Goal: Task Accomplishment & Management: Manage account settings

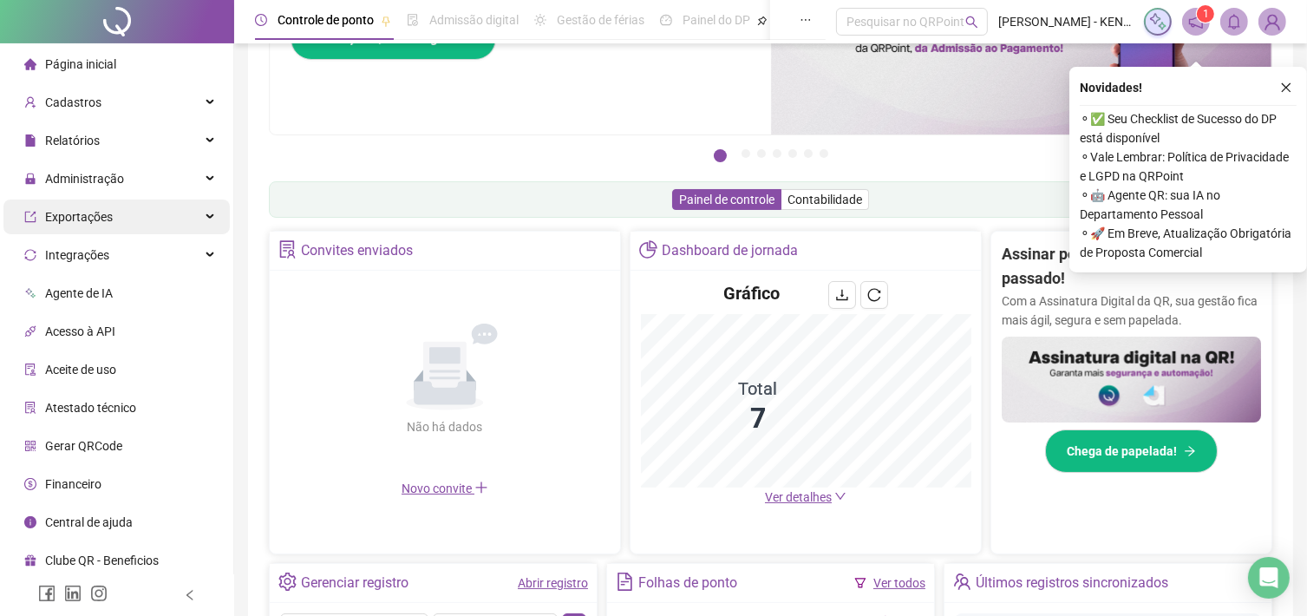
scroll to position [174, 0]
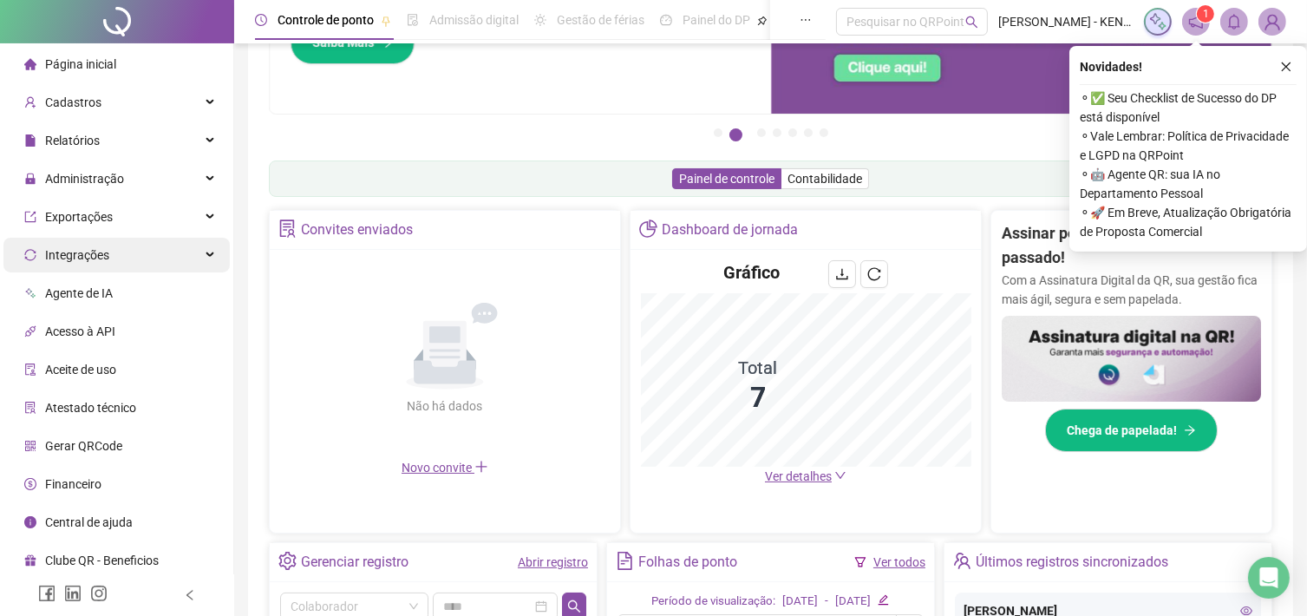
click at [217, 256] on div "Integrações" at bounding box center [116, 255] width 226 height 35
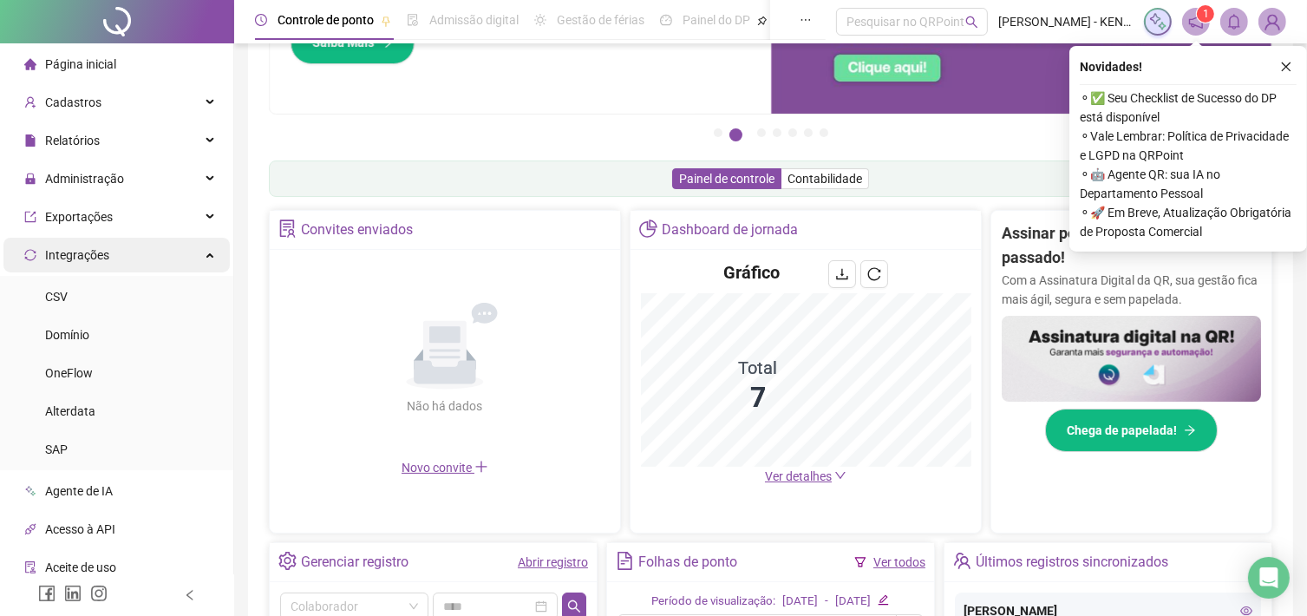
click at [191, 252] on div "Integrações" at bounding box center [116, 255] width 226 height 35
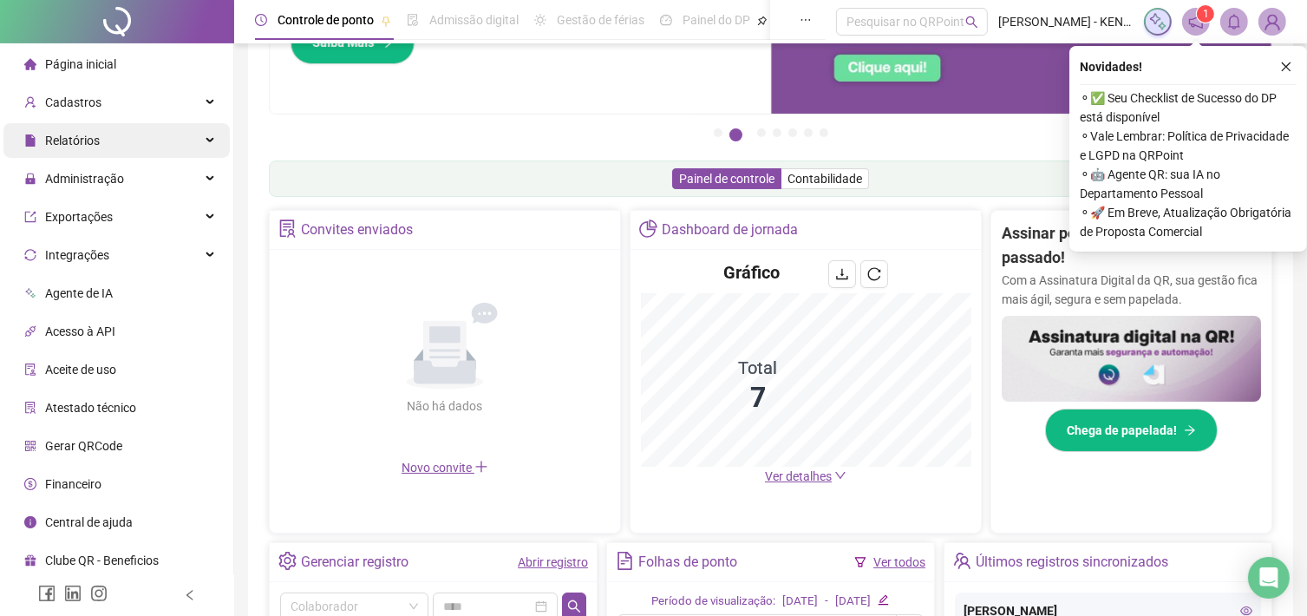
click at [213, 140] on div "Relatórios" at bounding box center [116, 140] width 226 height 35
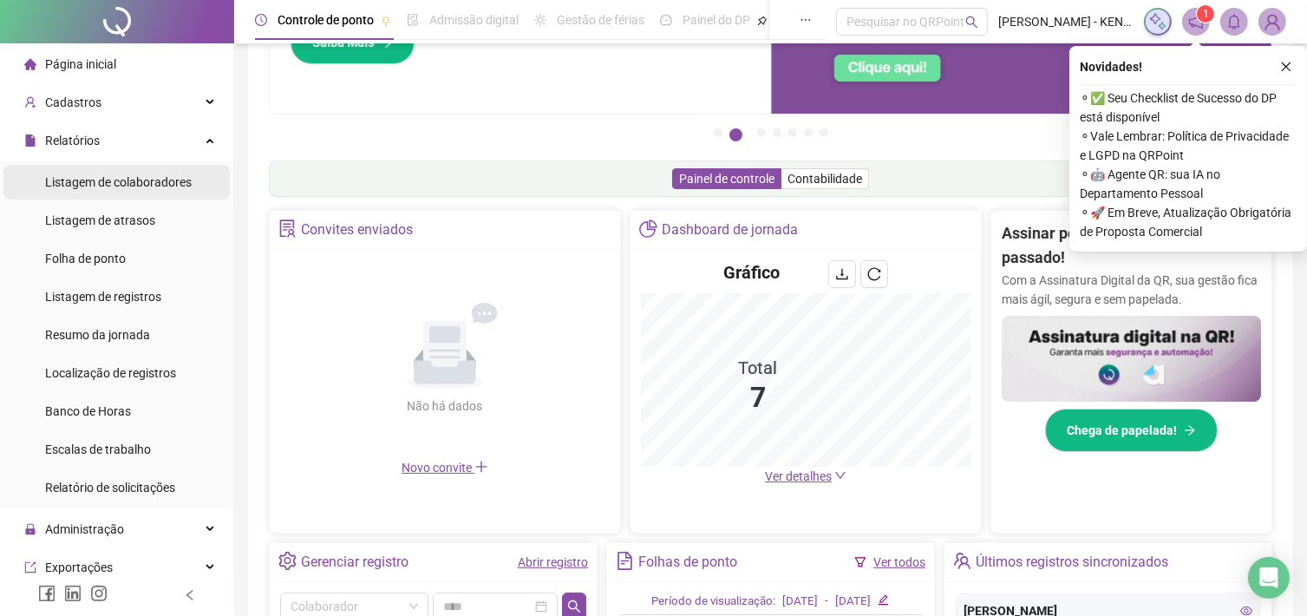
click at [167, 188] on span "Listagem de colaboradores" at bounding box center [118, 182] width 147 height 14
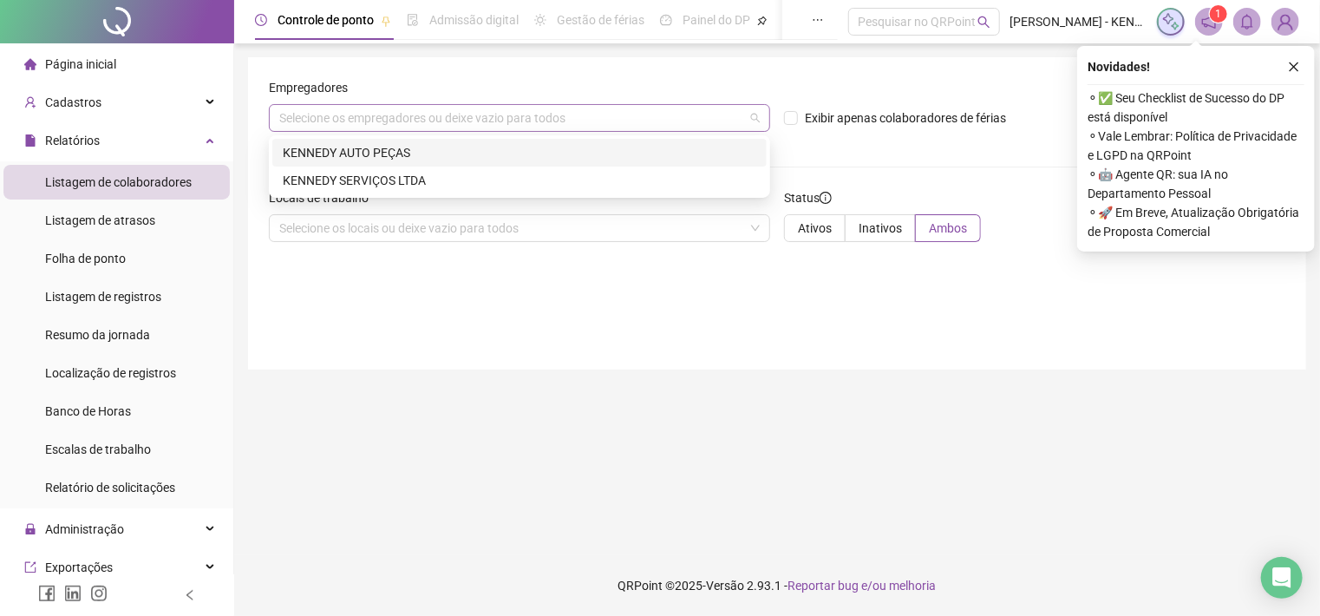
click at [722, 126] on div "Selecione os empregadores ou deixe vazio para todos" at bounding box center [519, 118] width 501 height 28
click at [474, 151] on div "KENNEDY AUTO PEÇAS" at bounding box center [520, 152] width 474 height 19
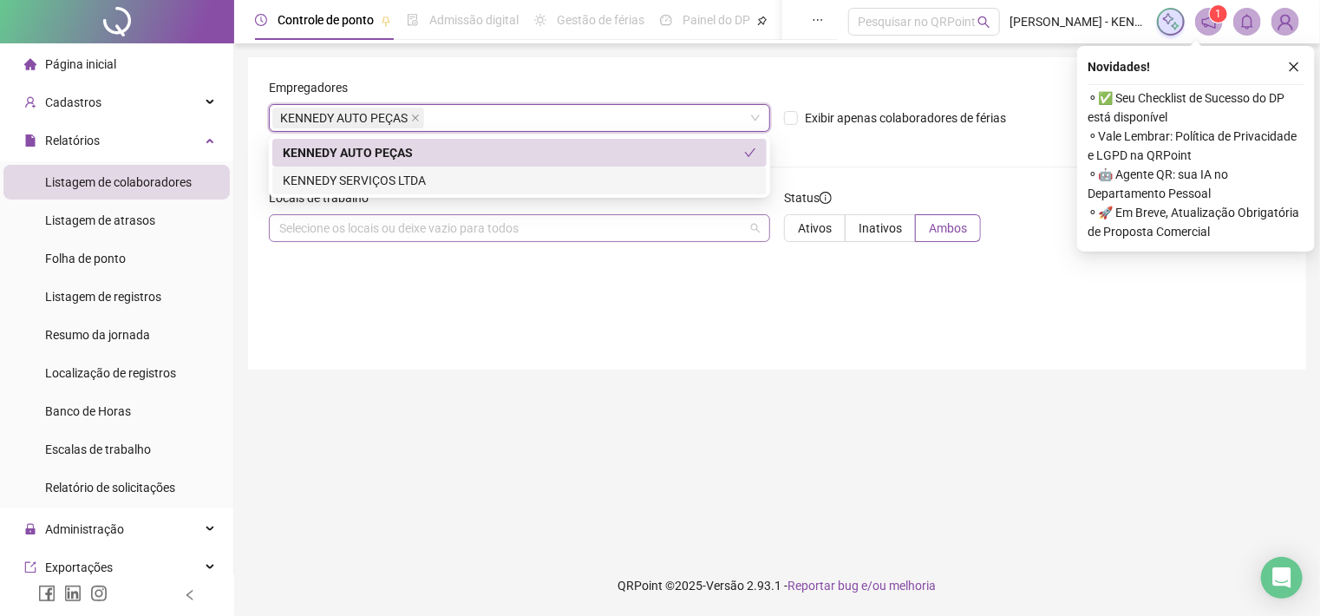
click at [711, 219] on div "Selecione os locais ou deixe vazio para todos" at bounding box center [519, 228] width 501 height 28
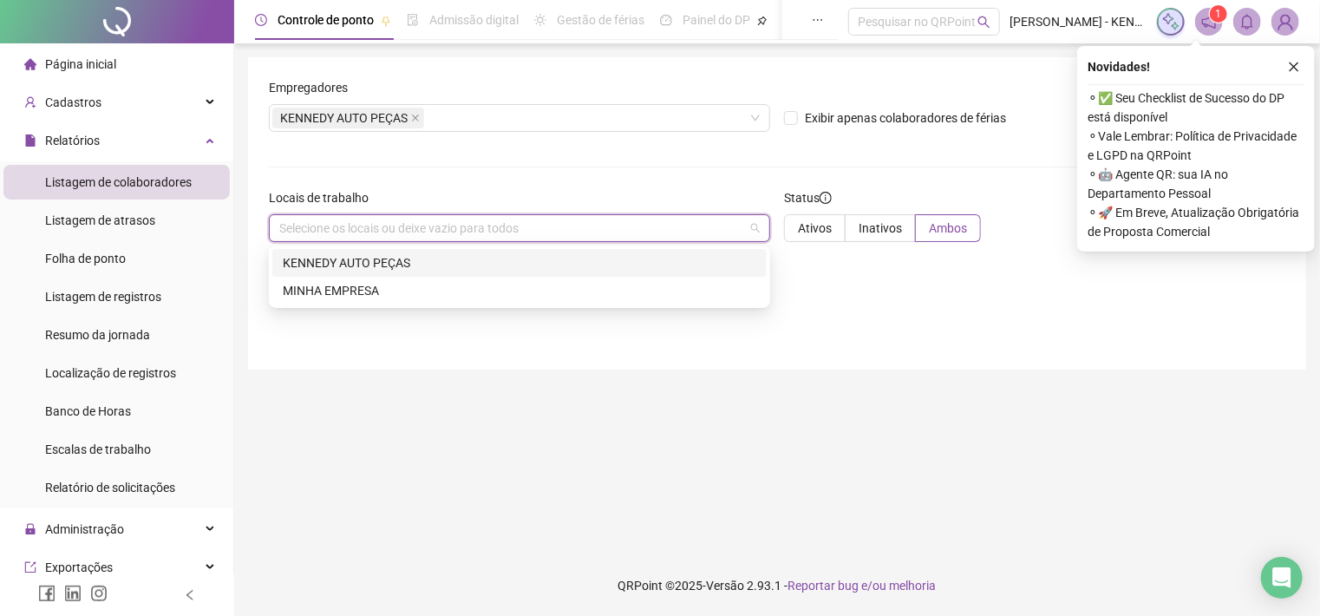
click at [567, 247] on div "68385 68393 KENNEDY AUTO PEÇAS MINHA EMPRESA" at bounding box center [519, 277] width 501 height 62
click at [565, 250] on div "KENNEDY AUTO PEÇAS" at bounding box center [519, 263] width 495 height 28
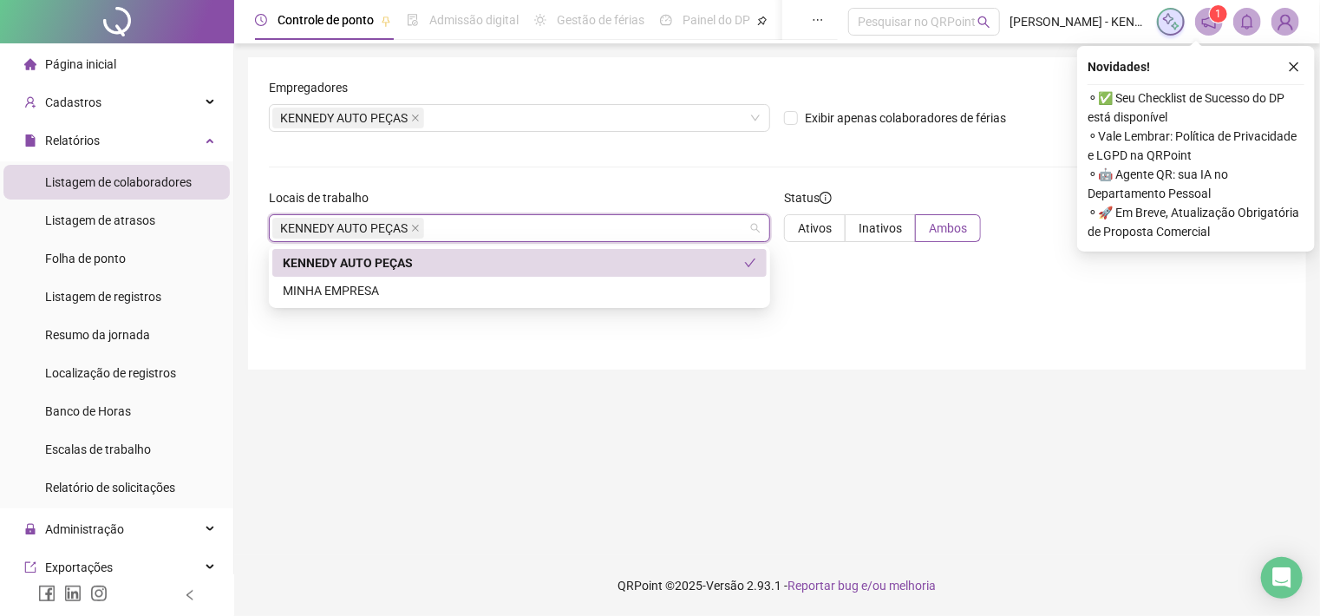
click at [549, 251] on div "KENNEDY AUTO PEÇAS" at bounding box center [519, 263] width 495 height 28
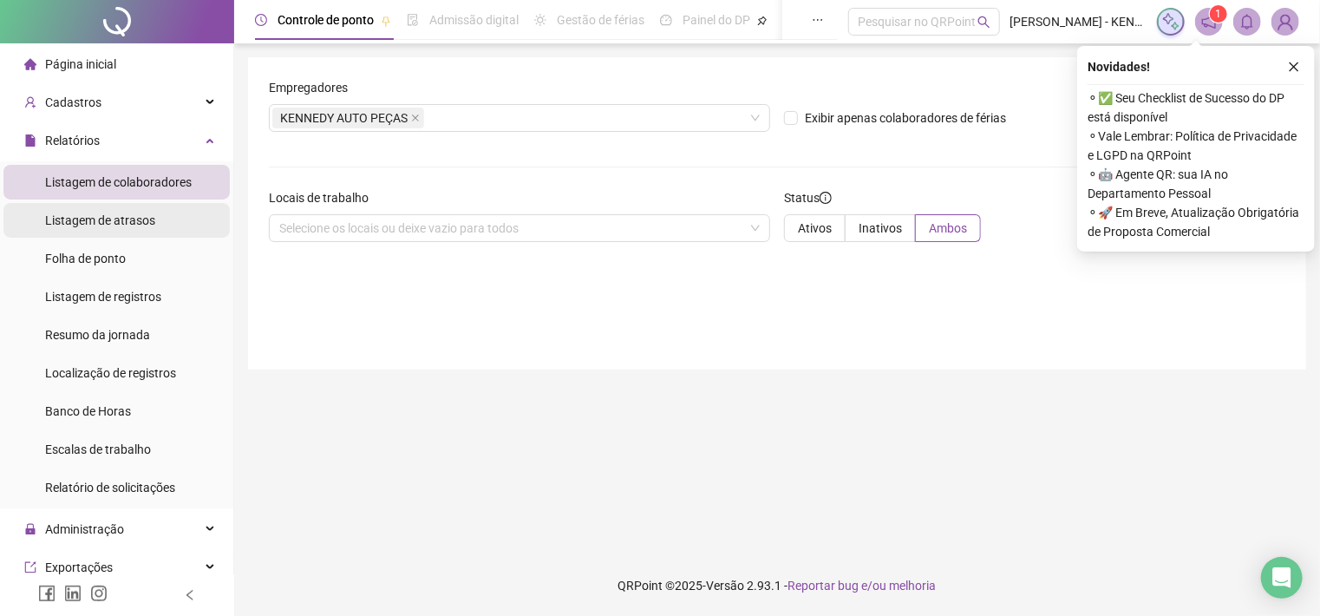
click at [97, 213] on span "Listagem de atrasos" at bounding box center [100, 220] width 110 height 14
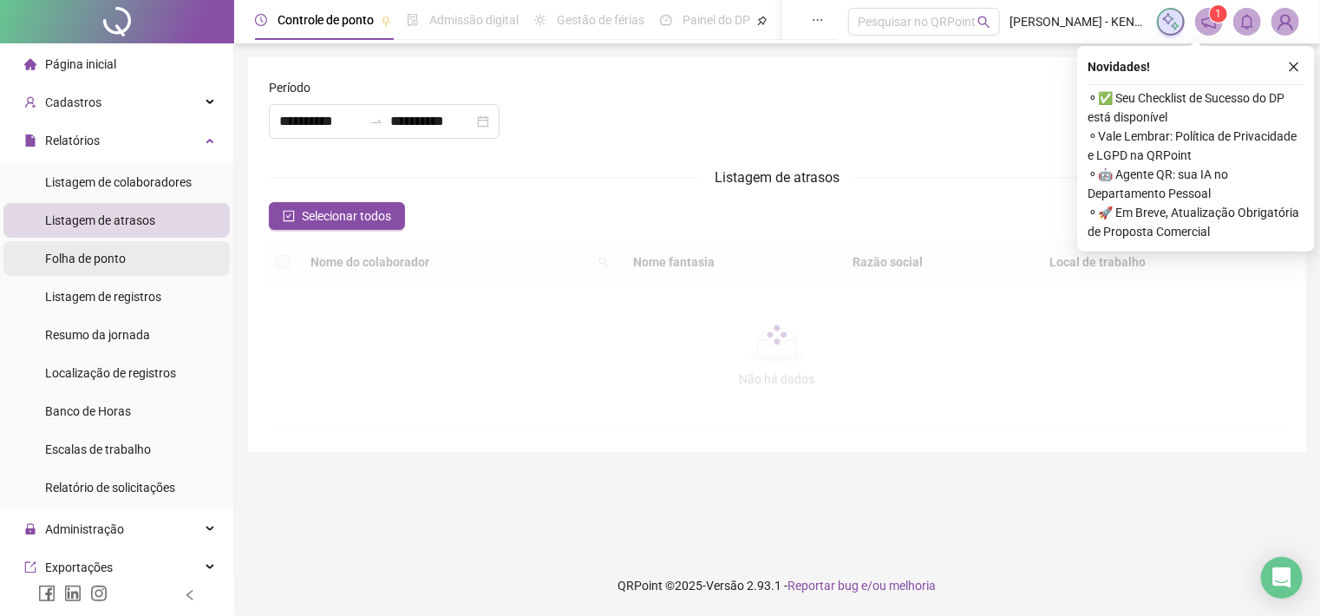
click at [102, 246] on div "Folha de ponto" at bounding box center [85, 258] width 81 height 35
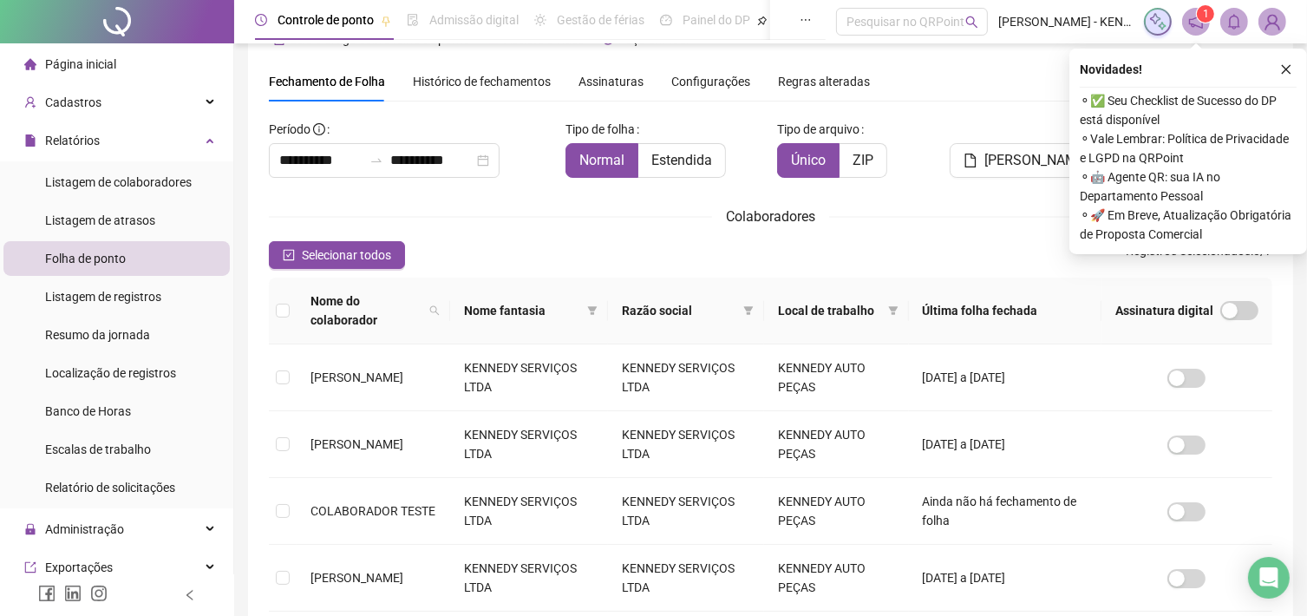
scroll to position [47, 0]
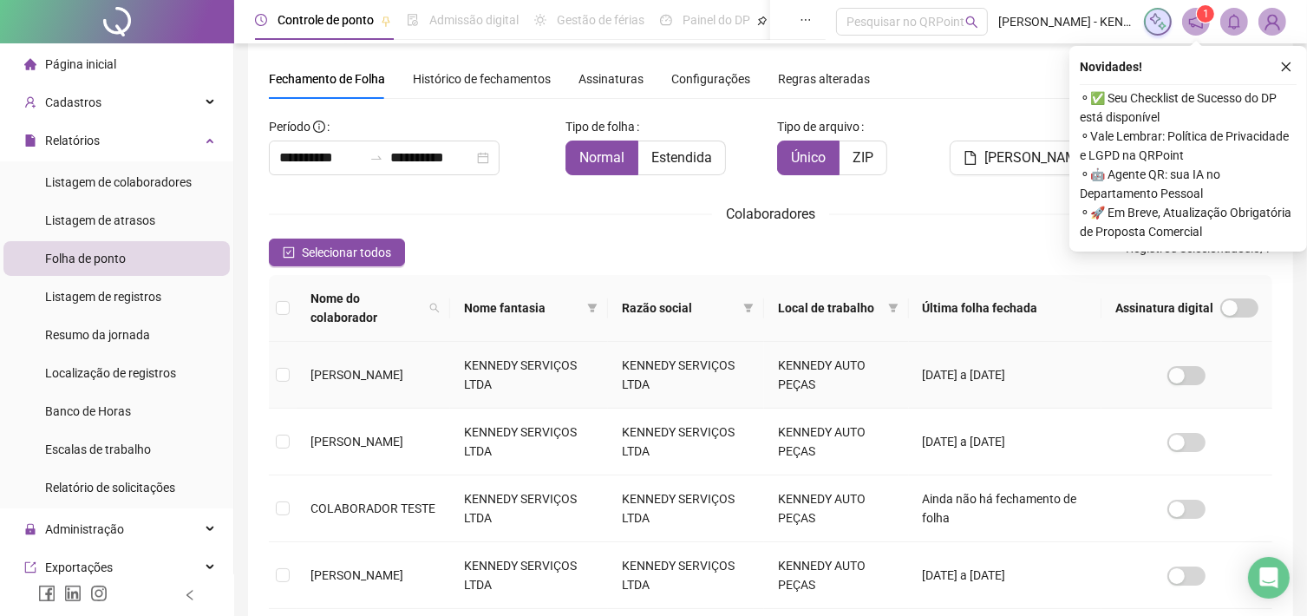
click at [305, 373] on td "[PERSON_NAME]" at bounding box center [374, 375] width 154 height 67
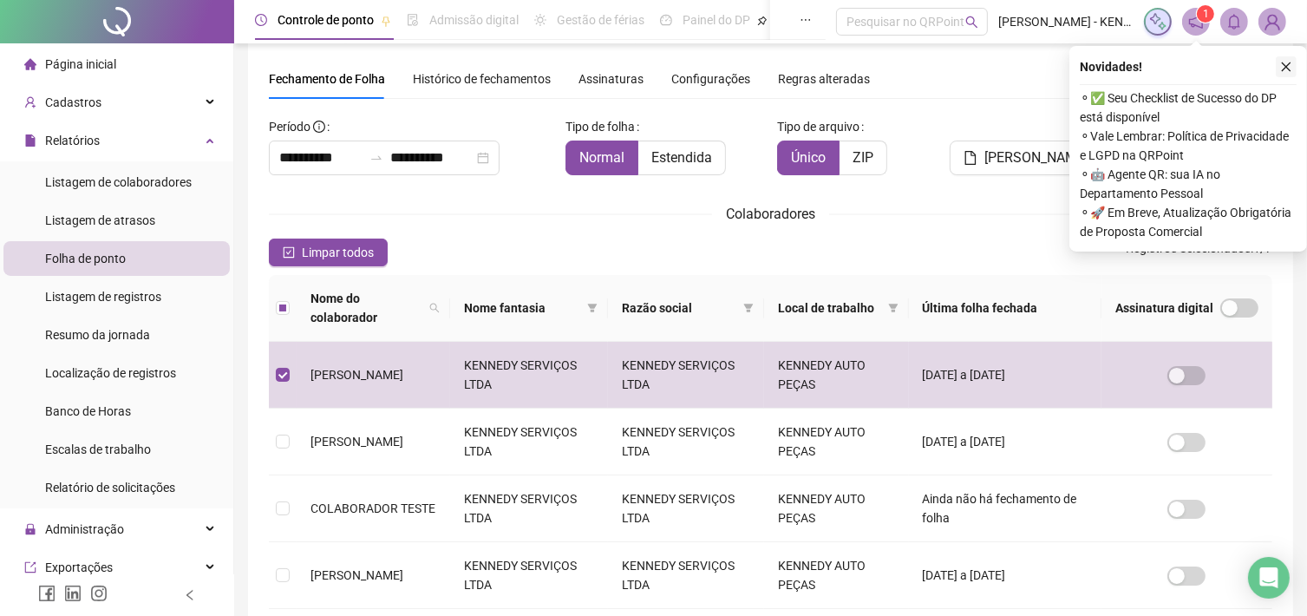
click at [1279, 65] on button "button" at bounding box center [1286, 66] width 21 height 21
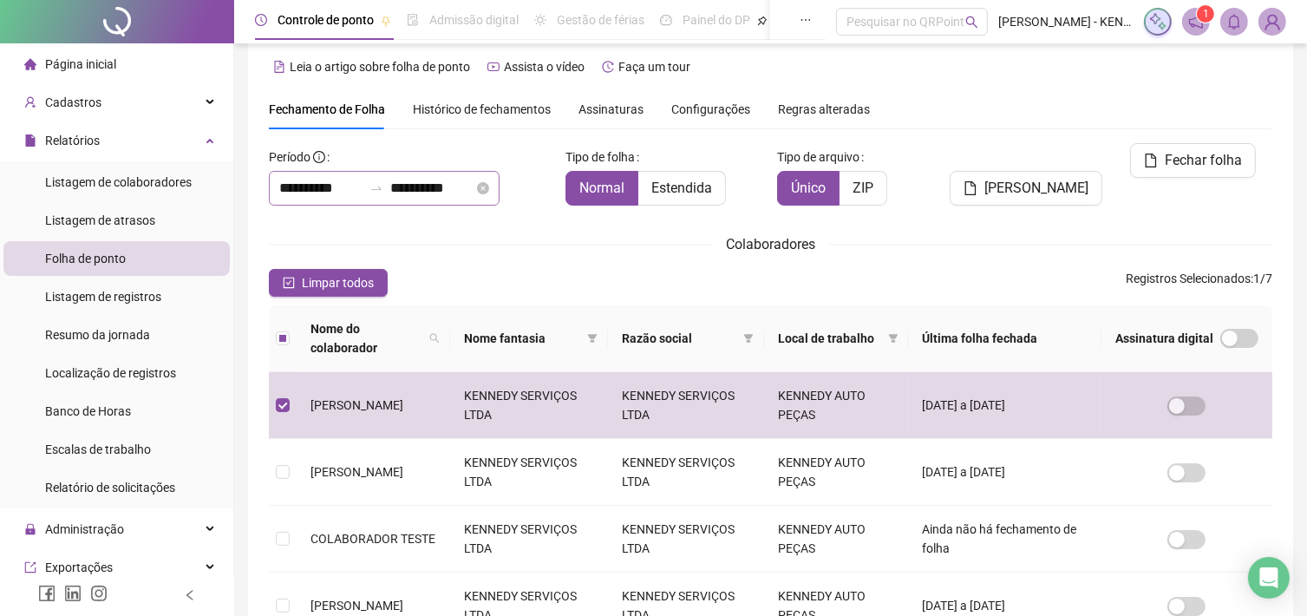
scroll to position [0, 0]
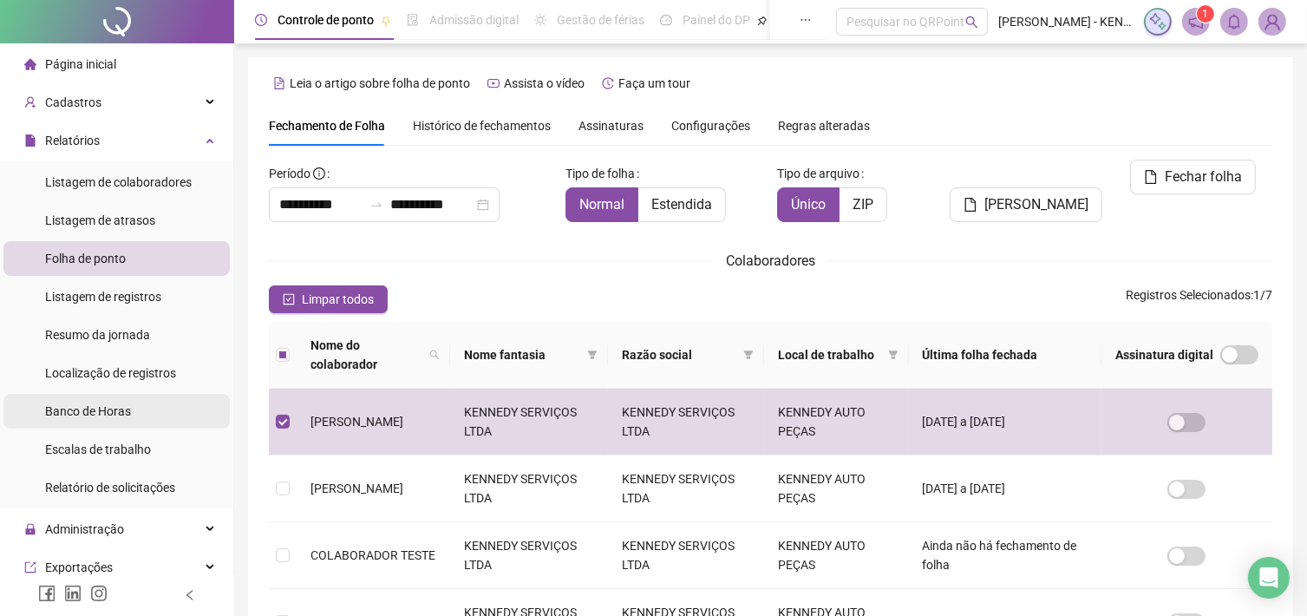
click at [121, 396] on div "Banco de Horas" at bounding box center [88, 411] width 86 height 35
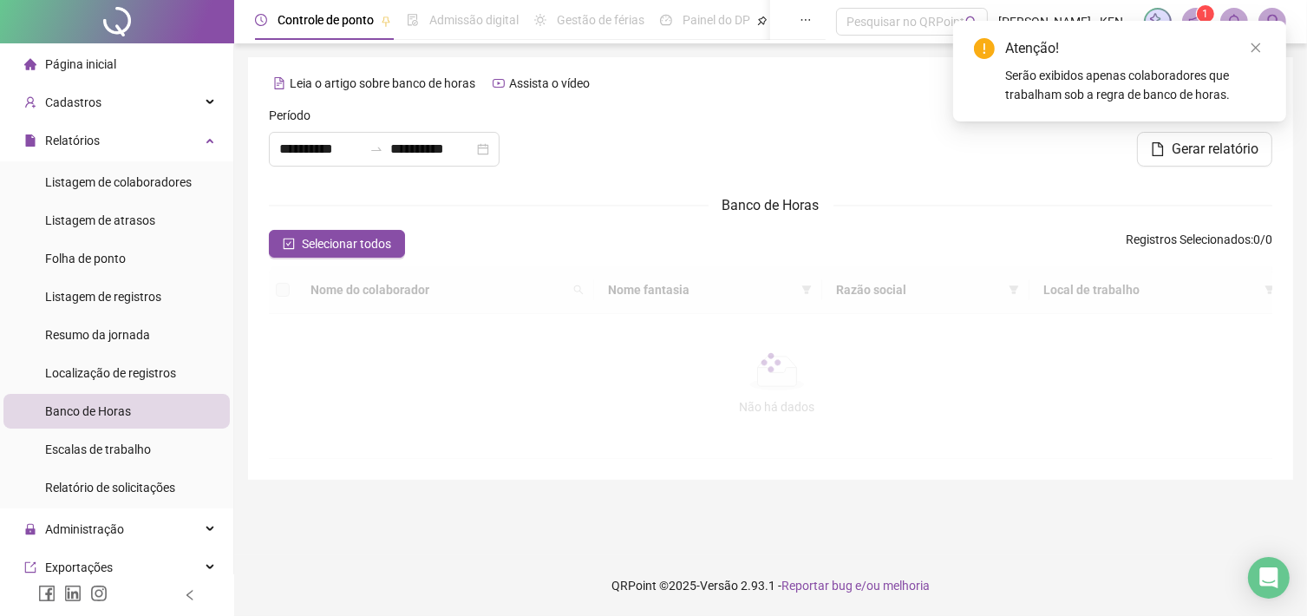
type input "**********"
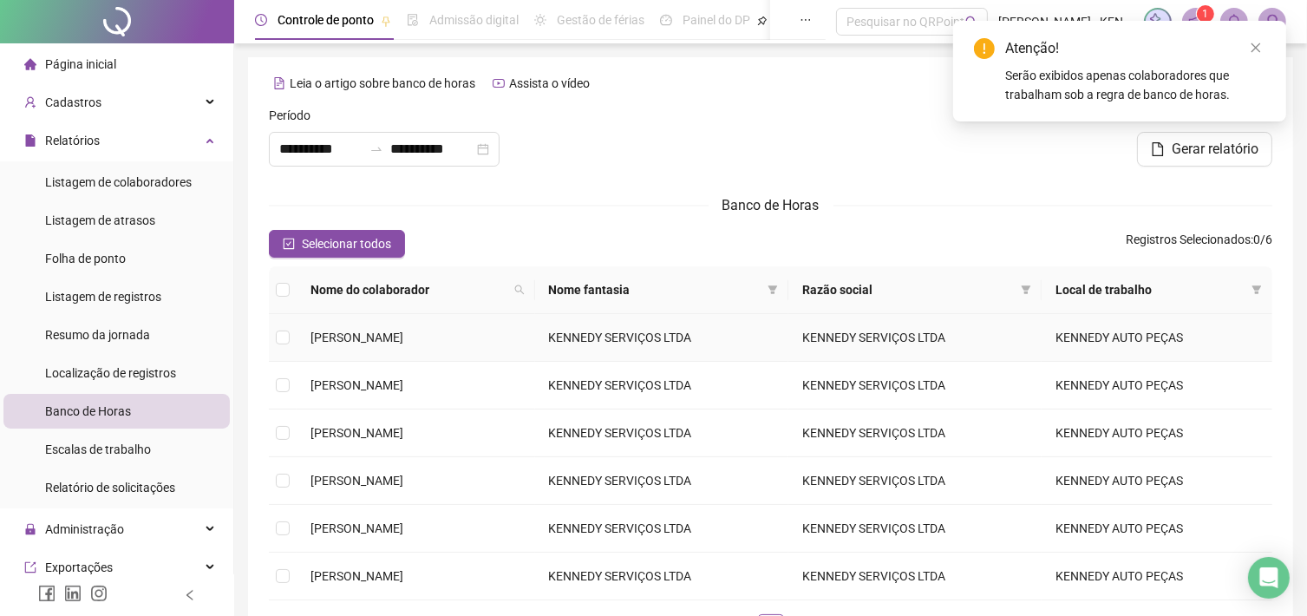
click at [385, 337] on span "[PERSON_NAME]" at bounding box center [357, 338] width 93 height 14
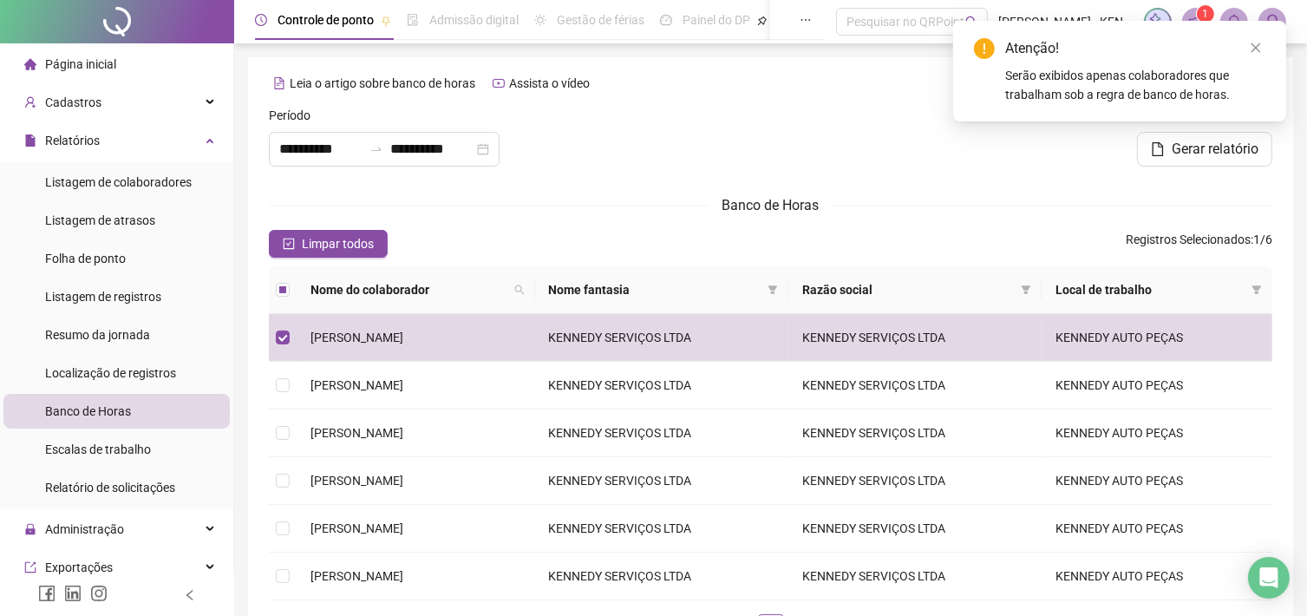
click at [1244, 47] on div "Atenção!" at bounding box center [1135, 48] width 260 height 21
click at [1254, 47] on icon "close" at bounding box center [1256, 48] width 12 height 12
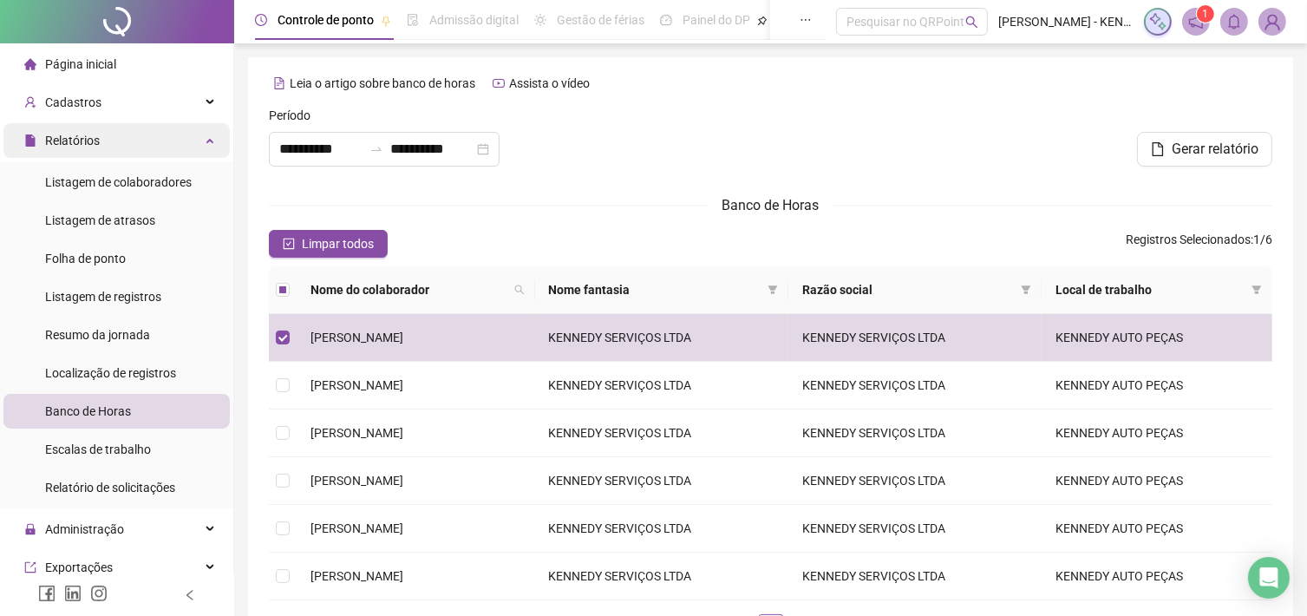
click at [156, 145] on div "Relatórios" at bounding box center [116, 140] width 226 height 35
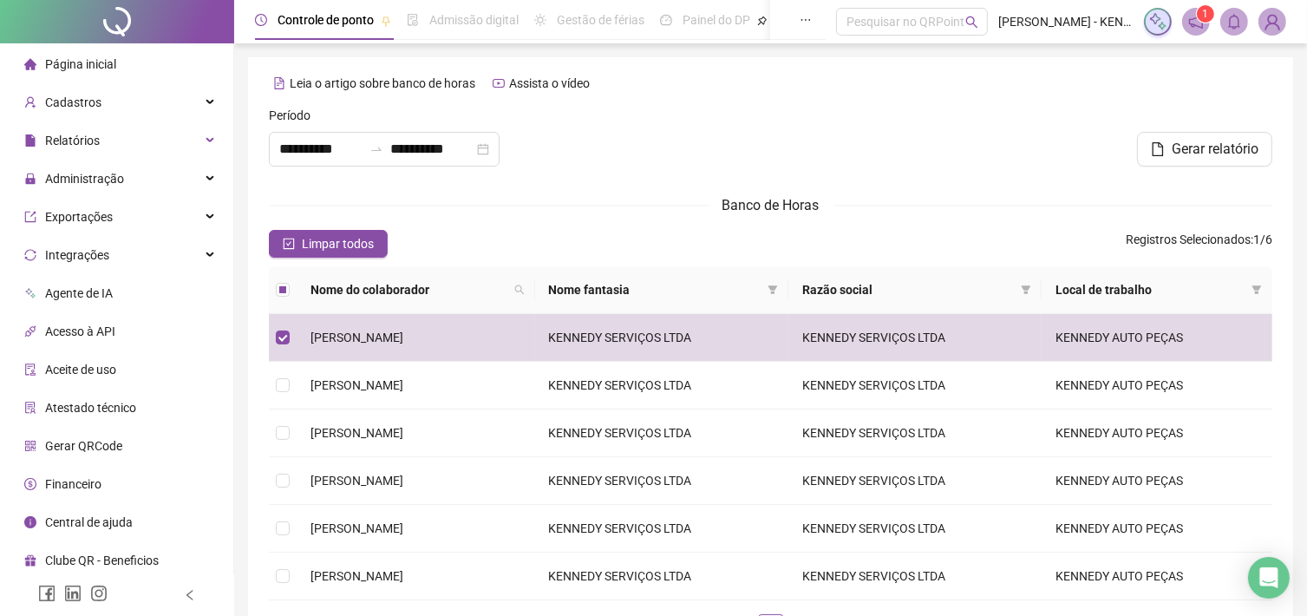
click at [91, 489] on span "Financeiro" at bounding box center [73, 484] width 56 height 14
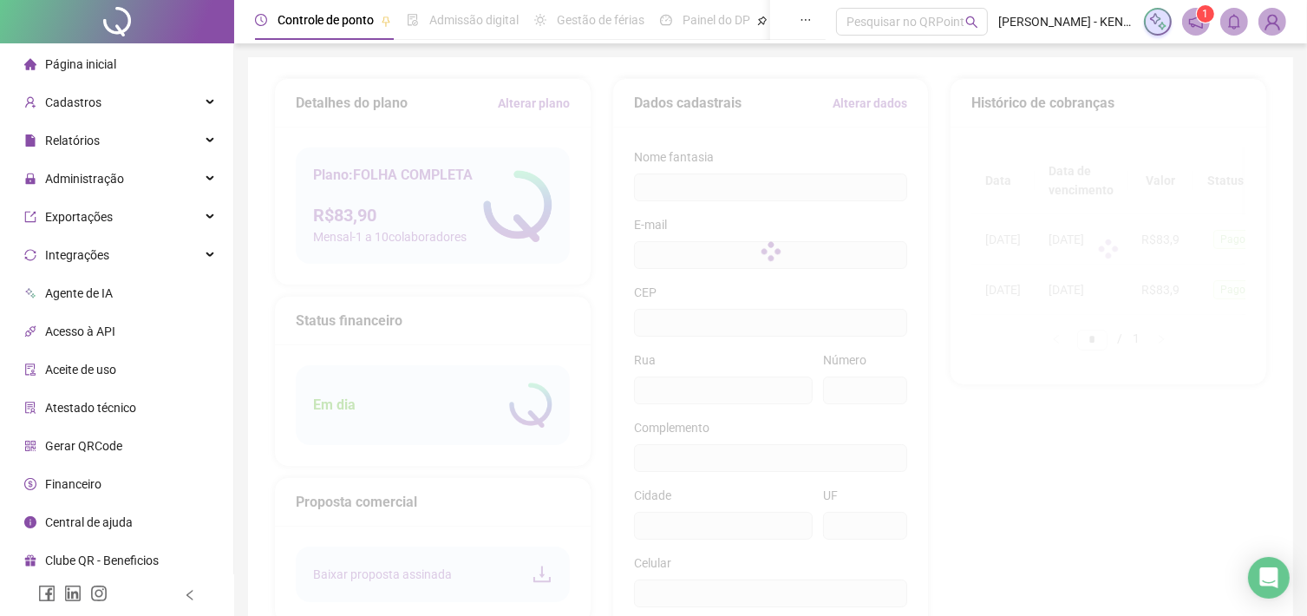
type input "**********"
type input "***"
type input "*****"
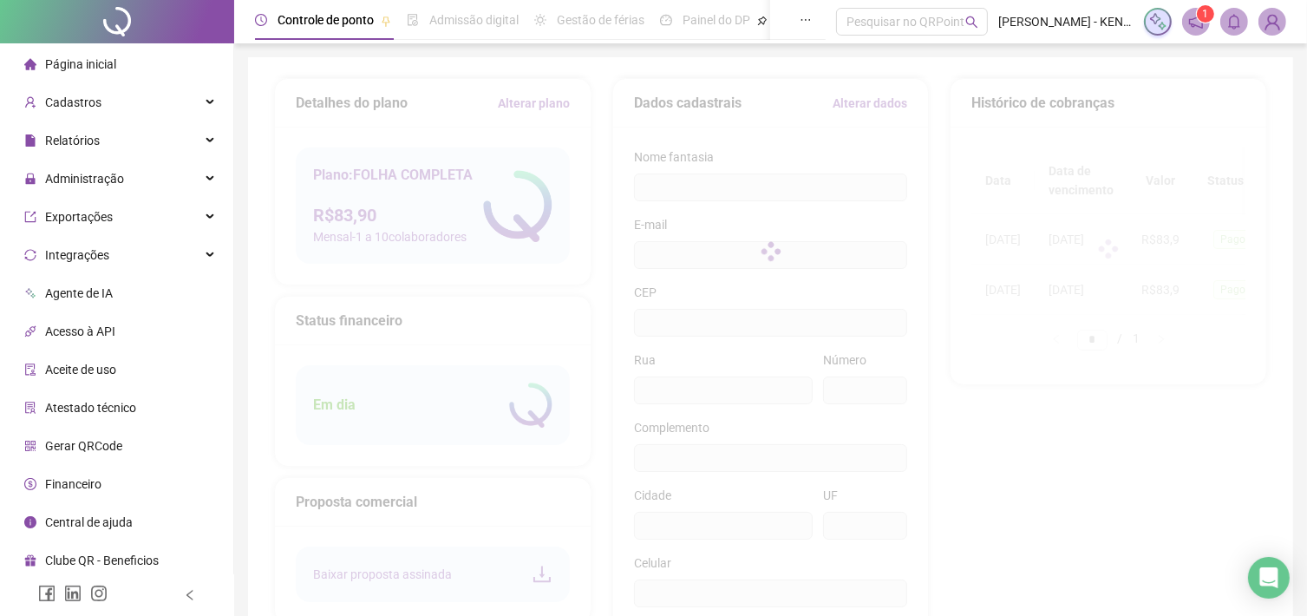
type input "*******"
type input "**"
type input "*********"
type input "**********"
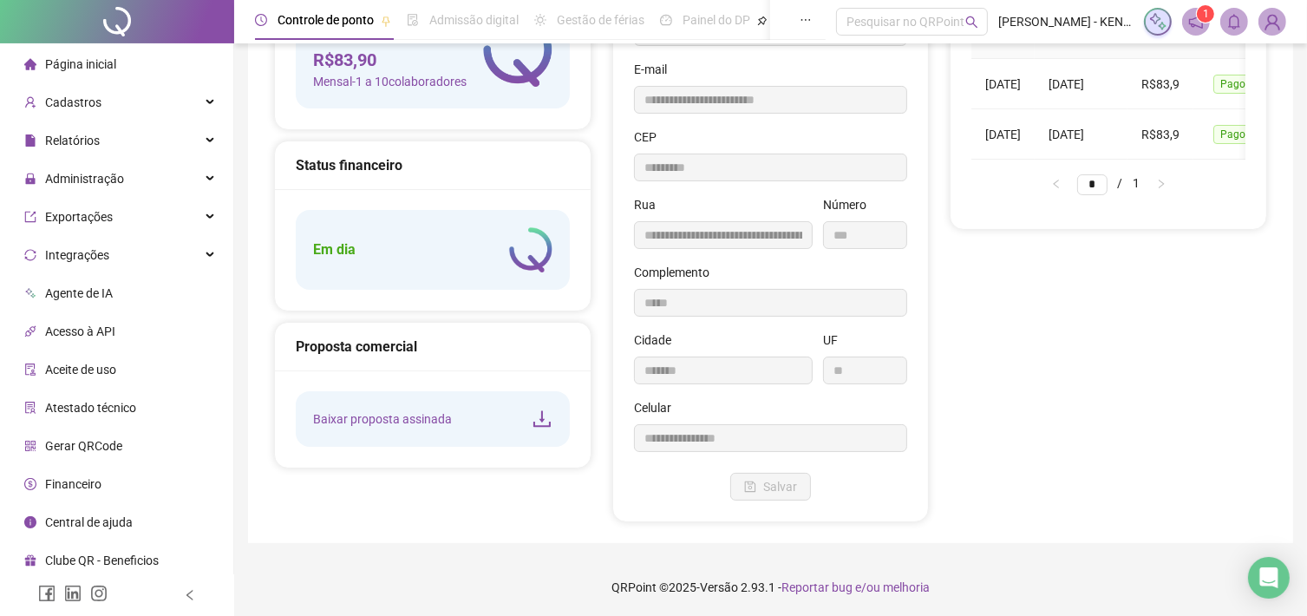
scroll to position [156, 0]
click at [176, 146] on div "Relatórios" at bounding box center [116, 140] width 226 height 35
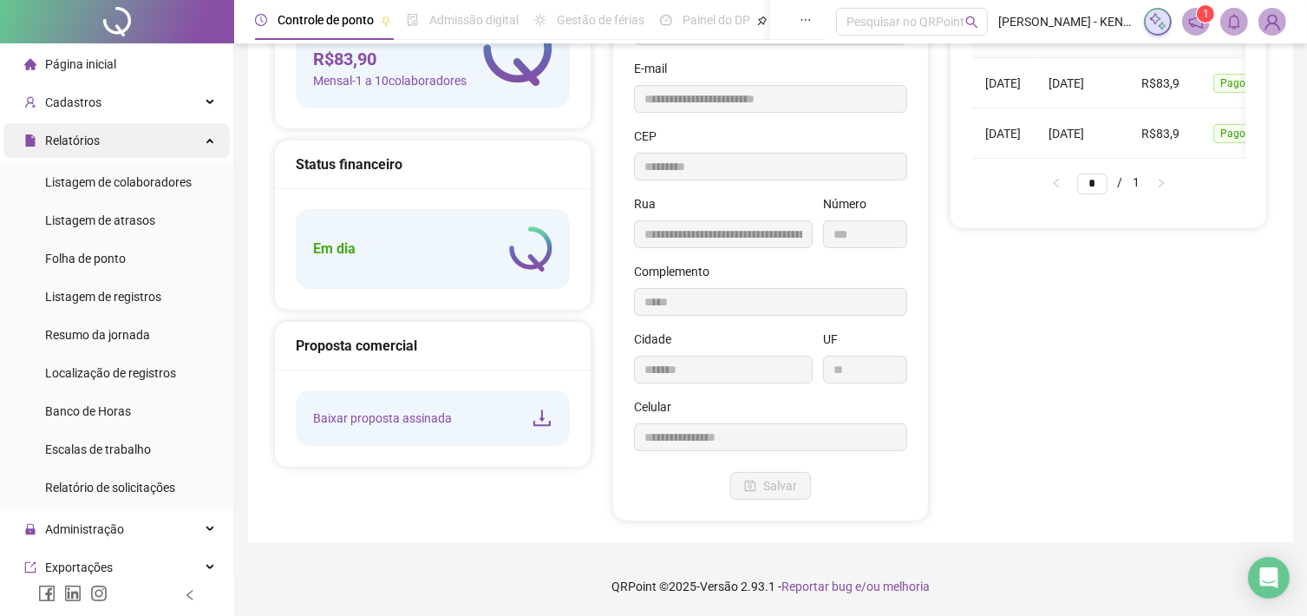
click at [176, 146] on div "Relatórios" at bounding box center [116, 140] width 226 height 35
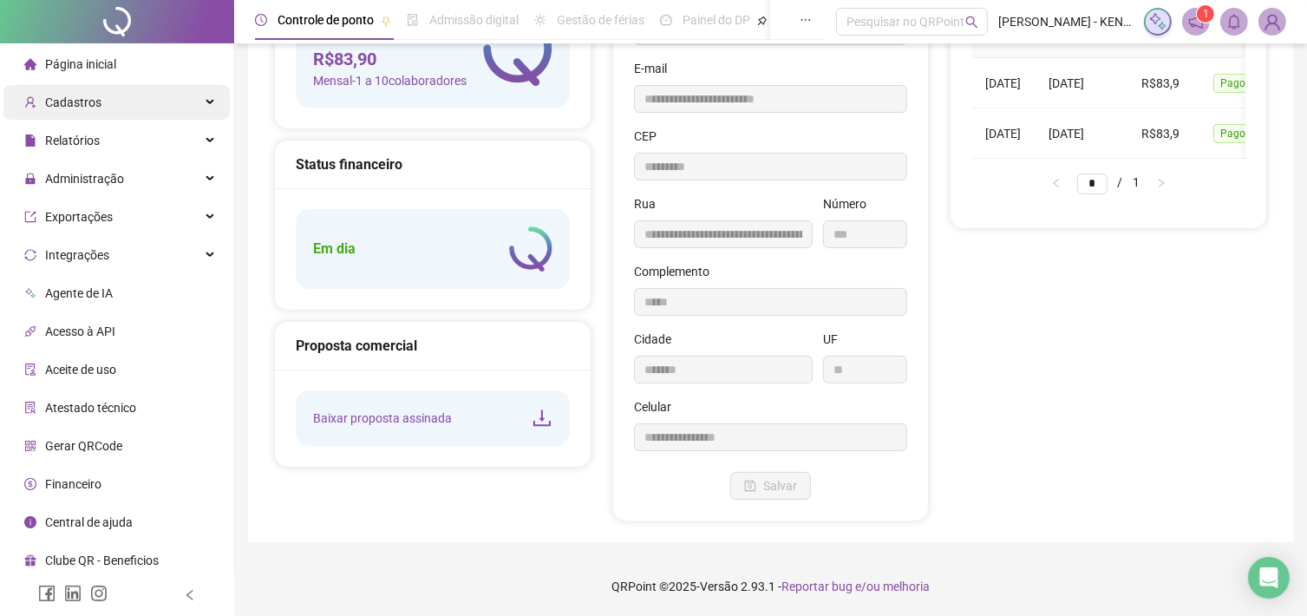
click at [213, 97] on div "Cadastros" at bounding box center [116, 102] width 226 height 35
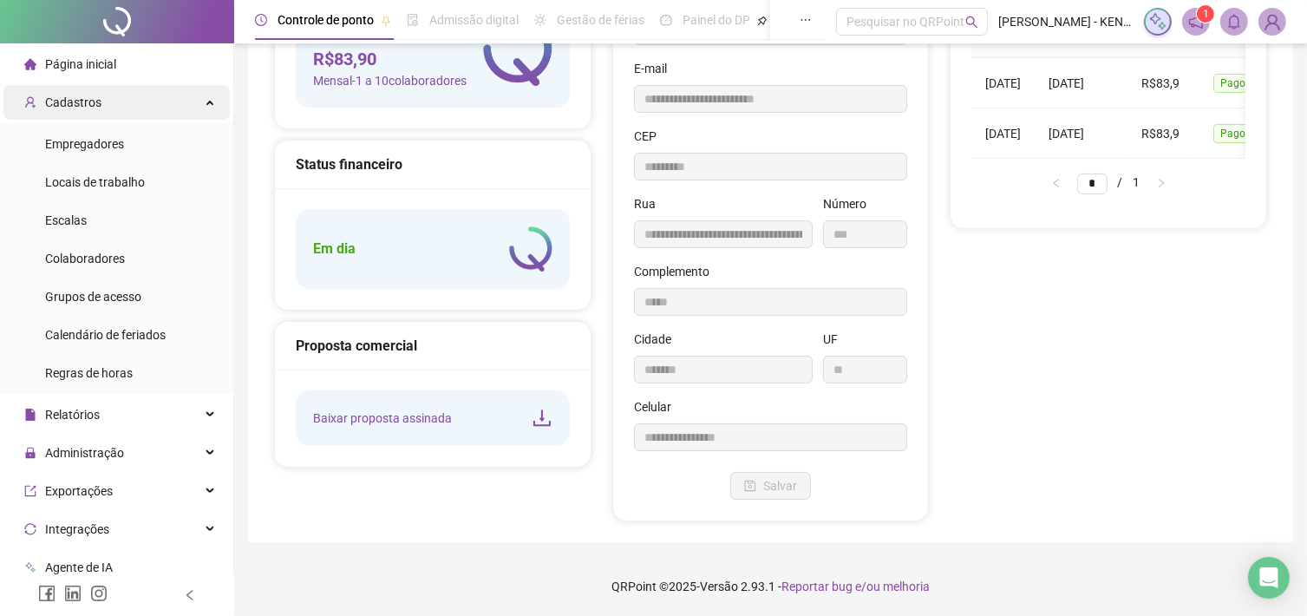
click at [213, 97] on div "Cadastros" at bounding box center [116, 102] width 226 height 35
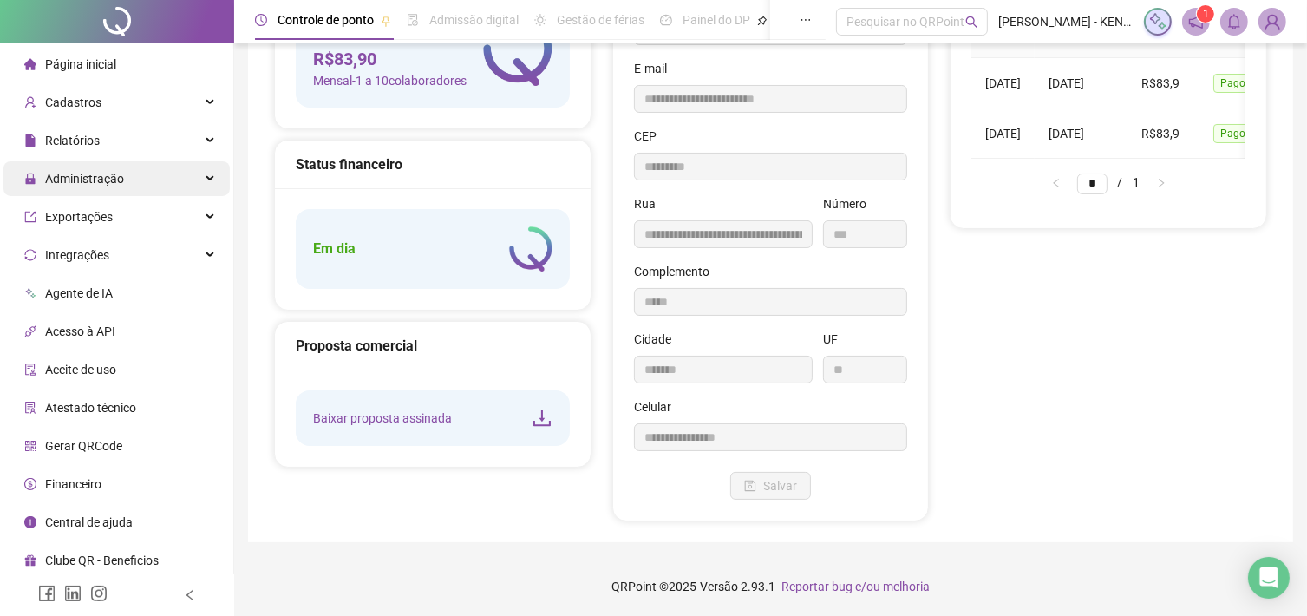
click at [203, 177] on div "Administração" at bounding box center [116, 178] width 226 height 35
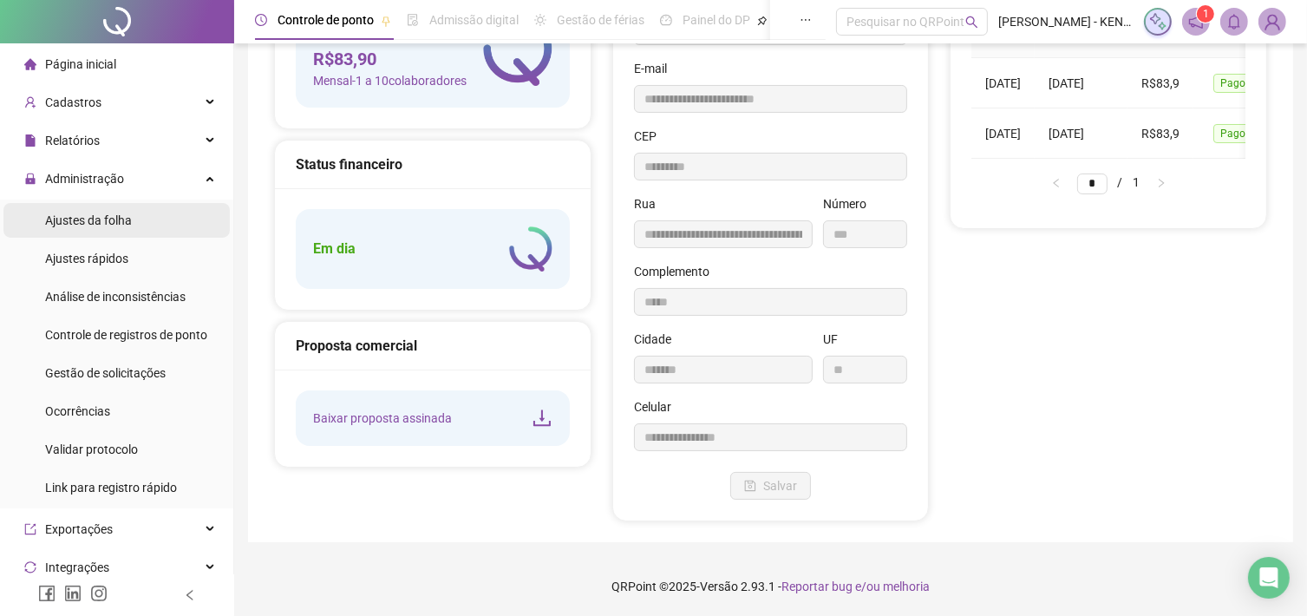
click at [147, 229] on li "Ajustes da folha" at bounding box center [116, 220] width 226 height 35
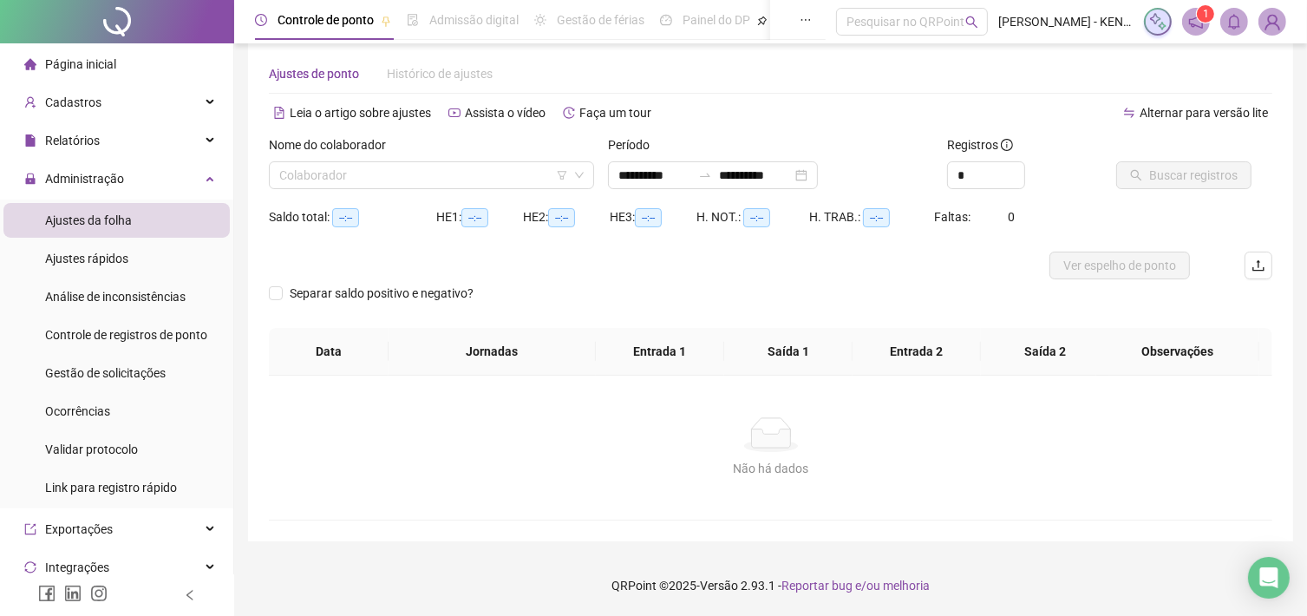
scroll to position [23, 0]
type input "**********"
click at [587, 174] on div "Colaborador" at bounding box center [431, 176] width 325 height 28
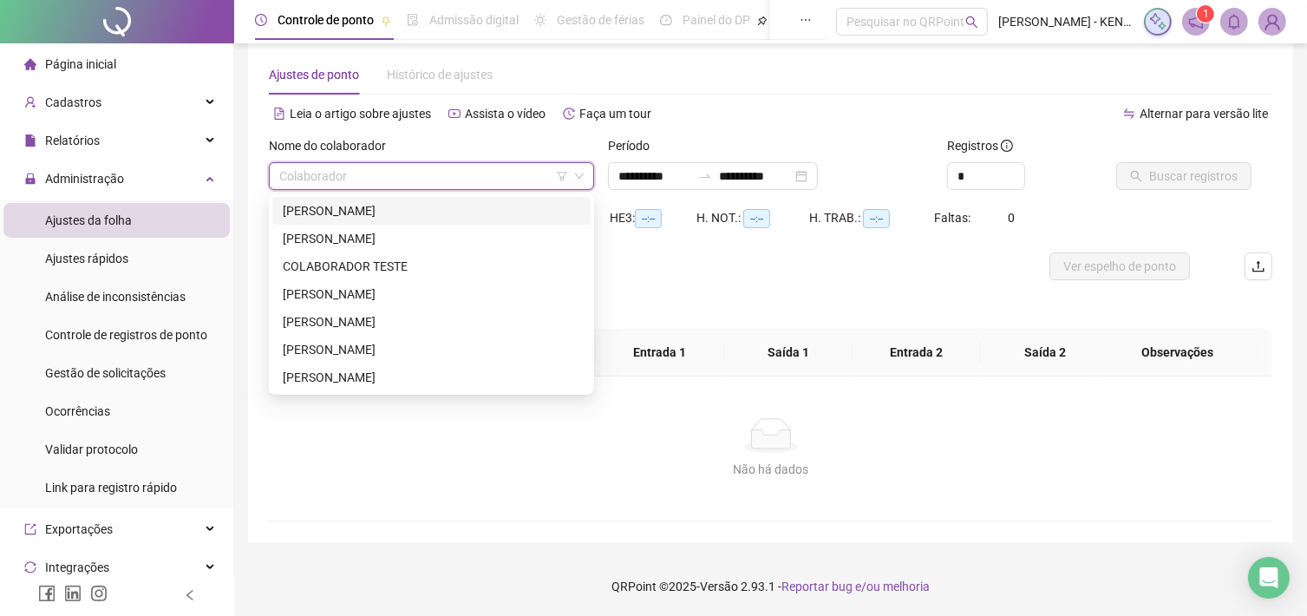
click at [492, 215] on div "[PERSON_NAME]" at bounding box center [432, 210] width 298 height 19
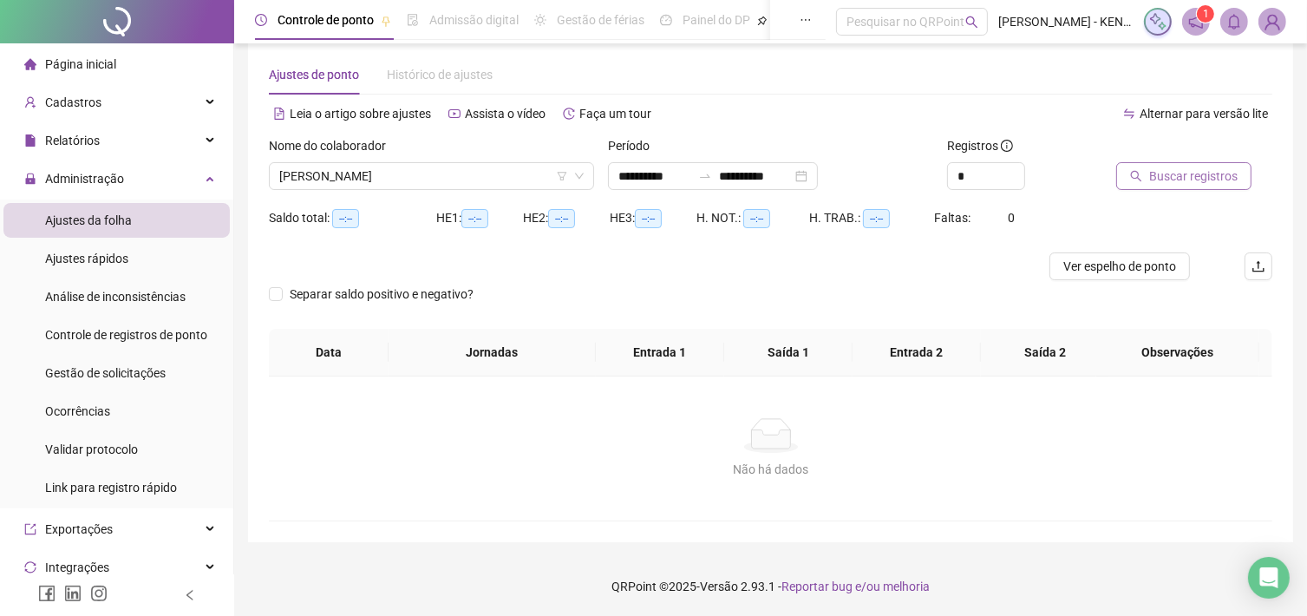
click at [1174, 170] on span "Buscar registros" at bounding box center [1194, 176] width 88 height 19
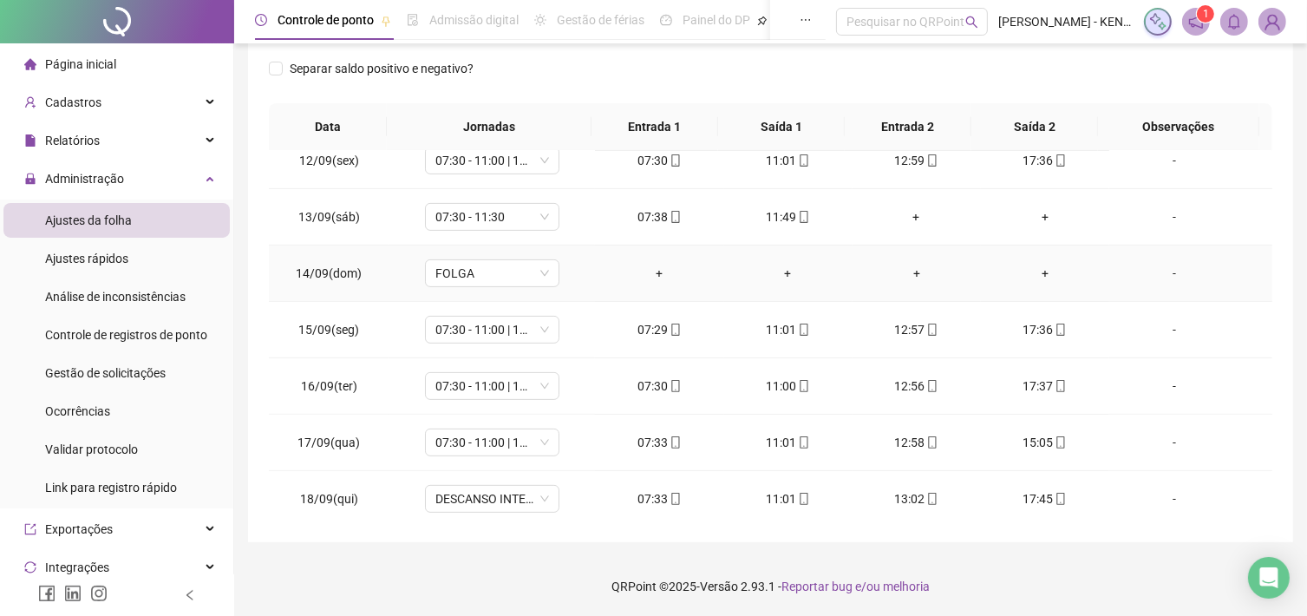
scroll to position [641, 0]
click at [559, 495] on td "DESCANSO INTER-JORNADA" at bounding box center [492, 496] width 206 height 56
click at [555, 495] on div "DESCANSO INTER-JORNADA" at bounding box center [492, 496] width 134 height 28
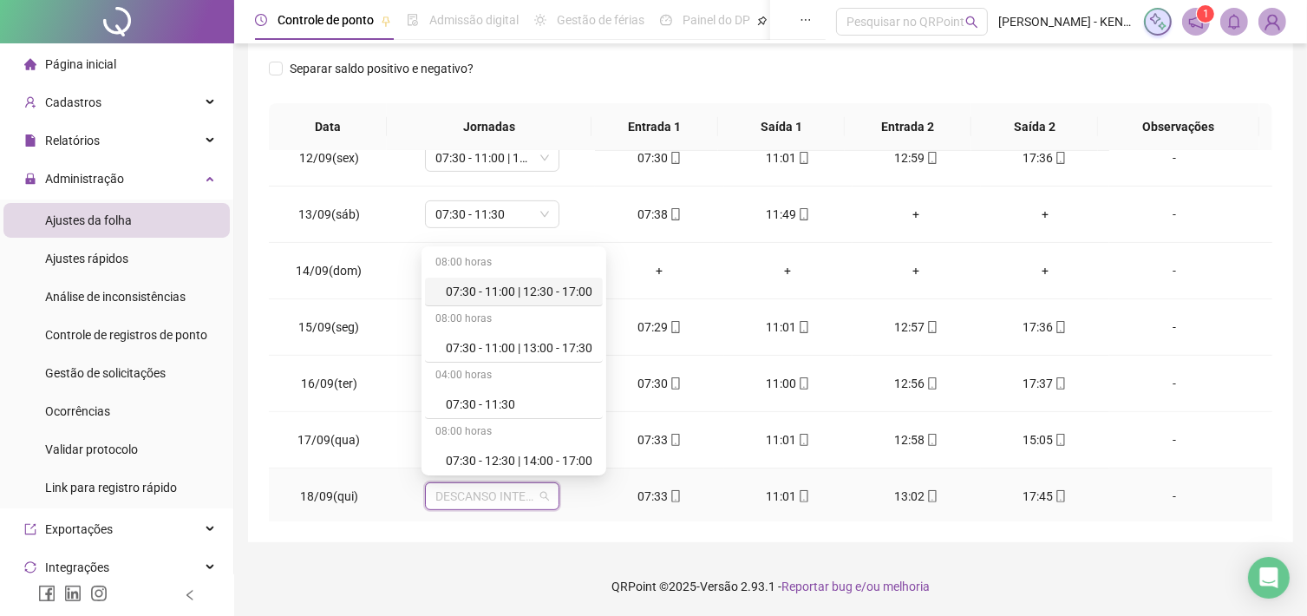
click at [737, 519] on td "11:01" at bounding box center [788, 496] width 128 height 56
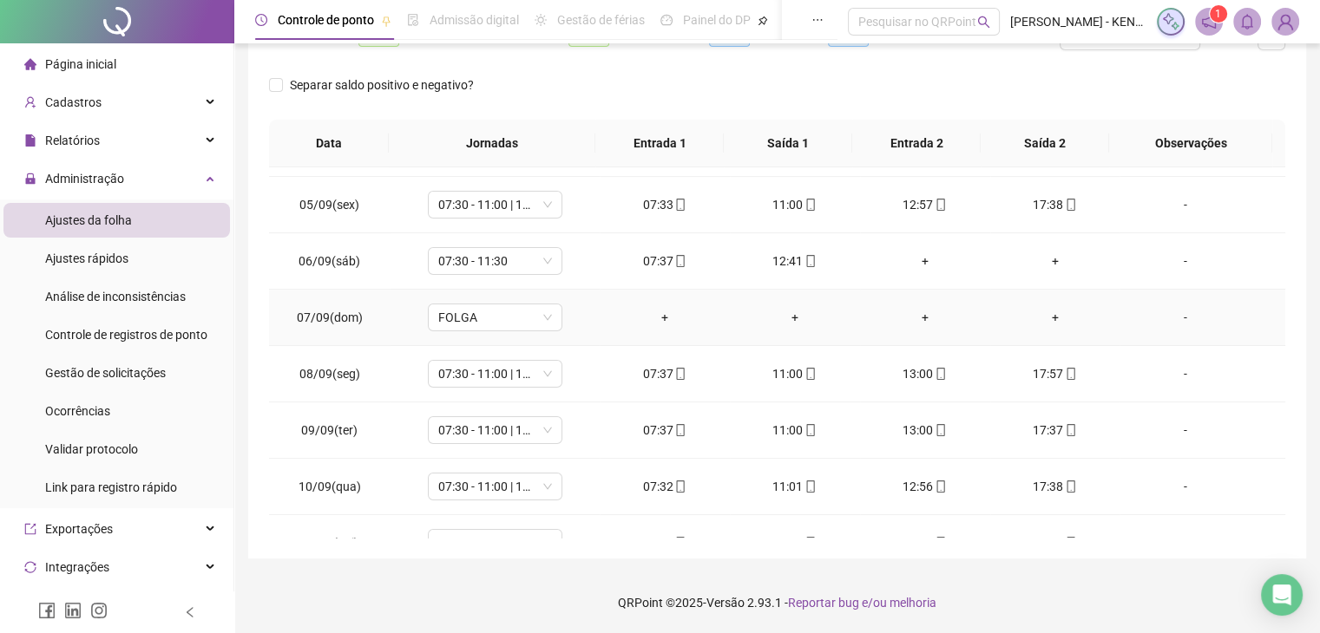
scroll to position [521, 0]
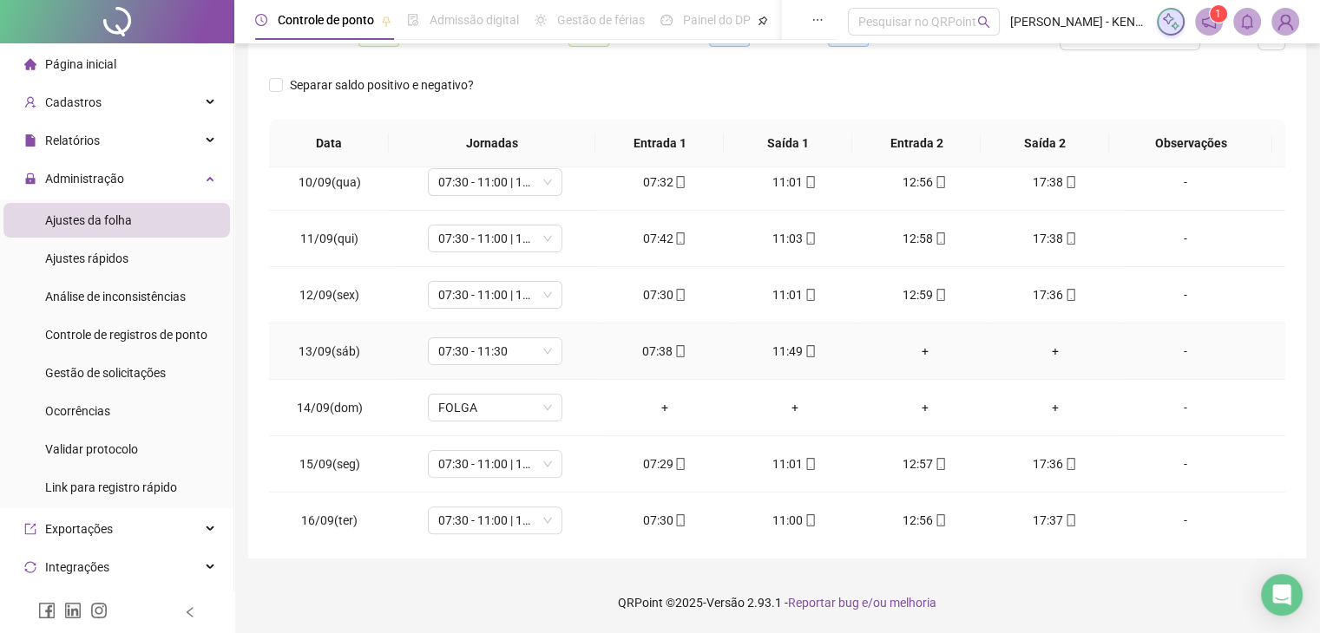
click at [794, 347] on div "11:49" at bounding box center [794, 351] width 102 height 19
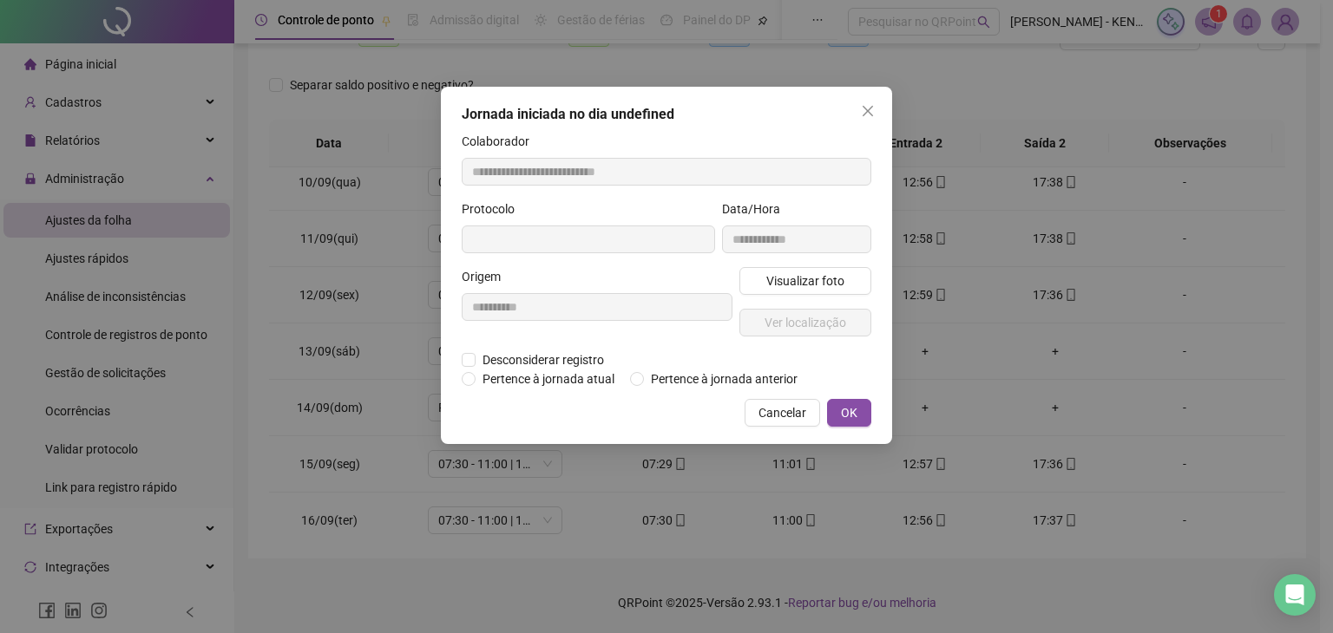
type input "**********"
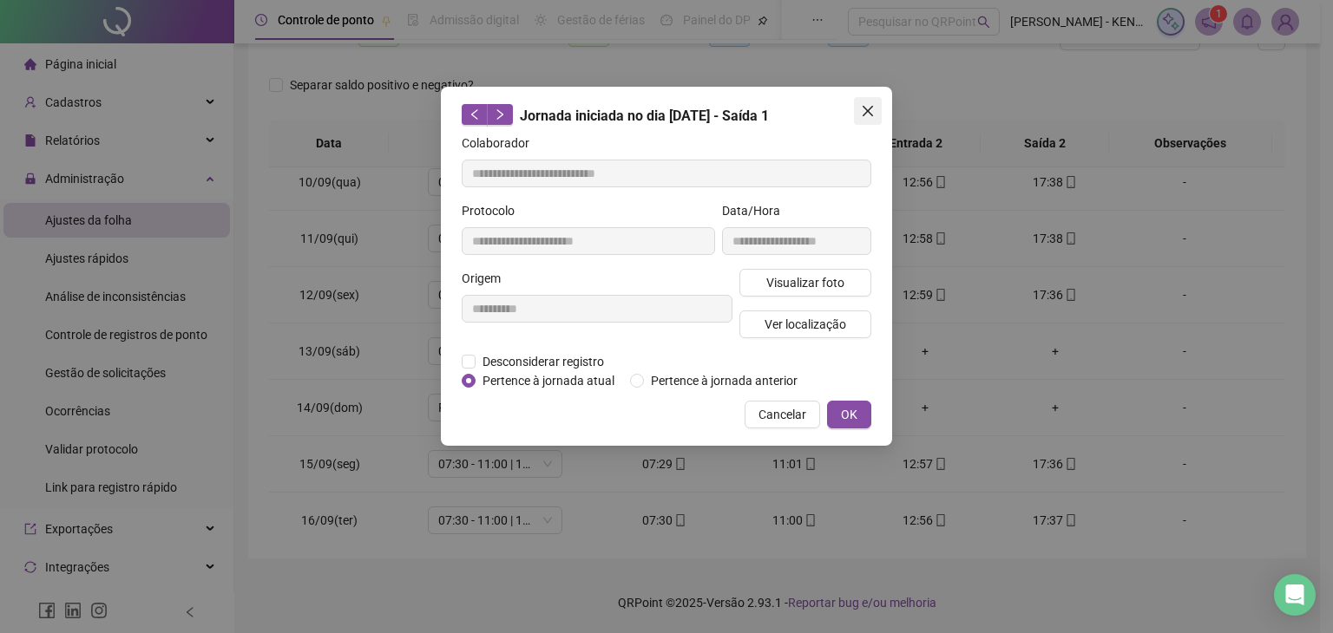
click at [876, 98] on button "Close" at bounding box center [868, 111] width 28 height 28
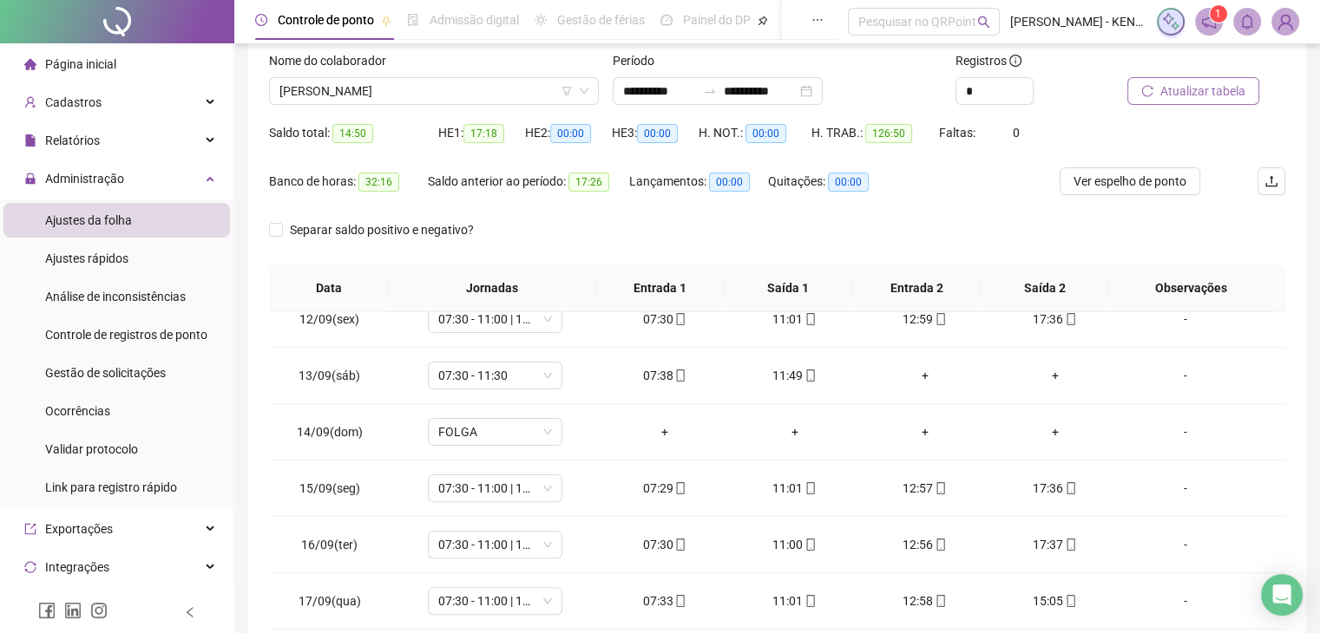
scroll to position [0, 0]
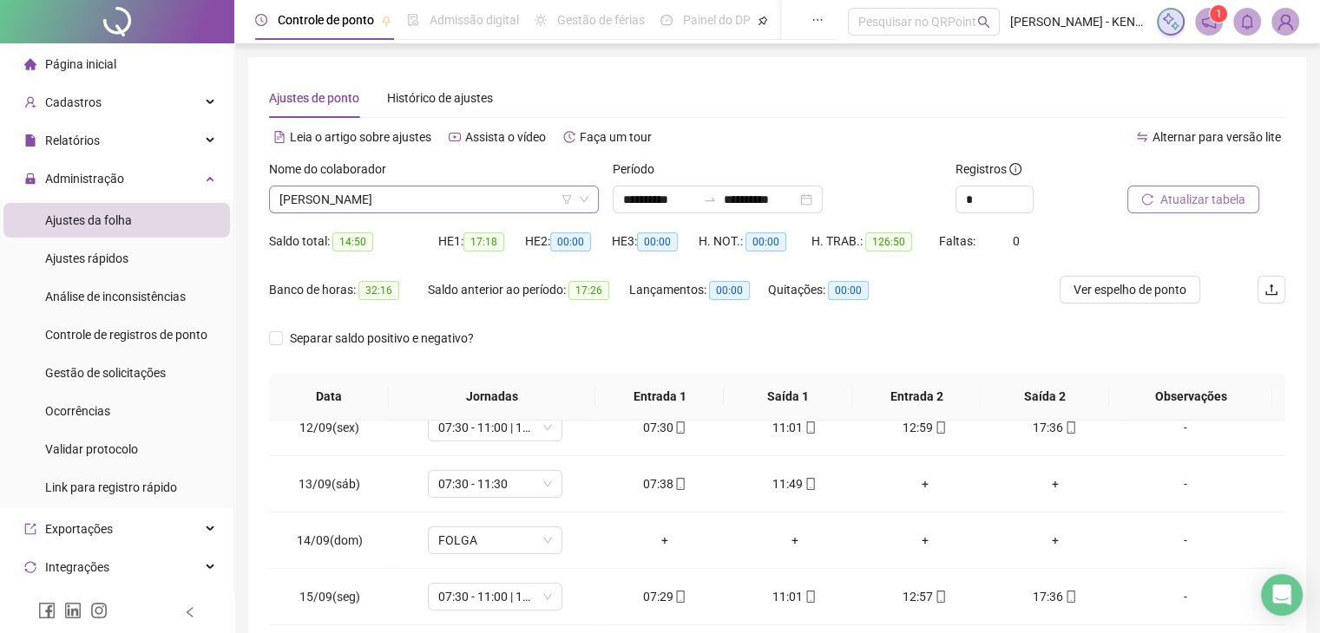
click at [576, 206] on span "[PERSON_NAME]" at bounding box center [433, 200] width 309 height 26
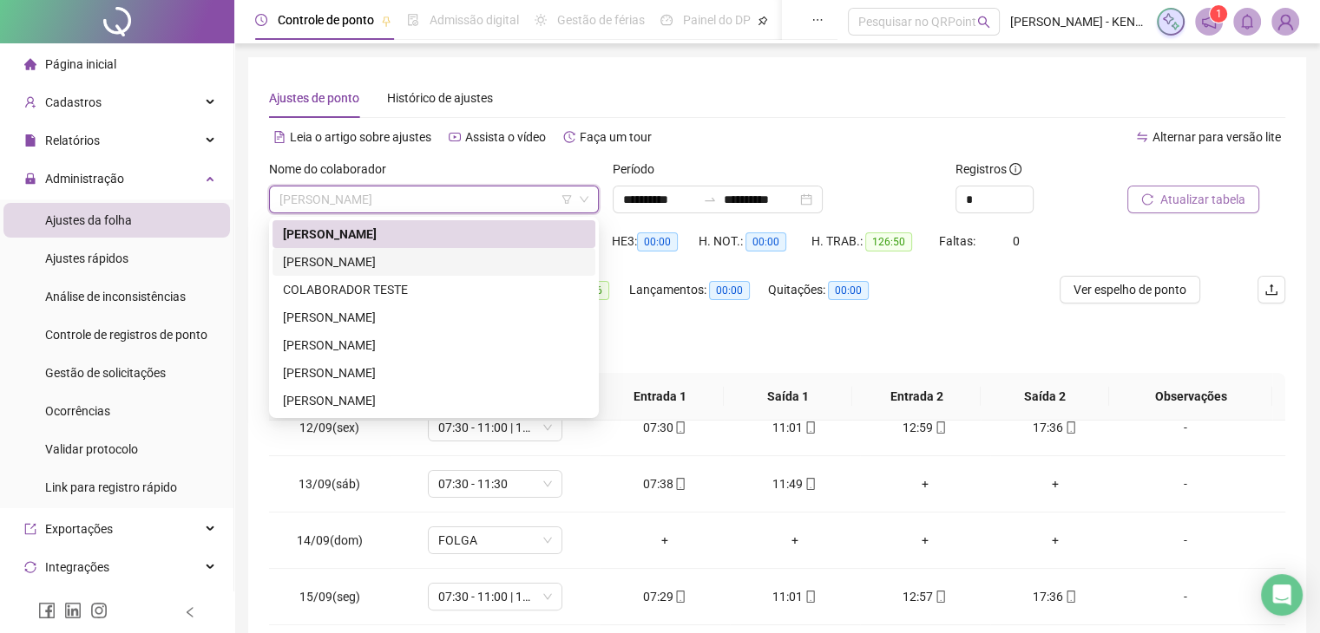
click at [367, 266] on div "[PERSON_NAME]" at bounding box center [434, 261] width 302 height 19
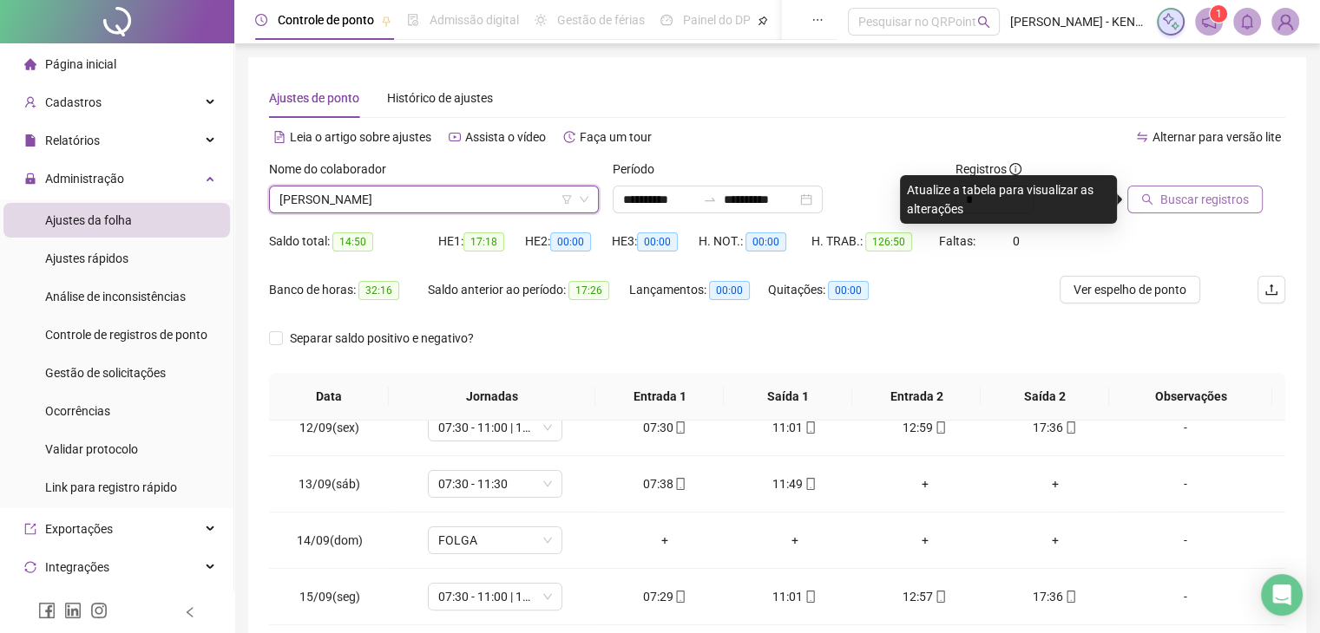
click at [1209, 199] on span "Buscar registros" at bounding box center [1204, 199] width 88 height 19
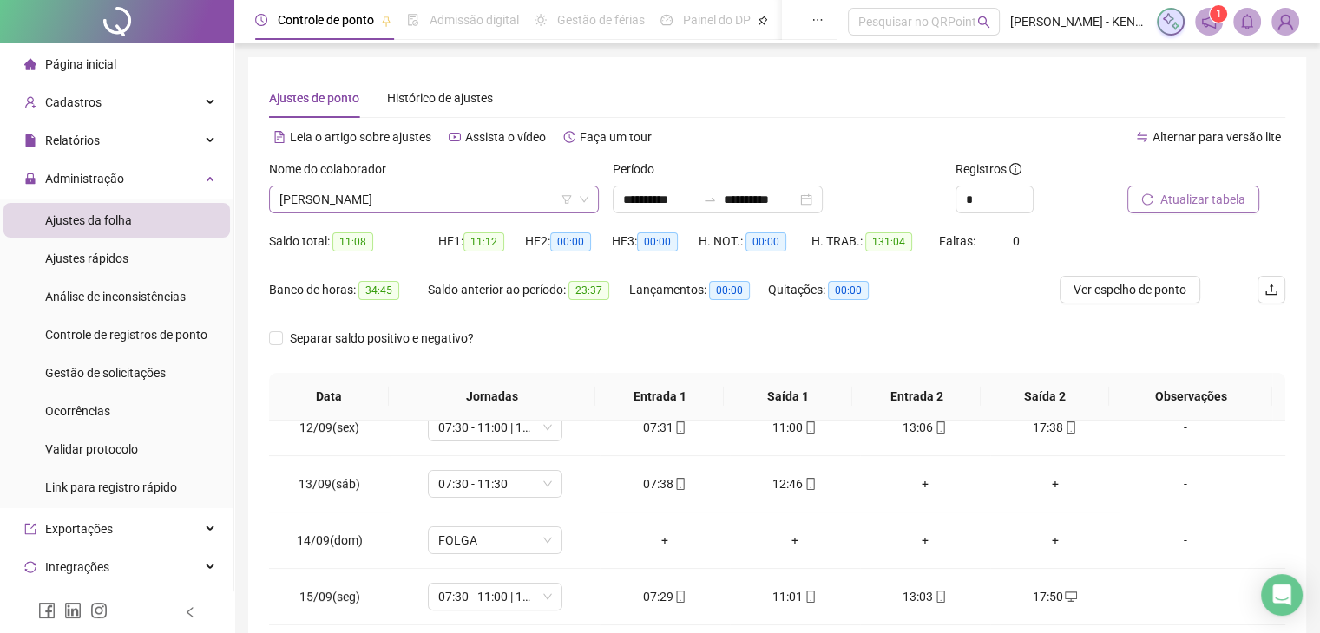
click at [590, 204] on div "[PERSON_NAME]" at bounding box center [434, 200] width 330 height 28
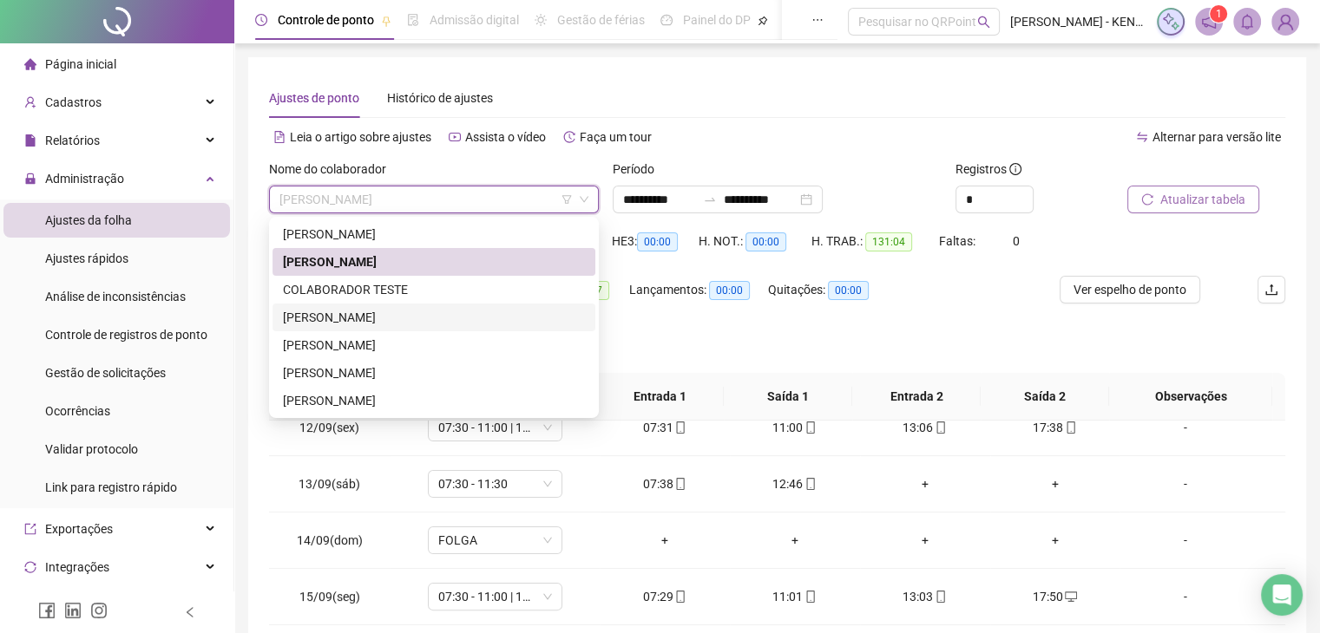
click at [441, 308] on div "[PERSON_NAME]" at bounding box center [434, 317] width 302 height 19
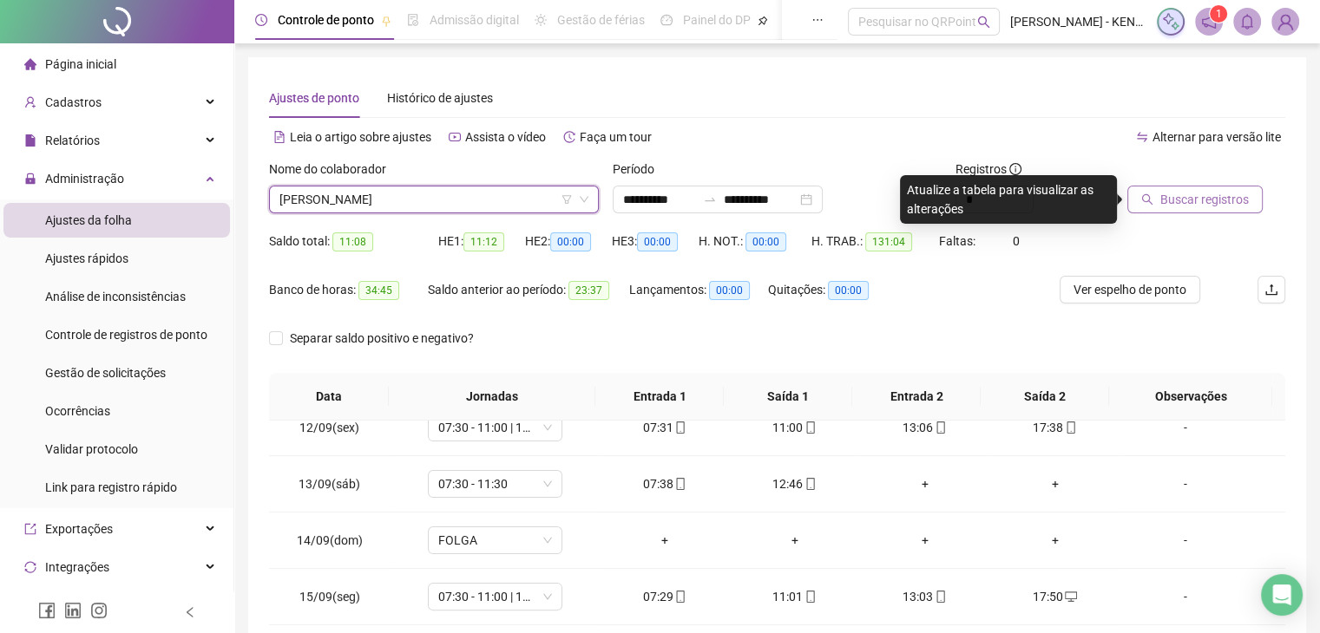
click at [1209, 205] on span "Buscar registros" at bounding box center [1204, 199] width 88 height 19
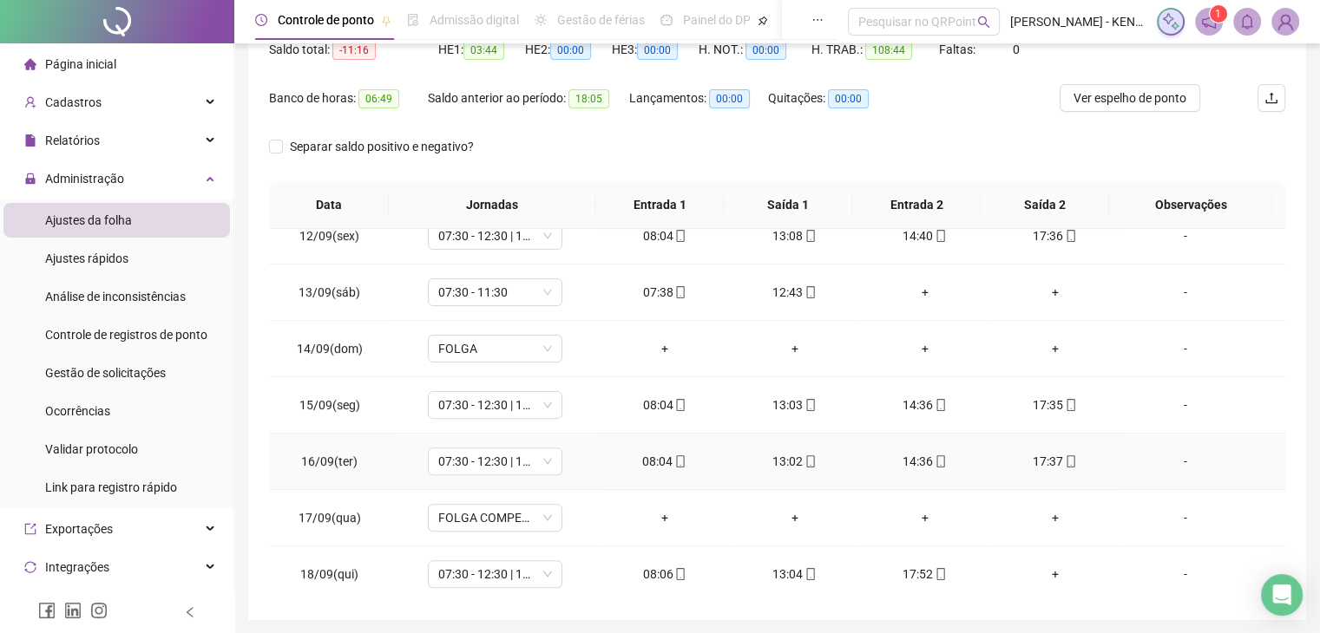
scroll to position [253, 0]
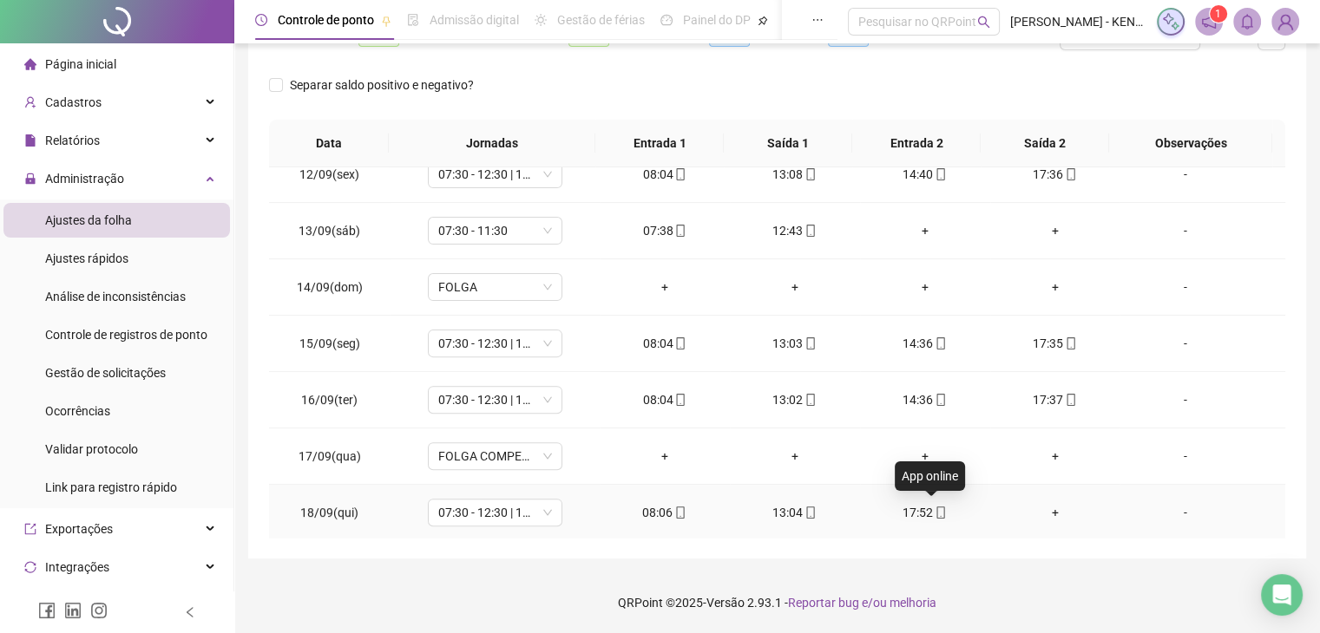
click at [934, 512] on icon "mobile" at bounding box center [940, 513] width 12 height 12
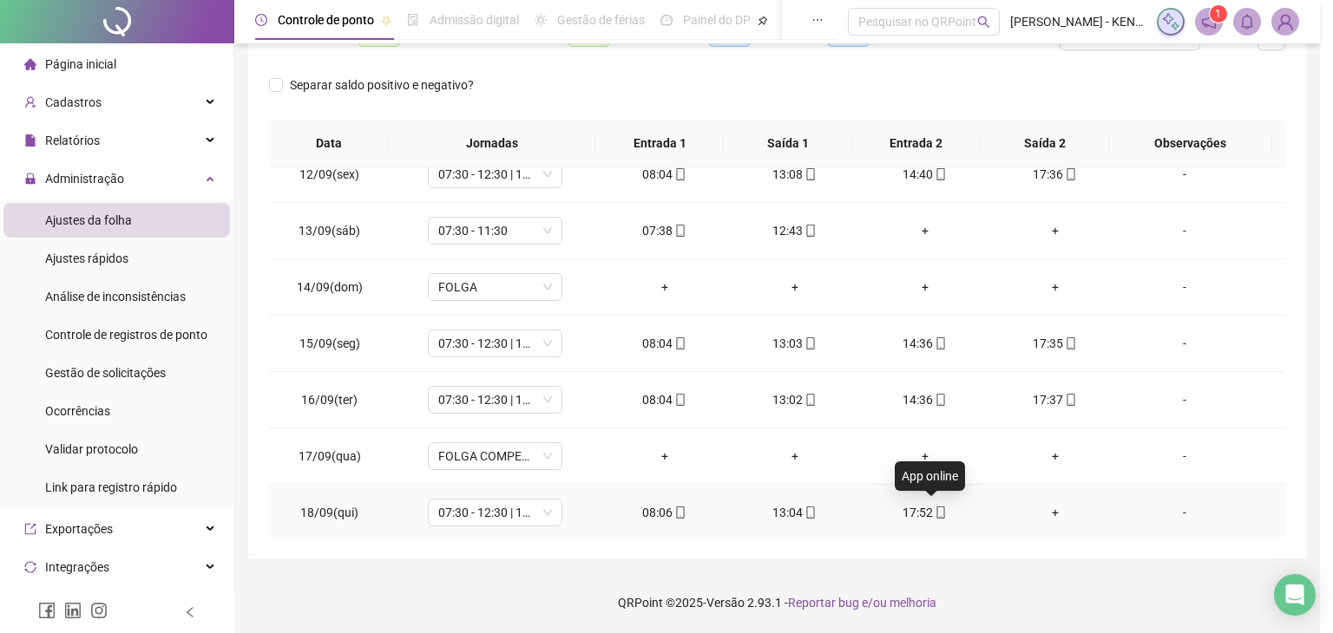
type input "**********"
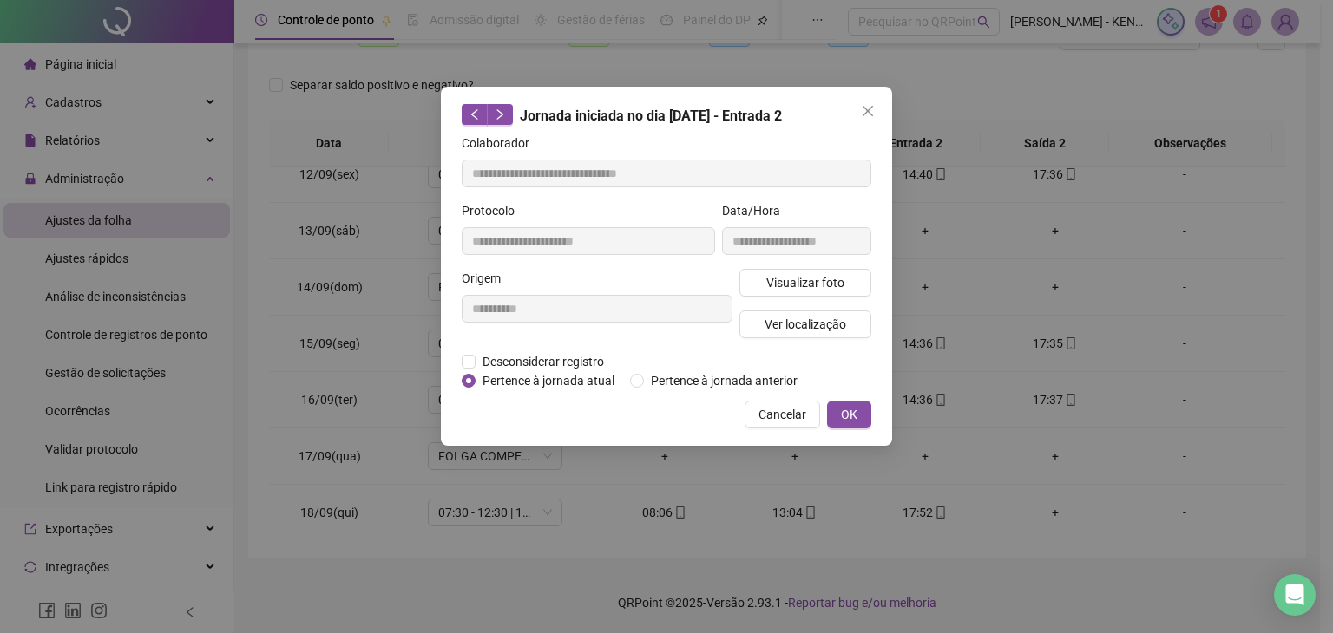
click at [975, 446] on div "**********" at bounding box center [666, 316] width 1333 height 633
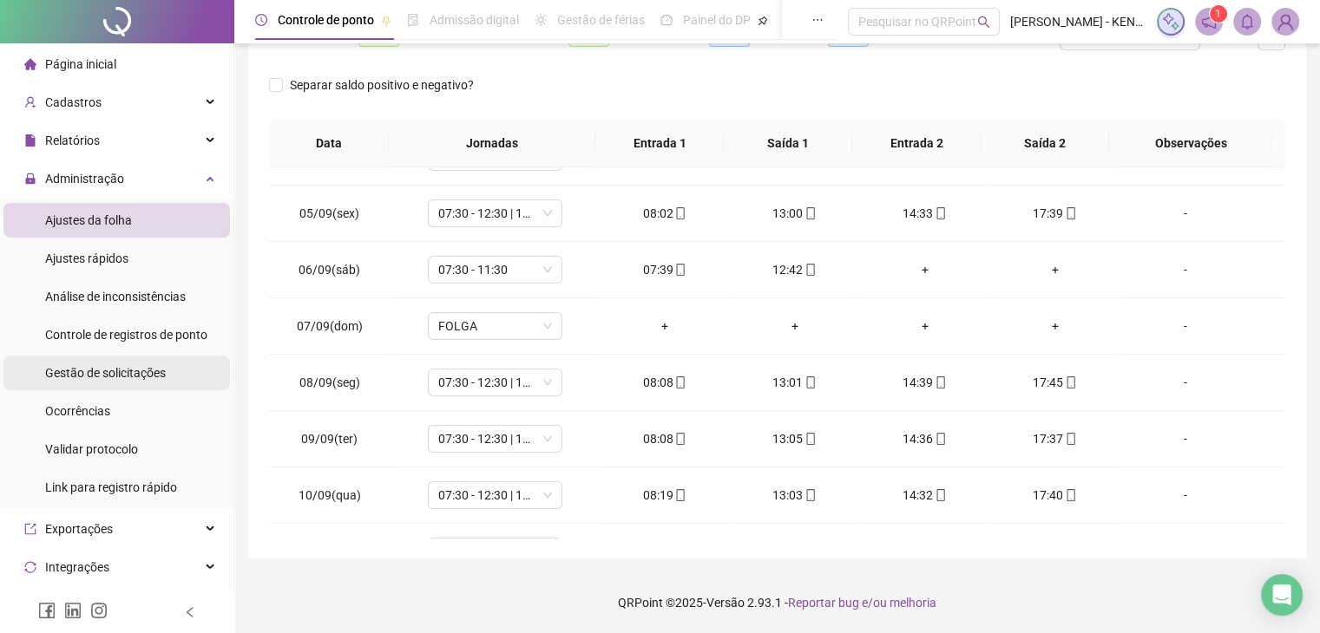
scroll to position [0, 0]
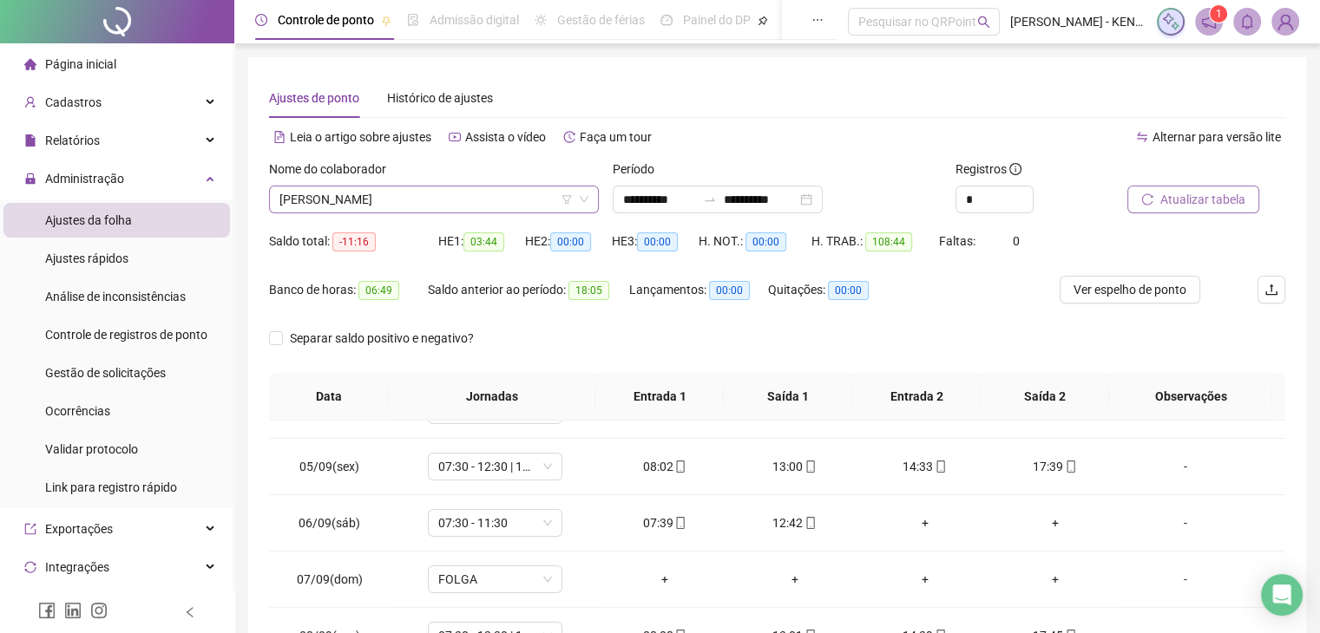
click at [585, 202] on icon "down" at bounding box center [584, 199] width 10 height 10
click at [586, 196] on icon "down" at bounding box center [584, 199] width 10 height 10
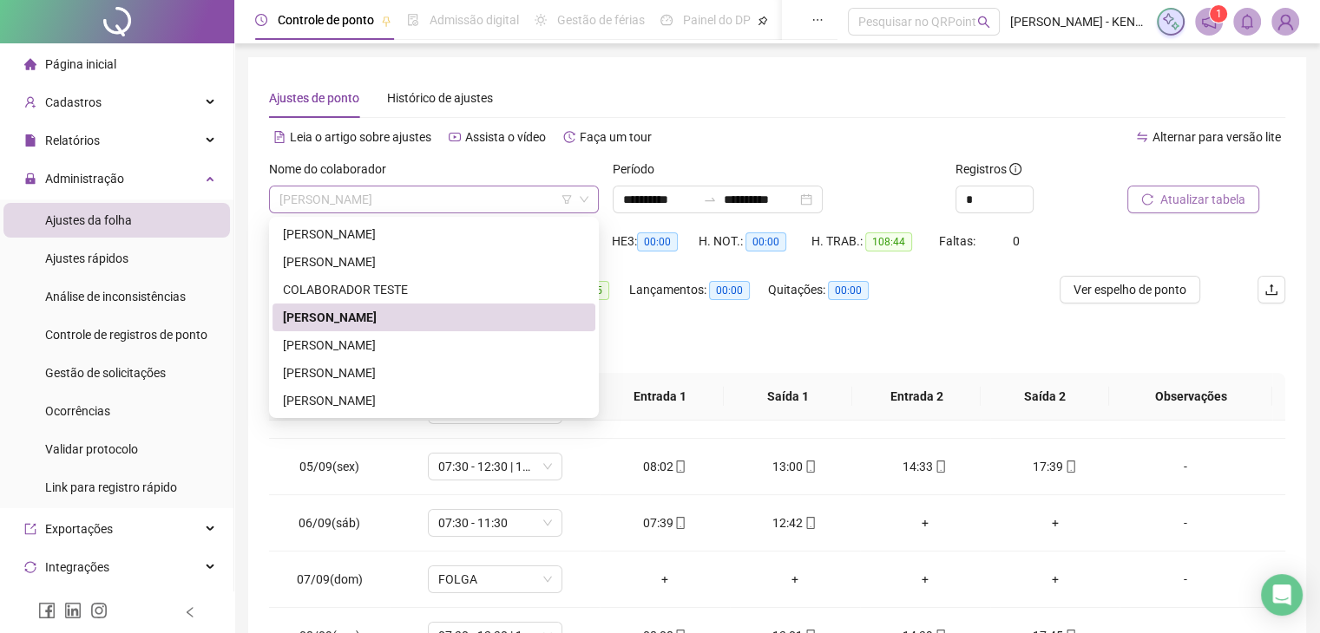
click at [486, 205] on span "[PERSON_NAME]" at bounding box center [433, 200] width 309 height 26
click at [373, 351] on div "[PERSON_NAME]" at bounding box center [434, 345] width 302 height 19
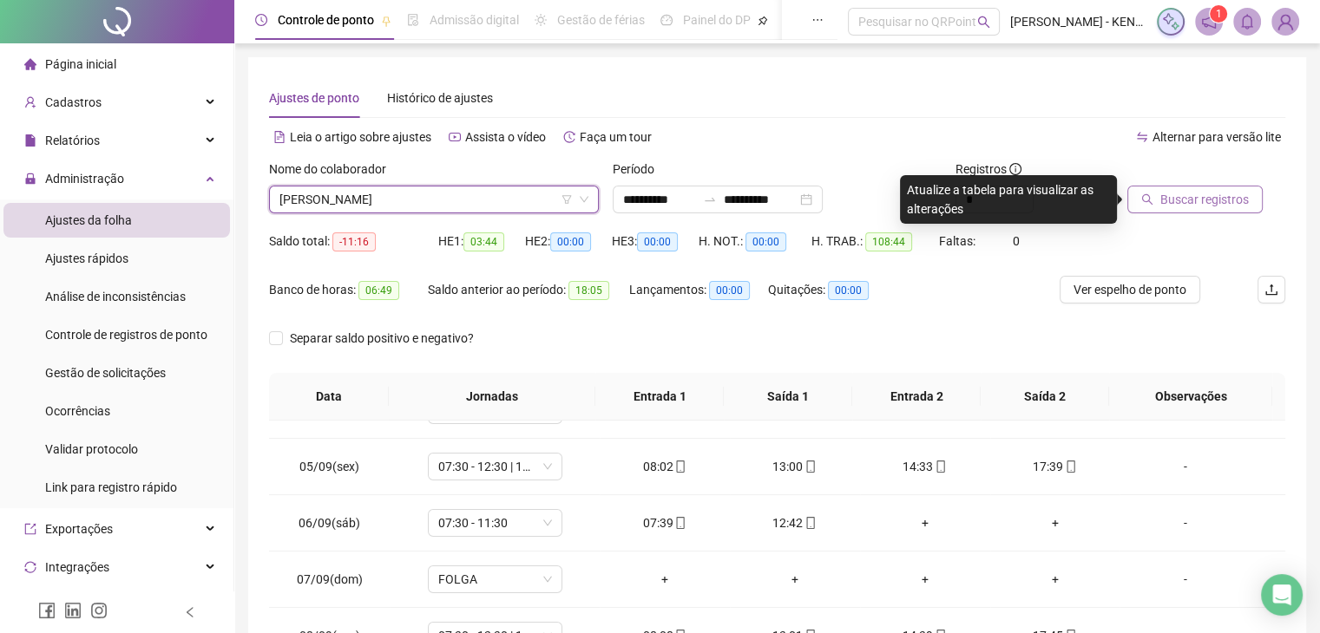
click at [1215, 199] on span "Buscar registros" at bounding box center [1204, 199] width 88 height 19
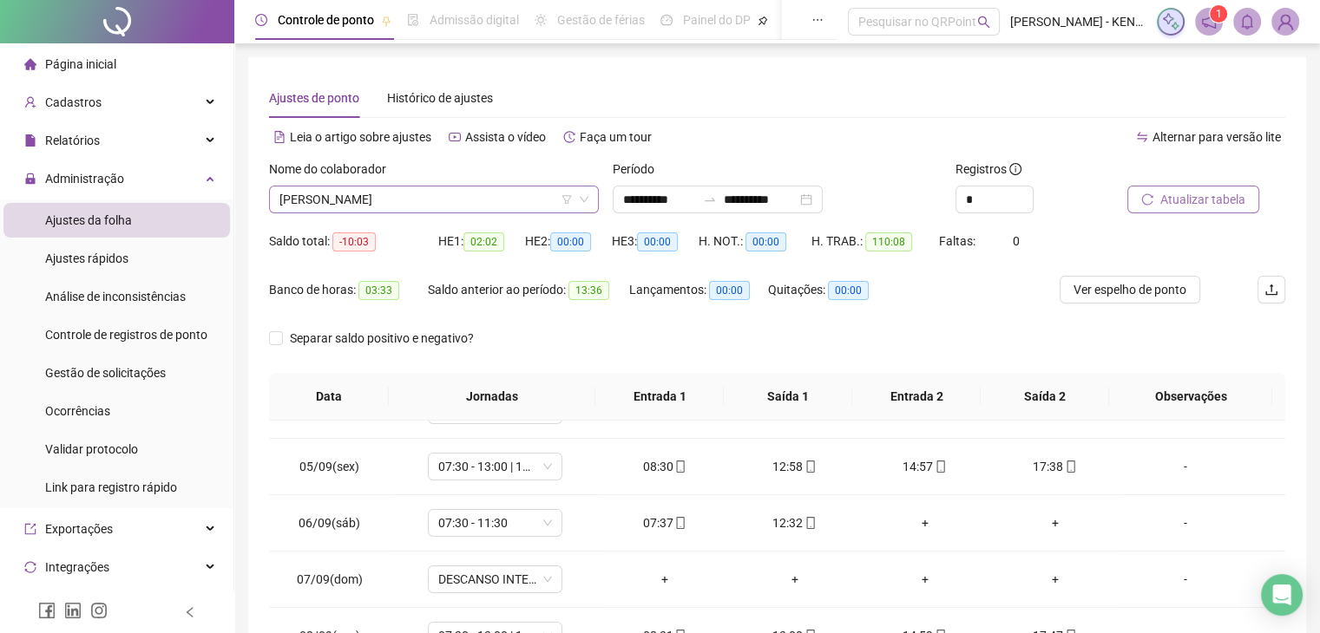
click at [439, 205] on span "[PERSON_NAME]" at bounding box center [433, 200] width 309 height 26
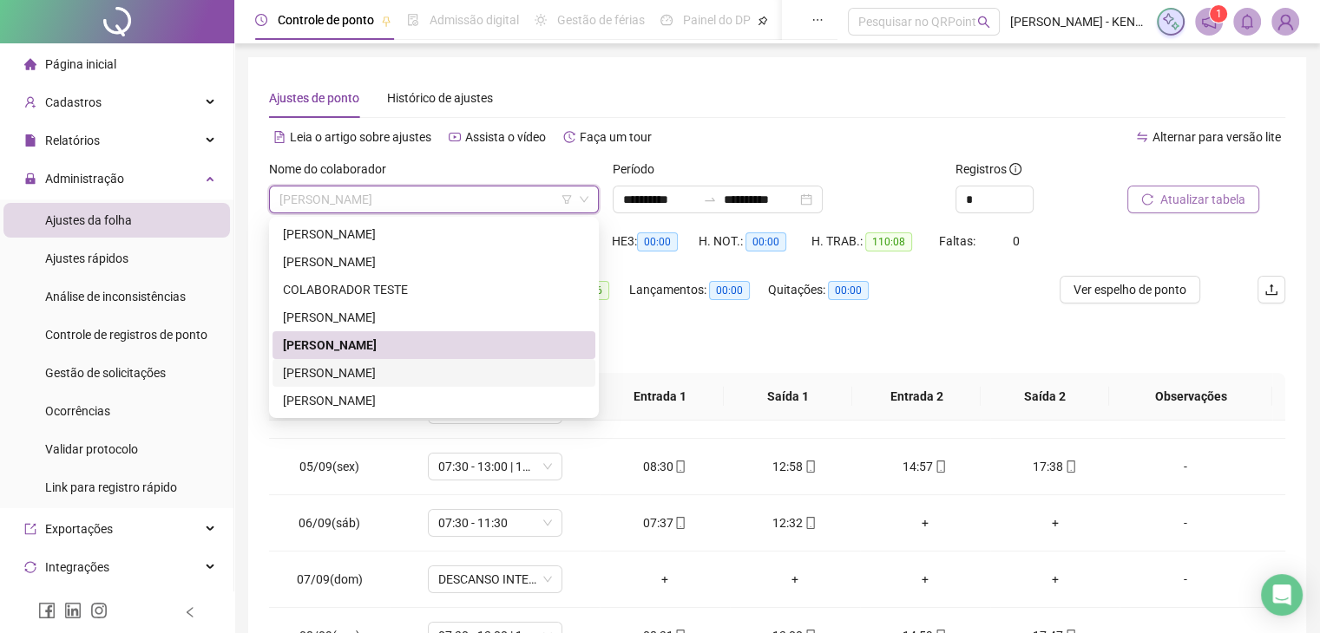
click at [361, 376] on div "[PERSON_NAME]" at bounding box center [434, 373] width 302 height 19
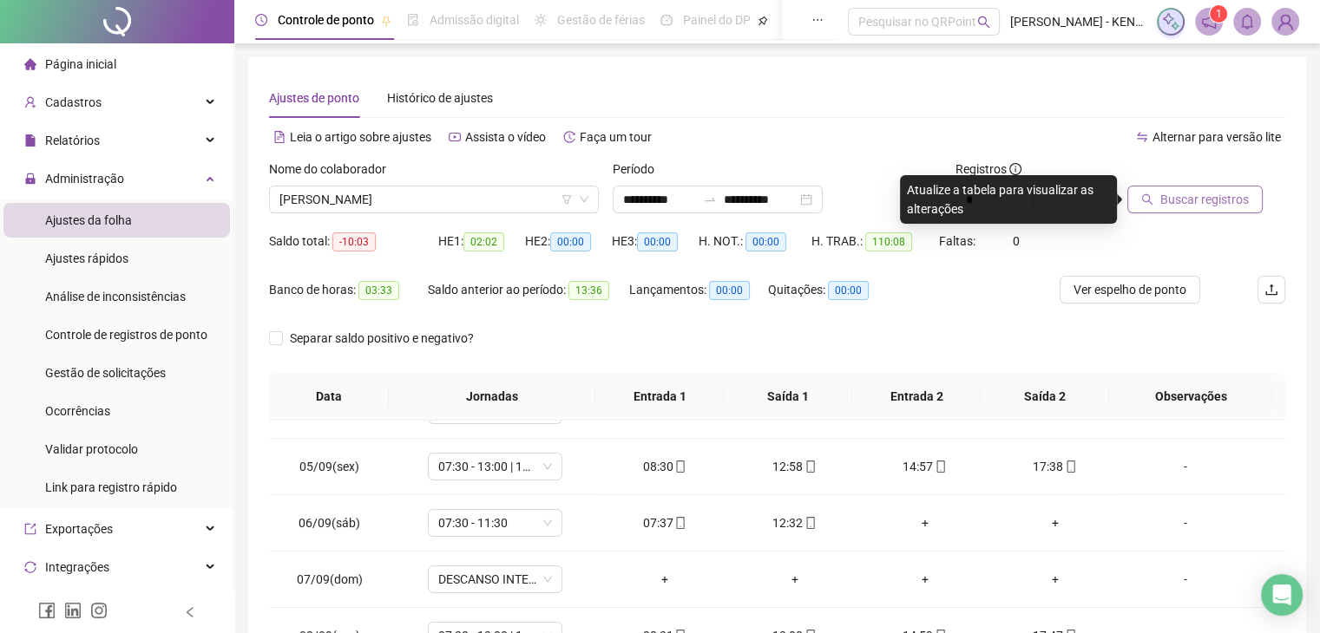
click at [1222, 201] on span "Buscar registros" at bounding box center [1204, 199] width 88 height 19
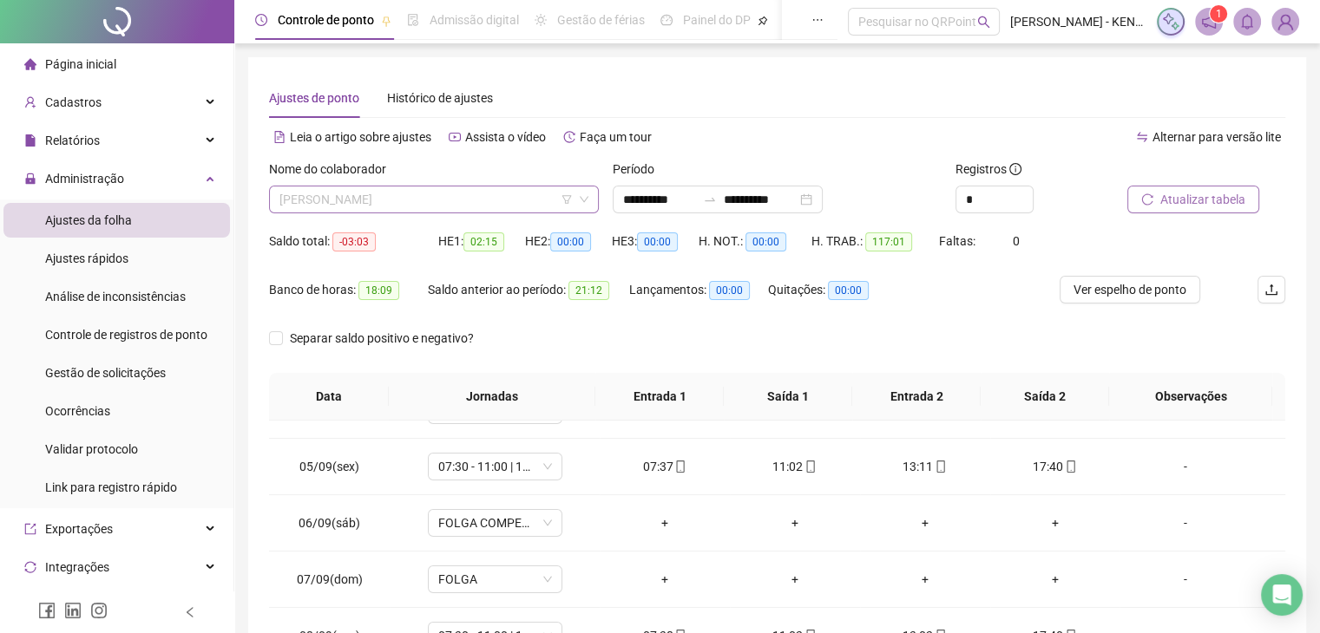
click at [441, 205] on span "[PERSON_NAME]" at bounding box center [433, 200] width 309 height 26
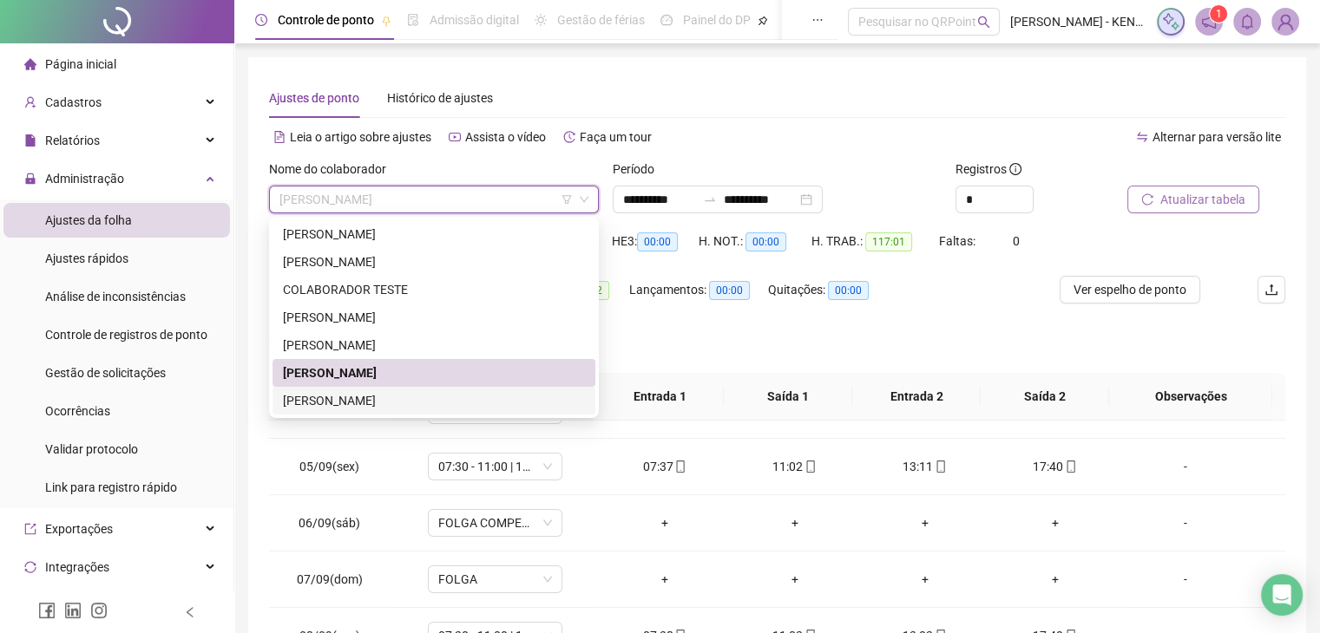
click at [344, 396] on div "[PERSON_NAME]" at bounding box center [434, 400] width 302 height 19
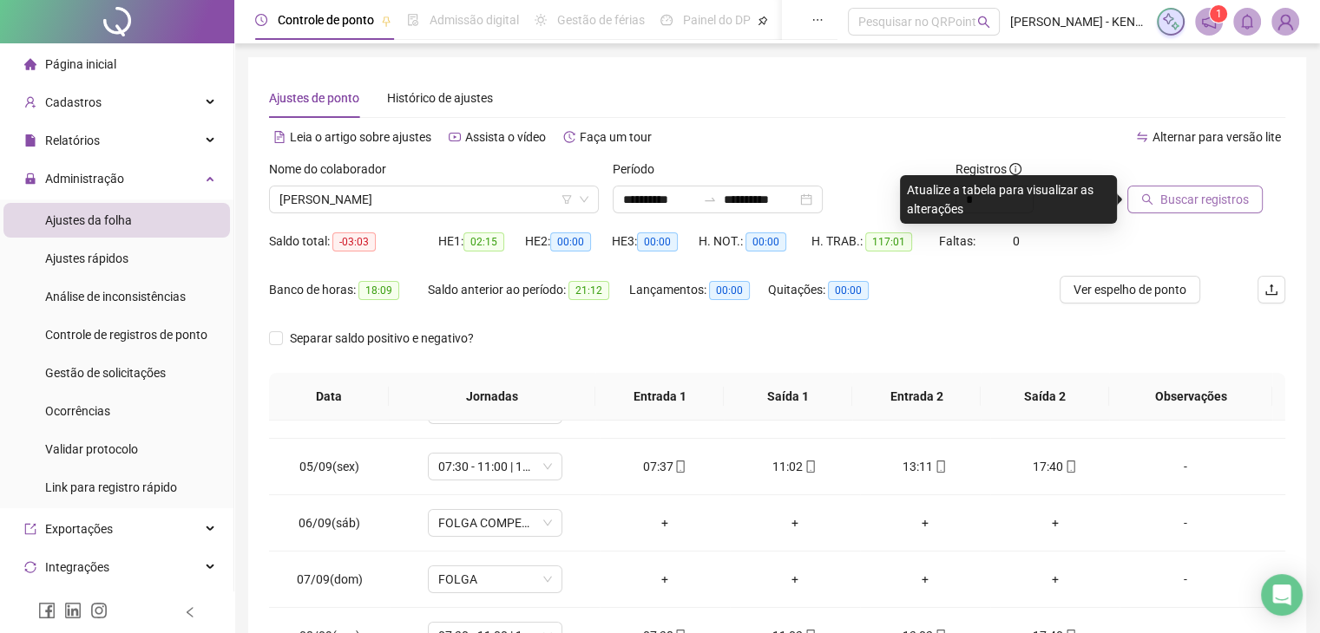
click at [1225, 204] on span "Buscar registros" at bounding box center [1204, 199] width 88 height 19
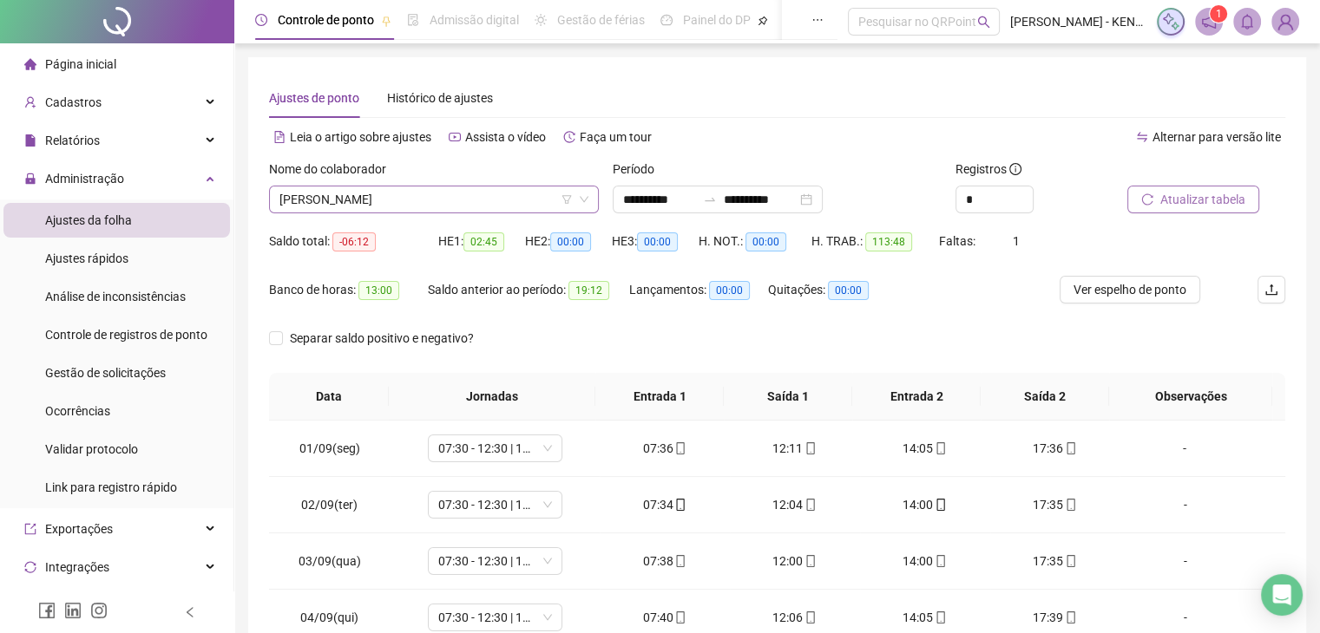
click at [579, 200] on icon "down" at bounding box center [584, 199] width 10 height 10
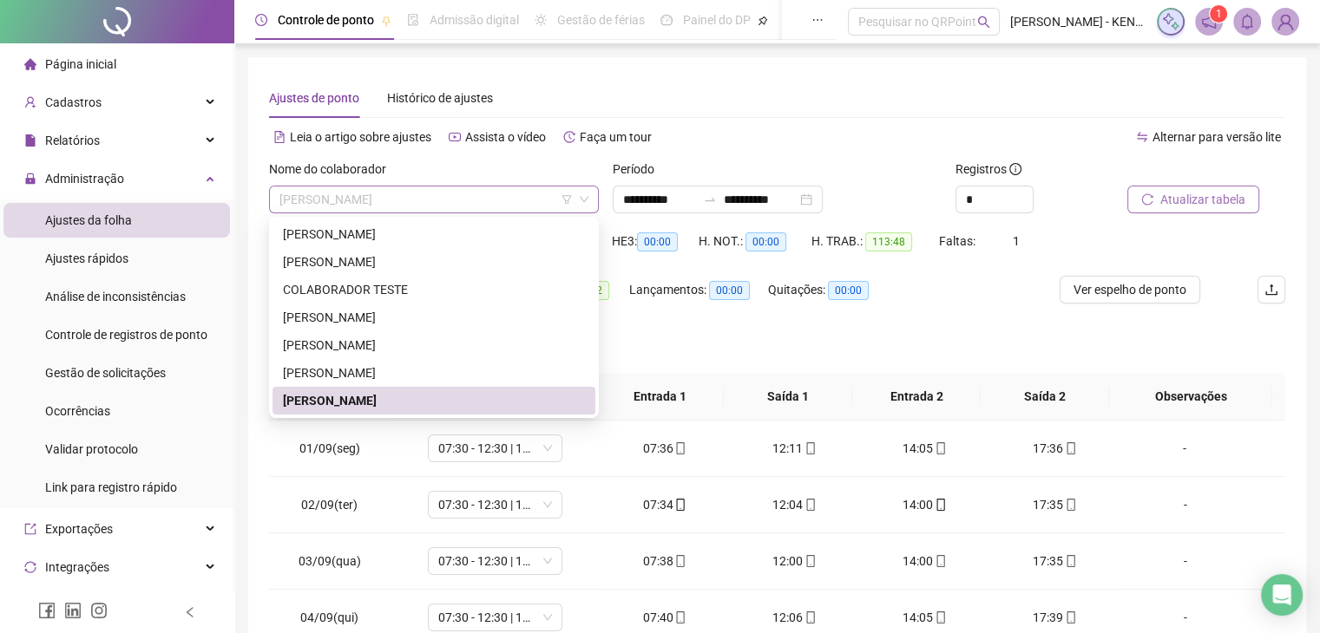
click at [560, 200] on span "[PERSON_NAME]" at bounding box center [433, 200] width 309 height 26
click at [370, 263] on div "[PERSON_NAME]" at bounding box center [434, 261] width 302 height 19
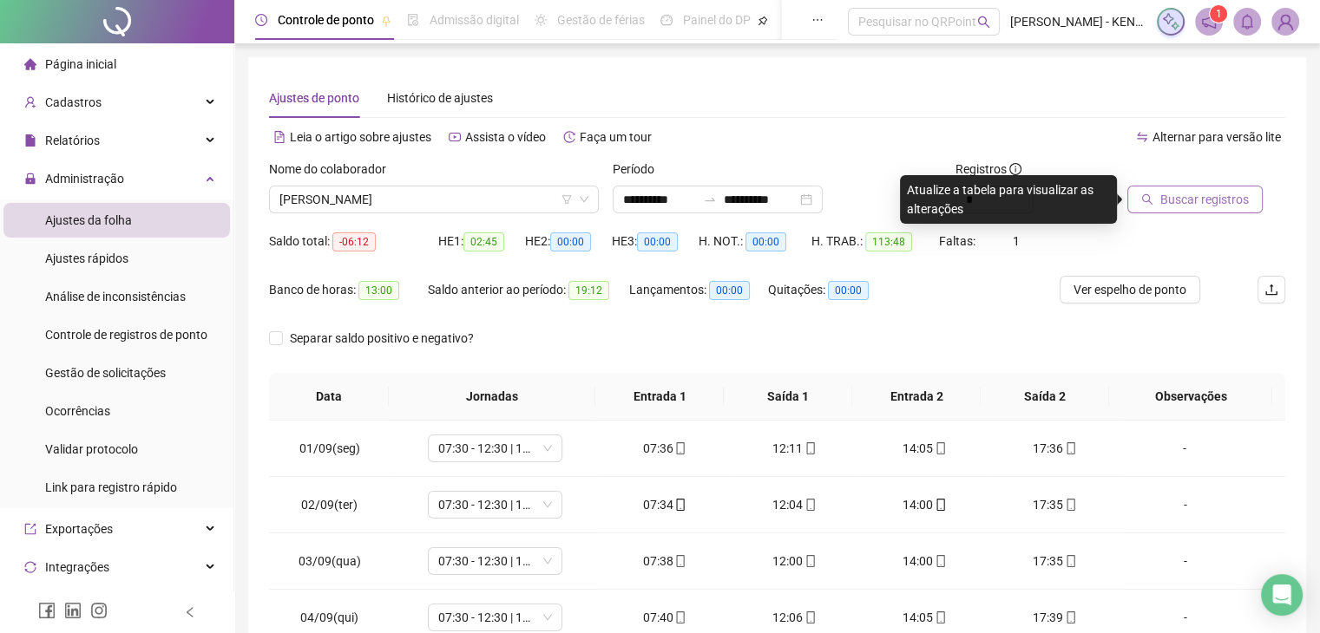
click at [1204, 203] on span "Buscar registros" at bounding box center [1204, 199] width 88 height 19
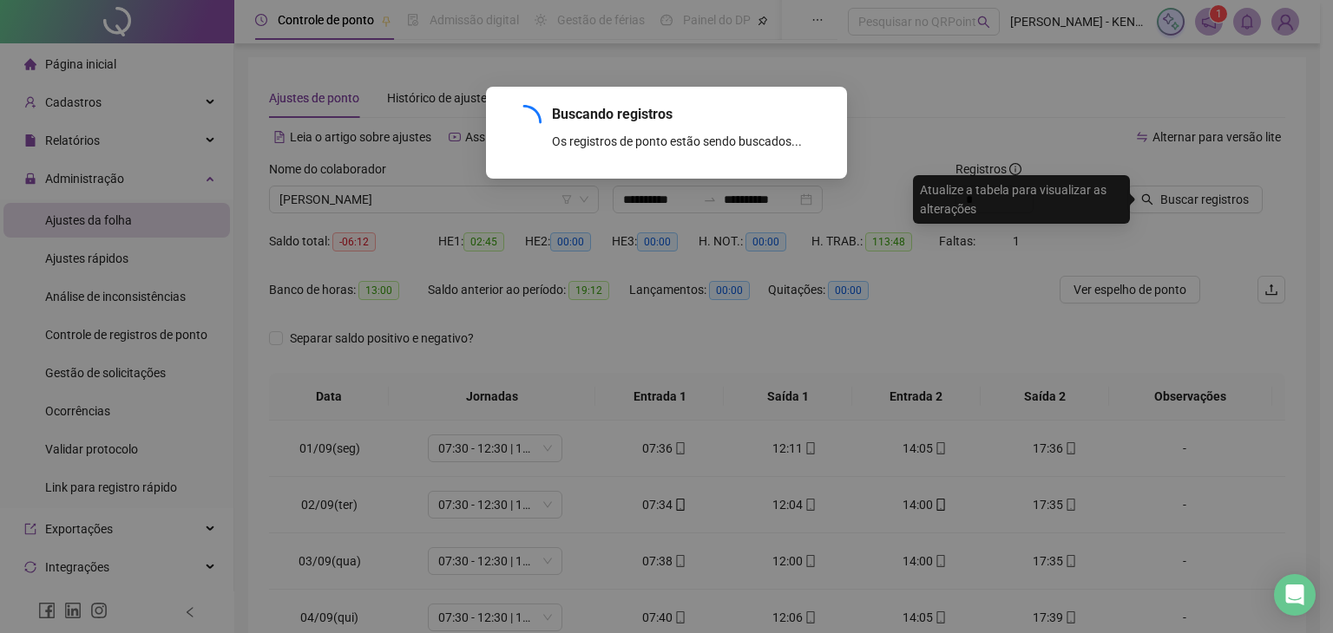
click at [746, 219] on div "Buscando registros Os registros de ponto estão sendo buscados... OK" at bounding box center [666, 316] width 1333 height 633
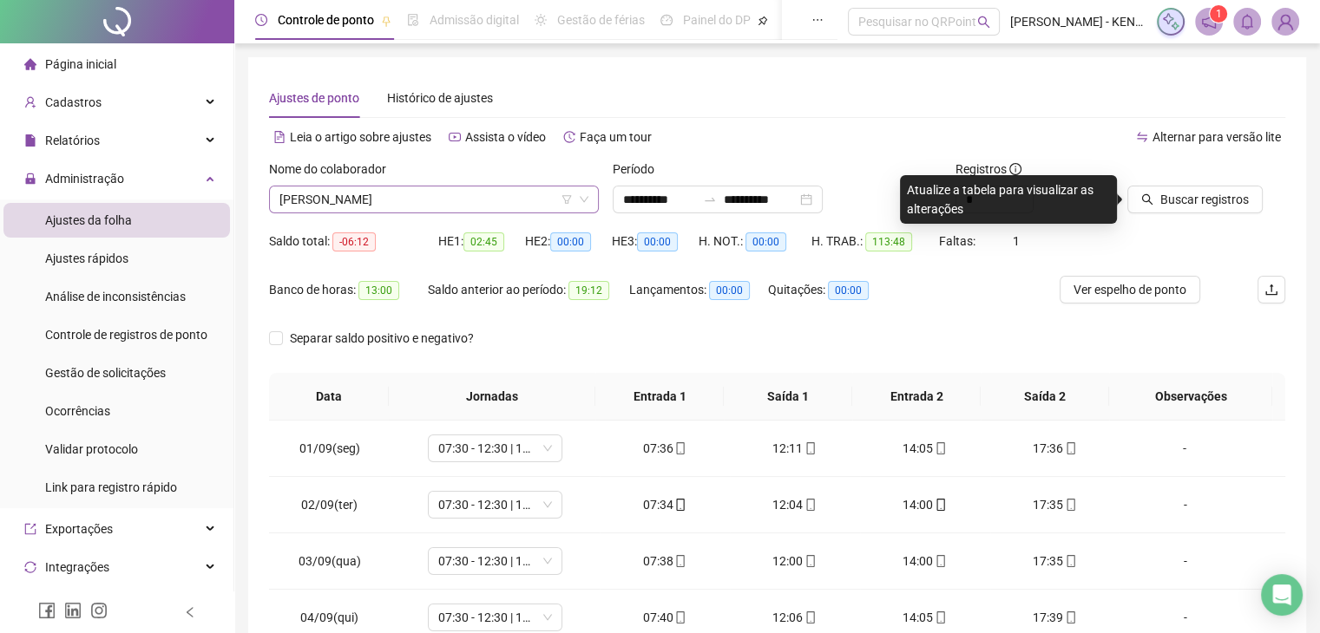
click at [534, 202] on span "[PERSON_NAME]" at bounding box center [433, 200] width 309 height 26
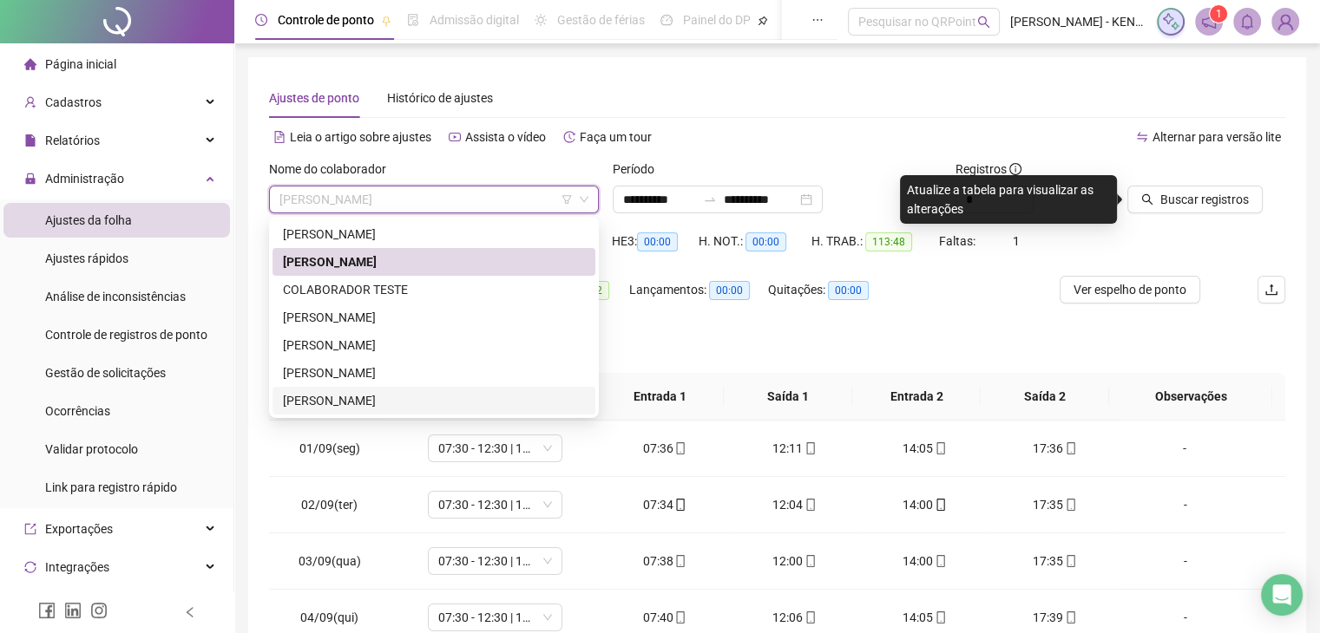
click at [416, 407] on div "[PERSON_NAME]" at bounding box center [434, 400] width 302 height 19
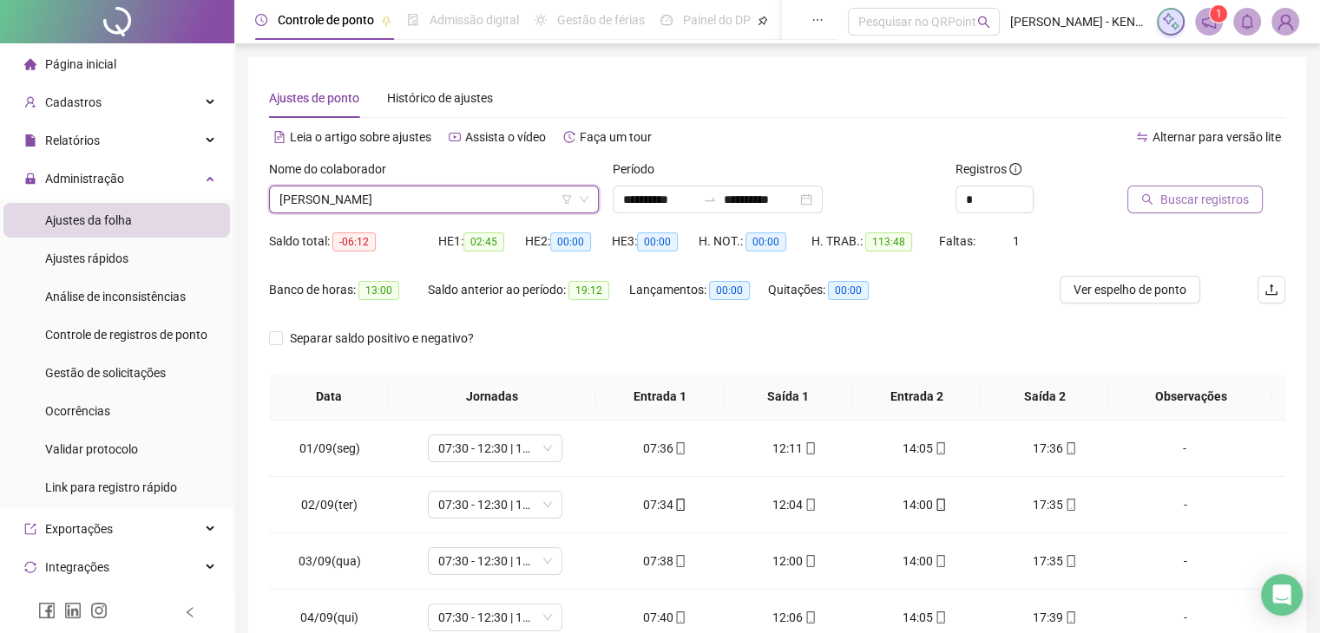
click at [1179, 212] on button "Buscar registros" at bounding box center [1194, 200] width 135 height 28
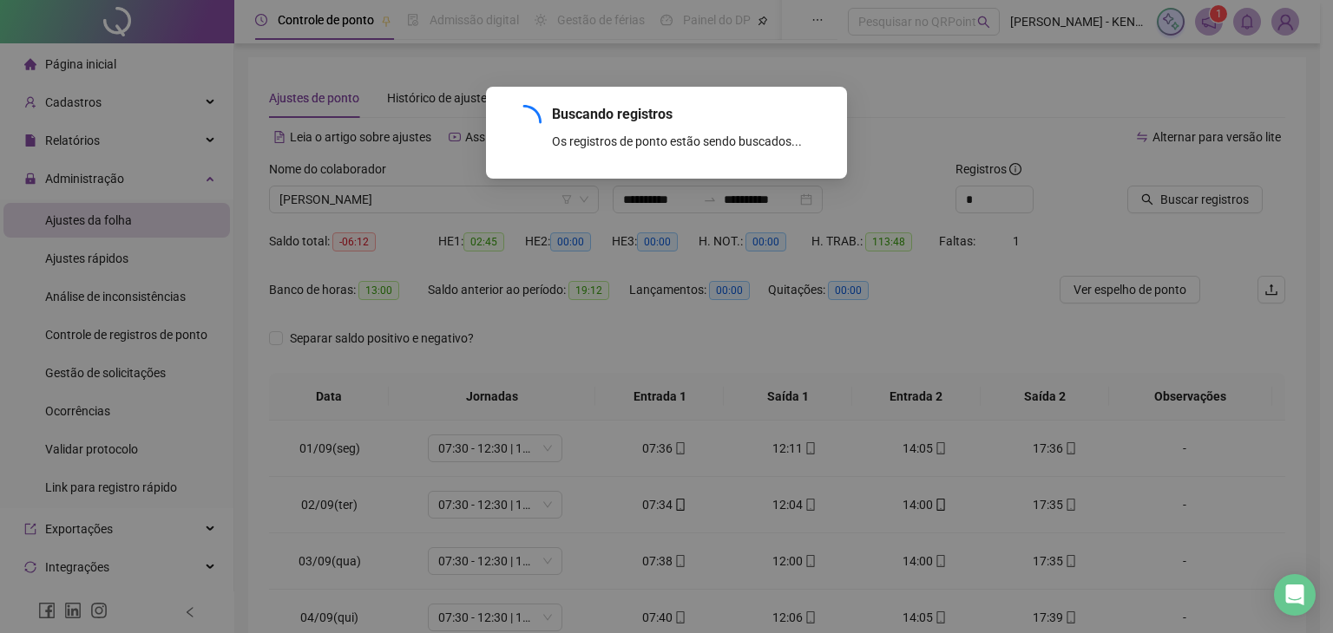
click at [967, 324] on div "Buscando registros Os registros de ponto estão sendo buscados... OK" at bounding box center [666, 316] width 1333 height 633
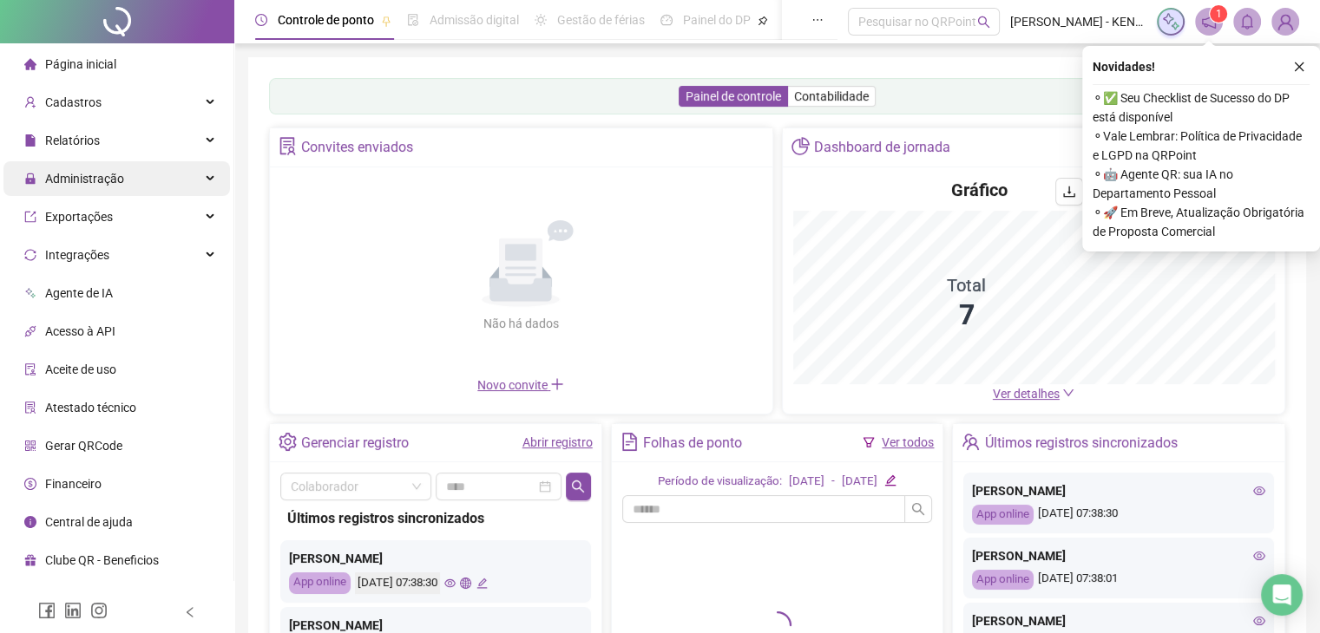
click at [155, 188] on div "Administração" at bounding box center [116, 178] width 226 height 35
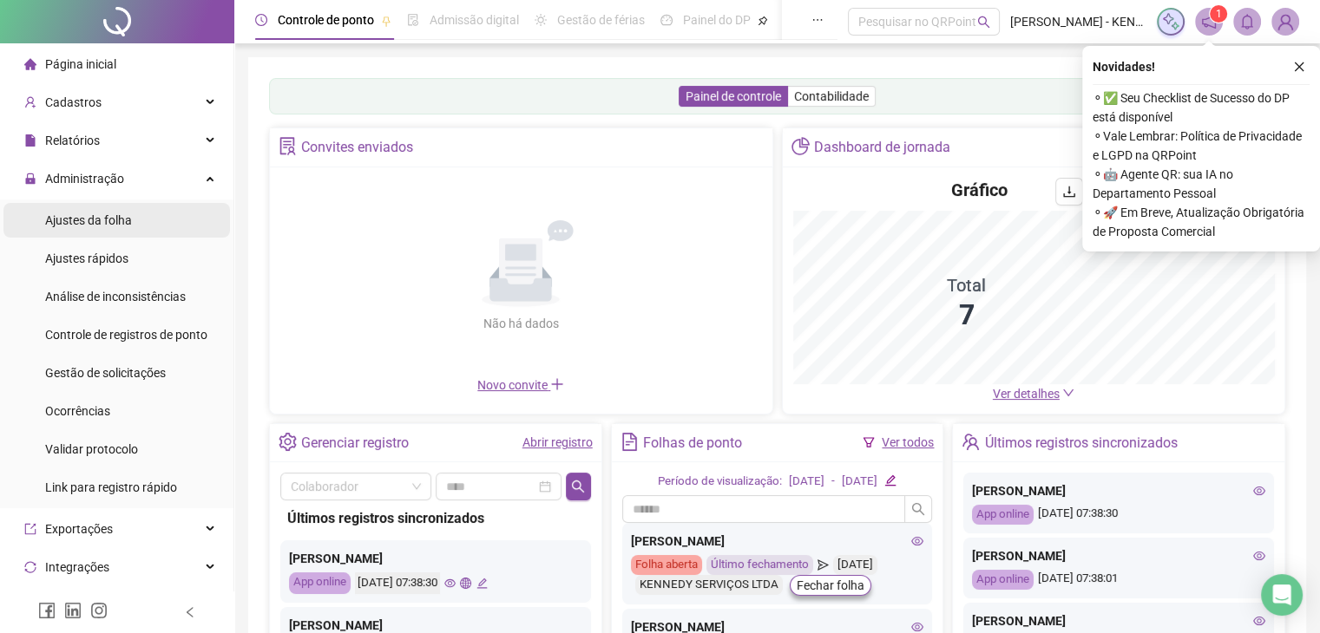
click at [143, 227] on li "Ajustes da folha" at bounding box center [116, 220] width 226 height 35
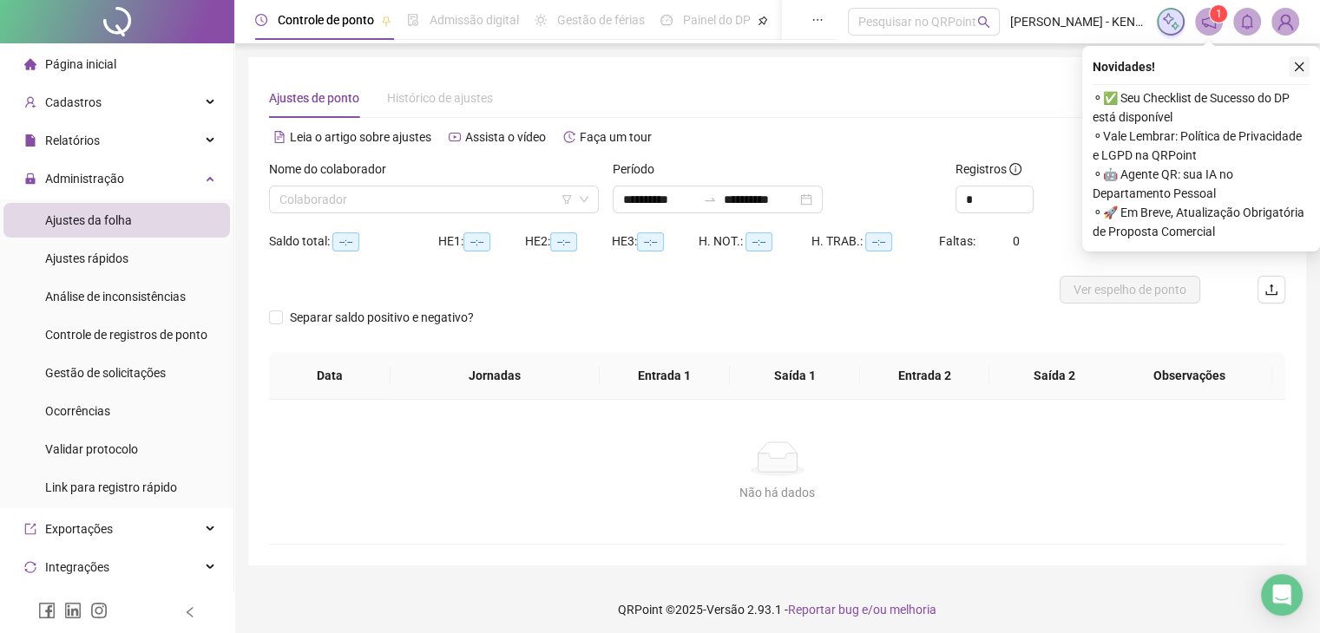
click at [1297, 67] on icon "close" at bounding box center [1299, 67] width 12 height 12
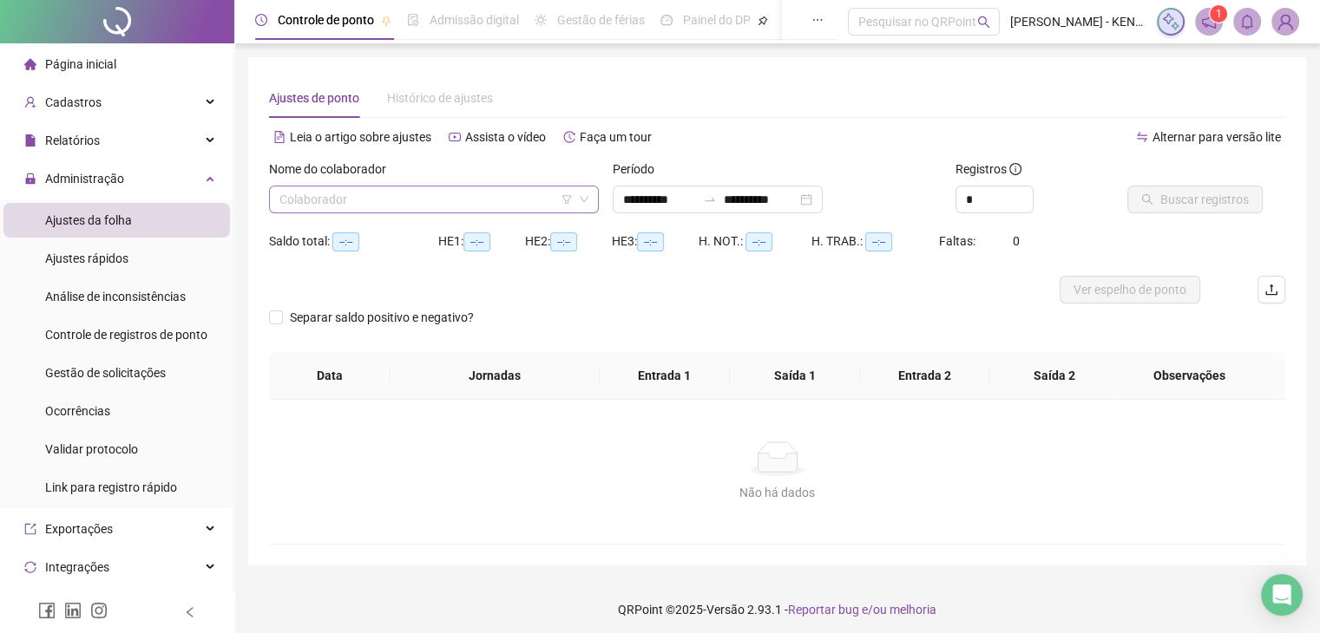
click at [475, 195] on input "search" at bounding box center [425, 200] width 293 height 26
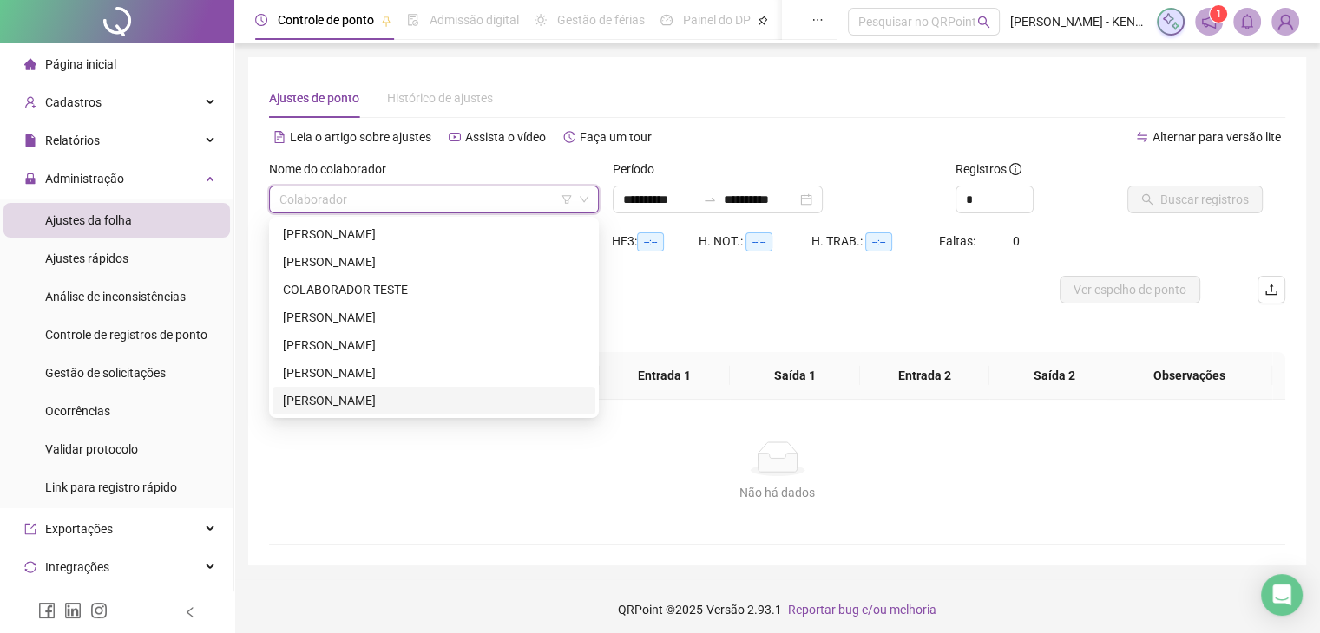
click at [473, 409] on div "WESLEY GOMES ARAUJO NOBRE" at bounding box center [434, 400] width 302 height 19
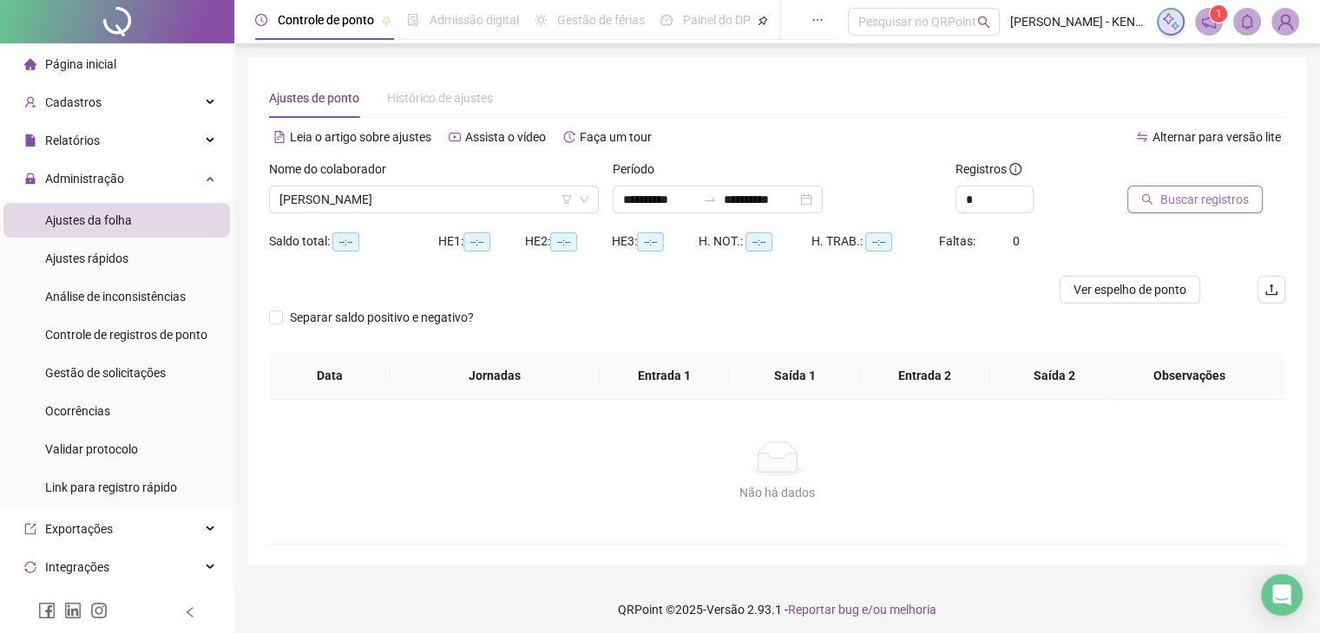
click at [1146, 213] on button "Buscar registros" at bounding box center [1194, 200] width 135 height 28
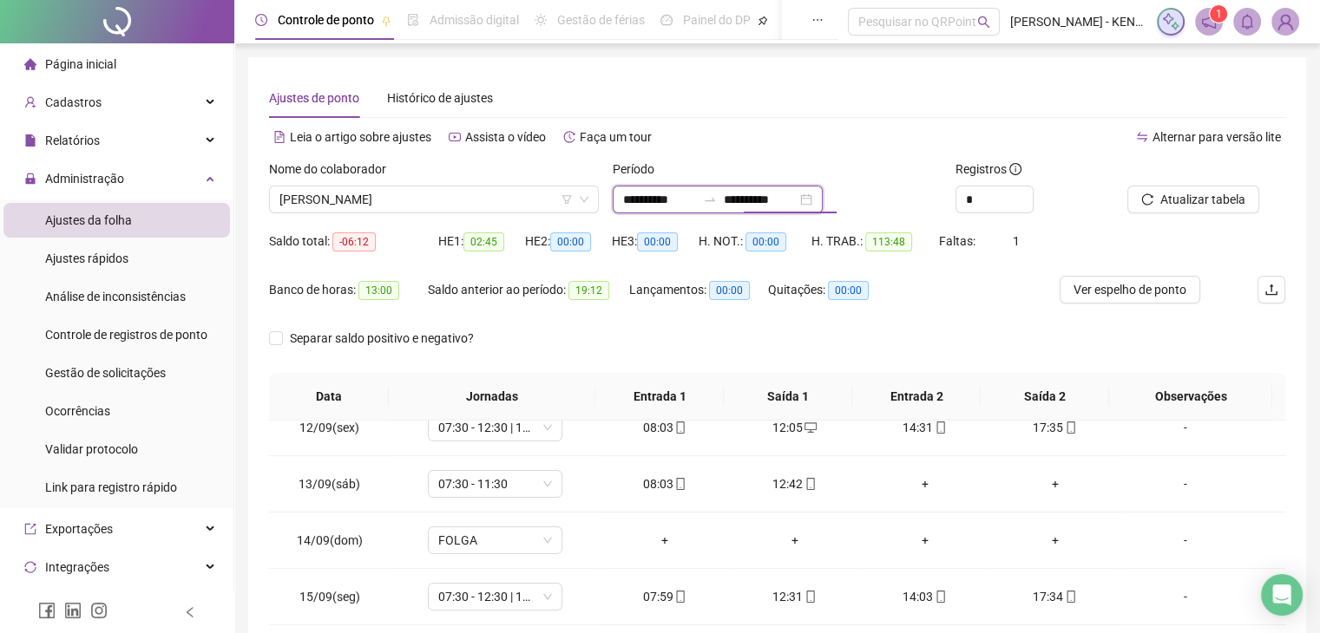
click at [769, 197] on input "**********" at bounding box center [760, 199] width 73 height 19
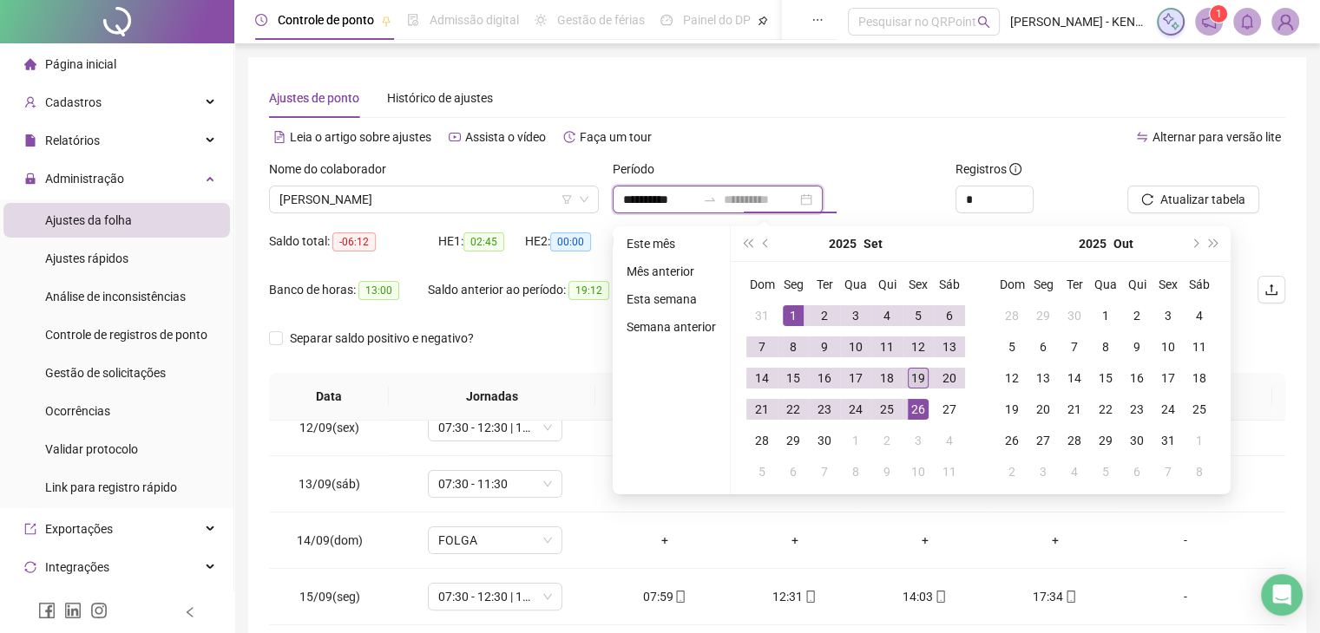
type input "**********"
click at [913, 386] on div "19" at bounding box center [917, 378] width 21 height 21
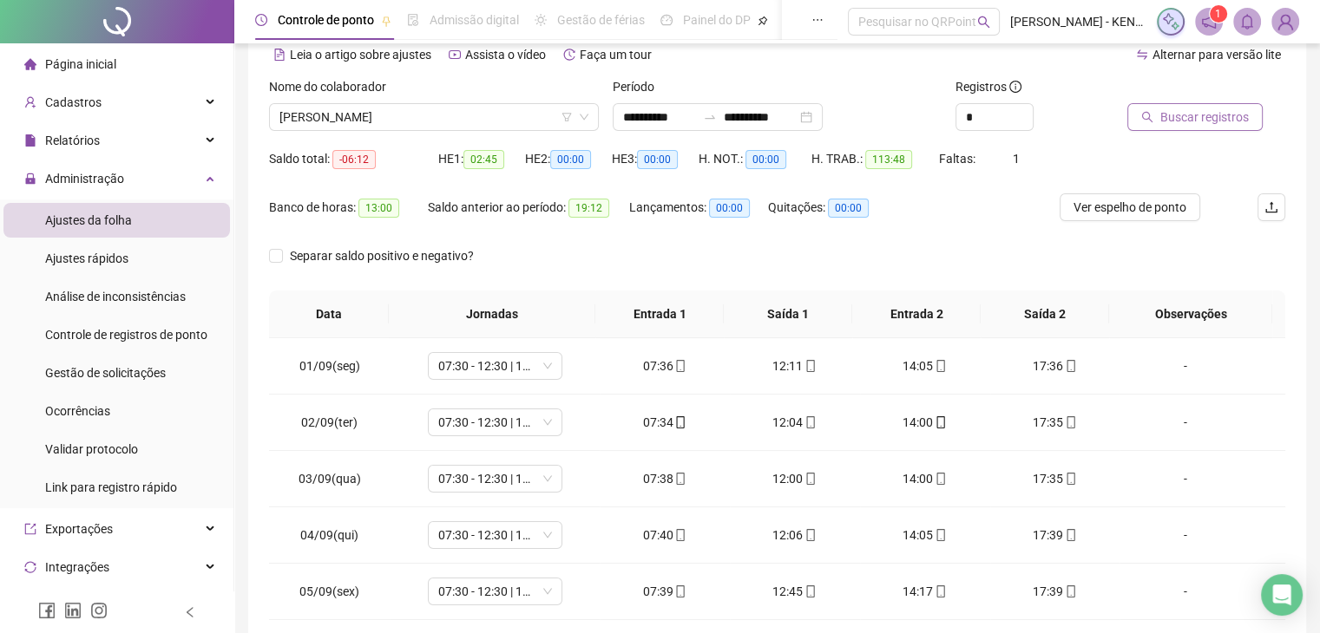
scroll to position [87, 0]
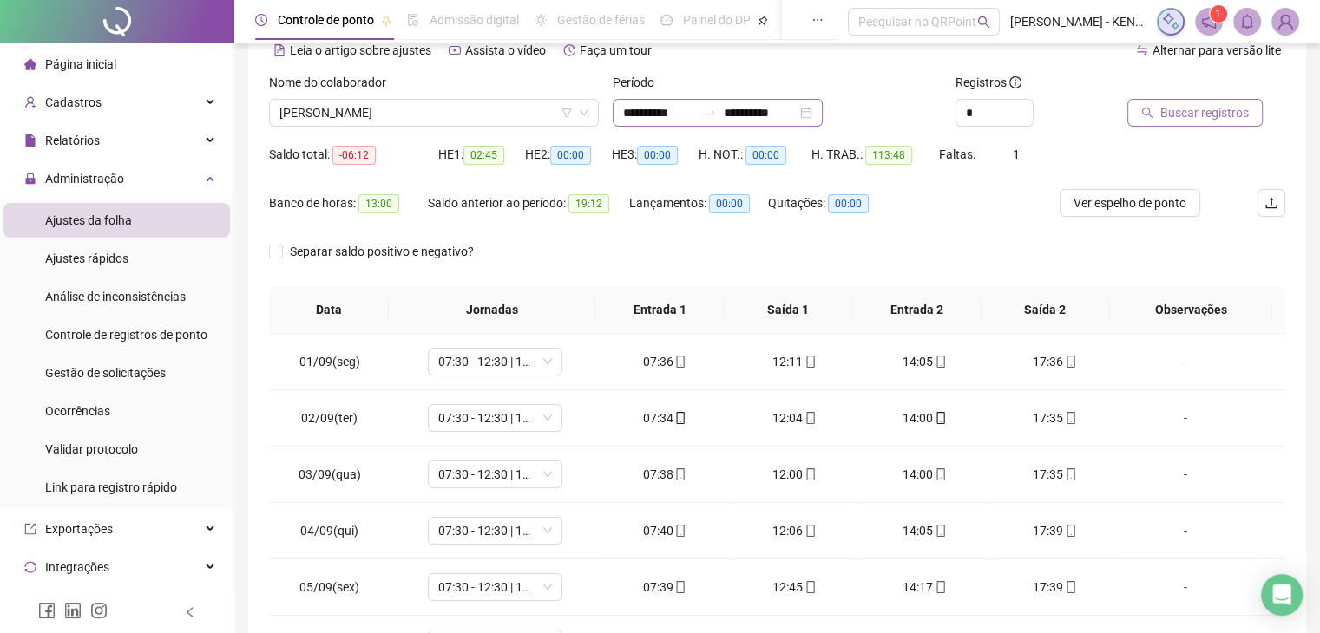
click at [822, 118] on div "**********" at bounding box center [717, 113] width 210 height 28
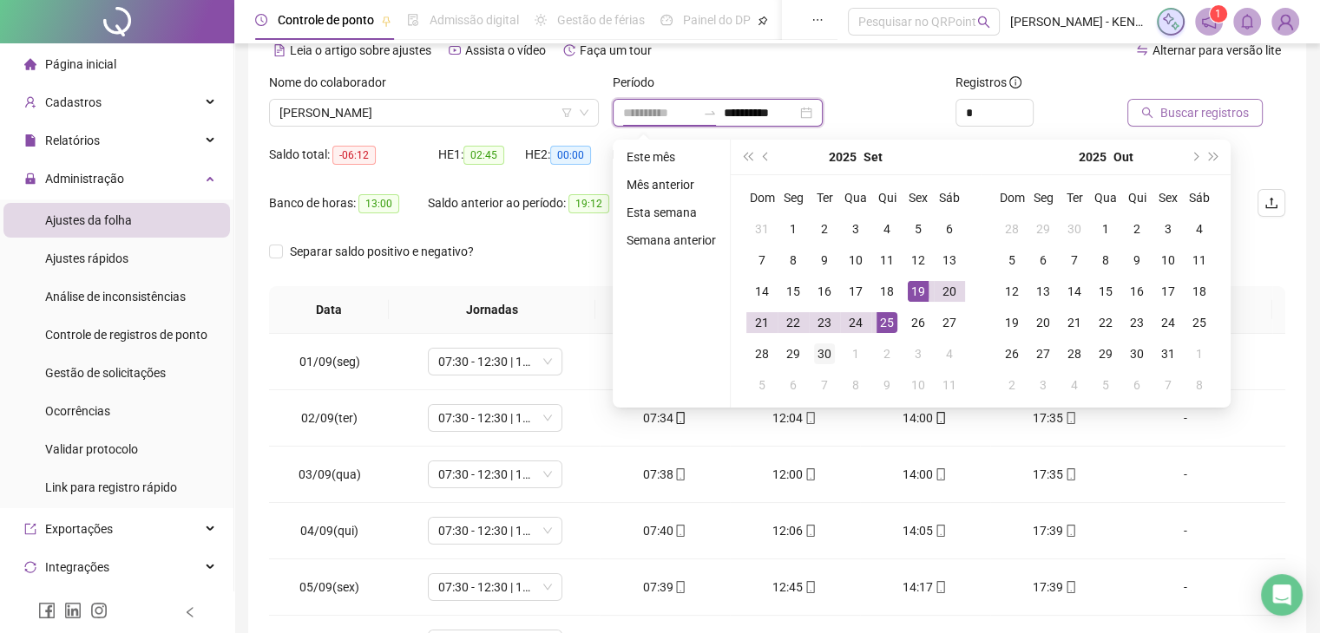
type input "**********"
click at [820, 346] on div "30" at bounding box center [824, 354] width 21 height 21
type input "**********"
click at [640, 115] on input "**********" at bounding box center [659, 112] width 73 height 19
type input "**********"
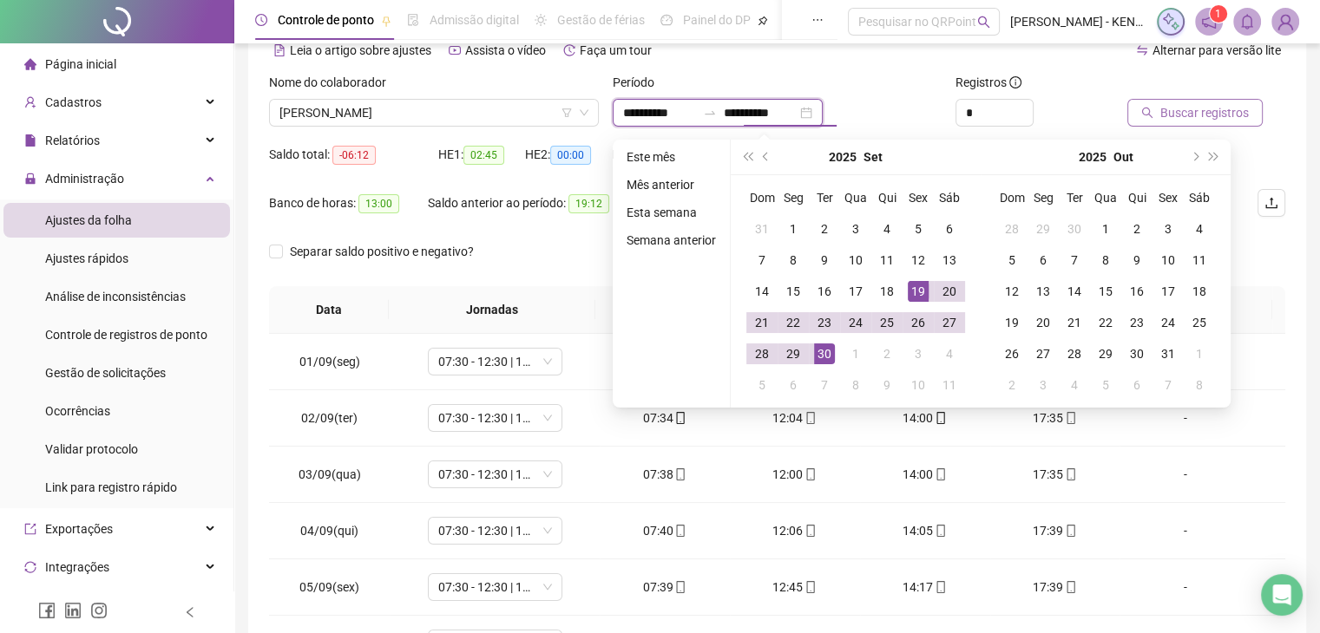
type input "**********"
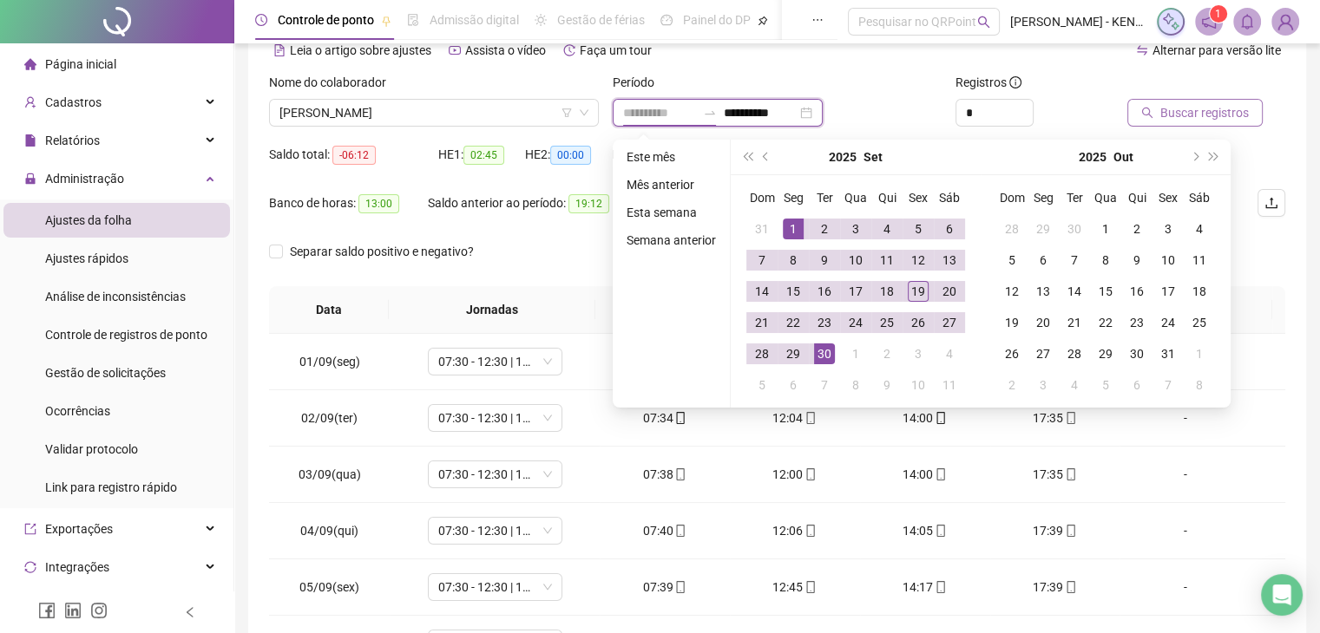
type input "**********"
click at [785, 219] on div "1" at bounding box center [793, 229] width 21 height 21
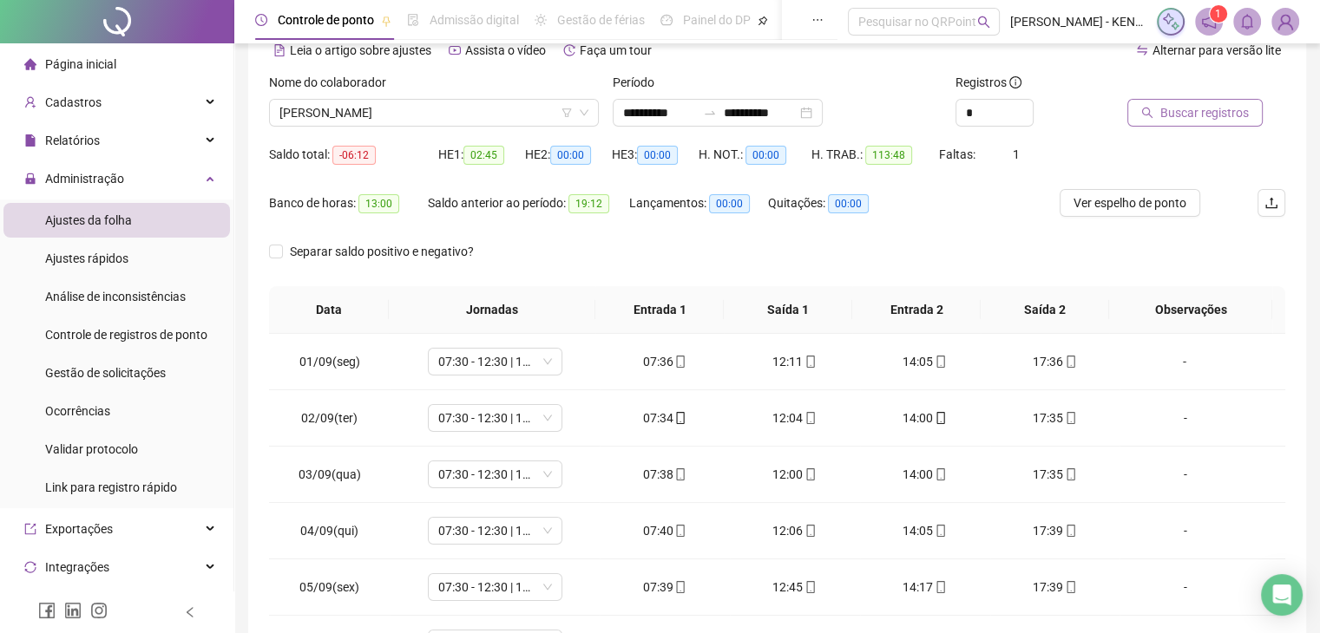
click at [1165, 105] on span "Buscar registros" at bounding box center [1204, 112] width 88 height 19
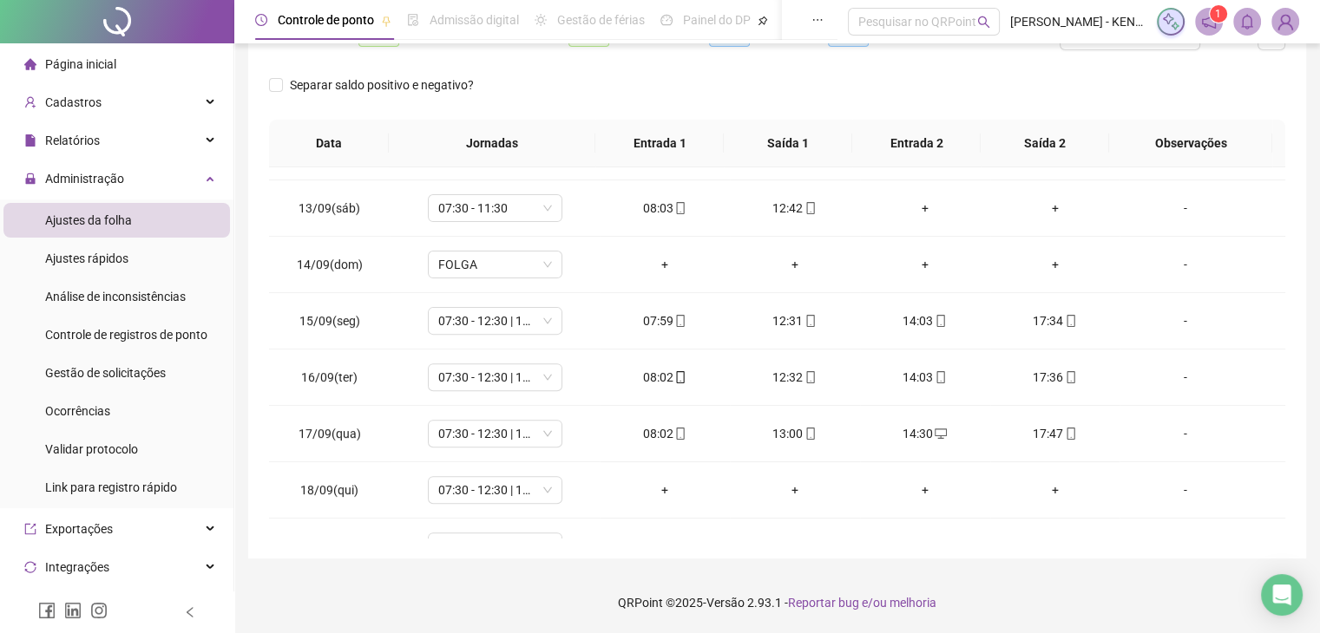
scroll to position [698, 0]
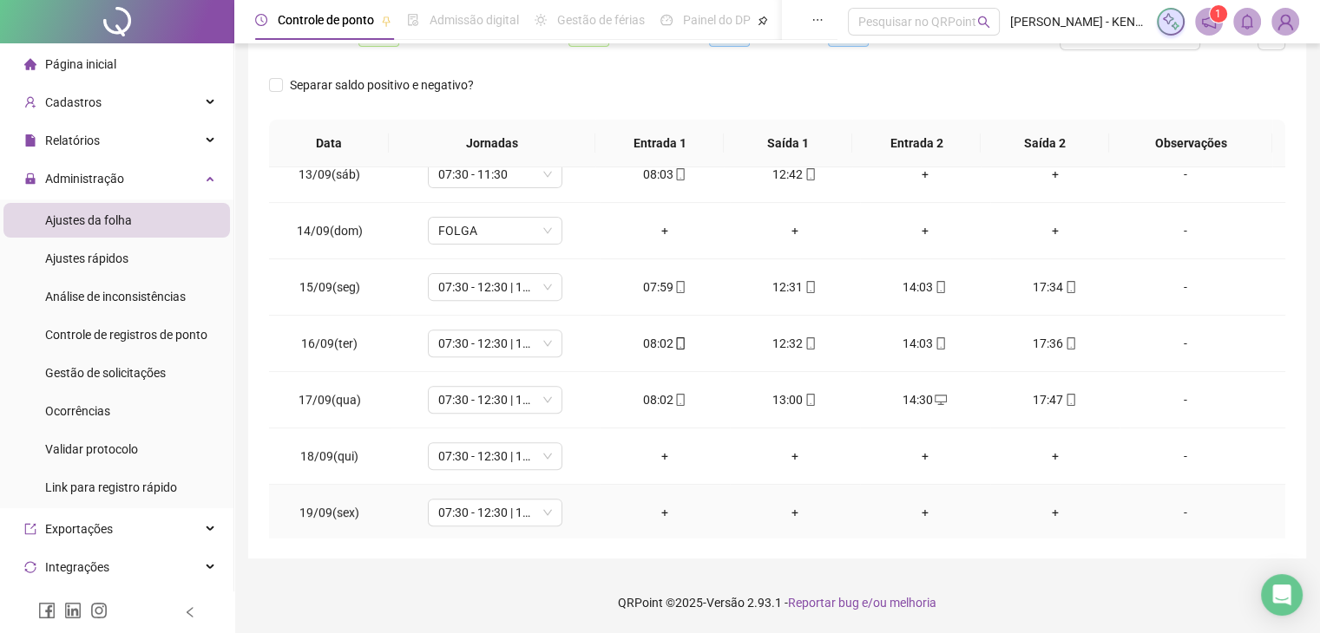
click at [665, 504] on div "+" at bounding box center [664, 512] width 102 height 19
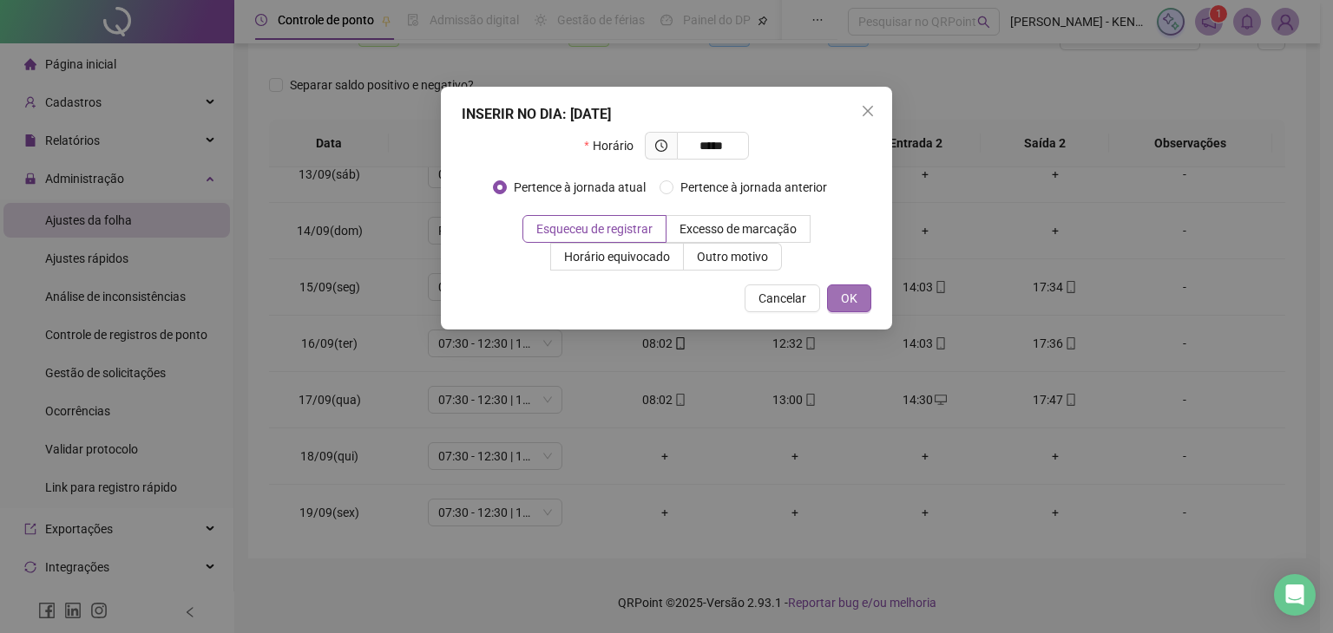
type input "*****"
click at [853, 305] on span "OK" at bounding box center [849, 298] width 16 height 19
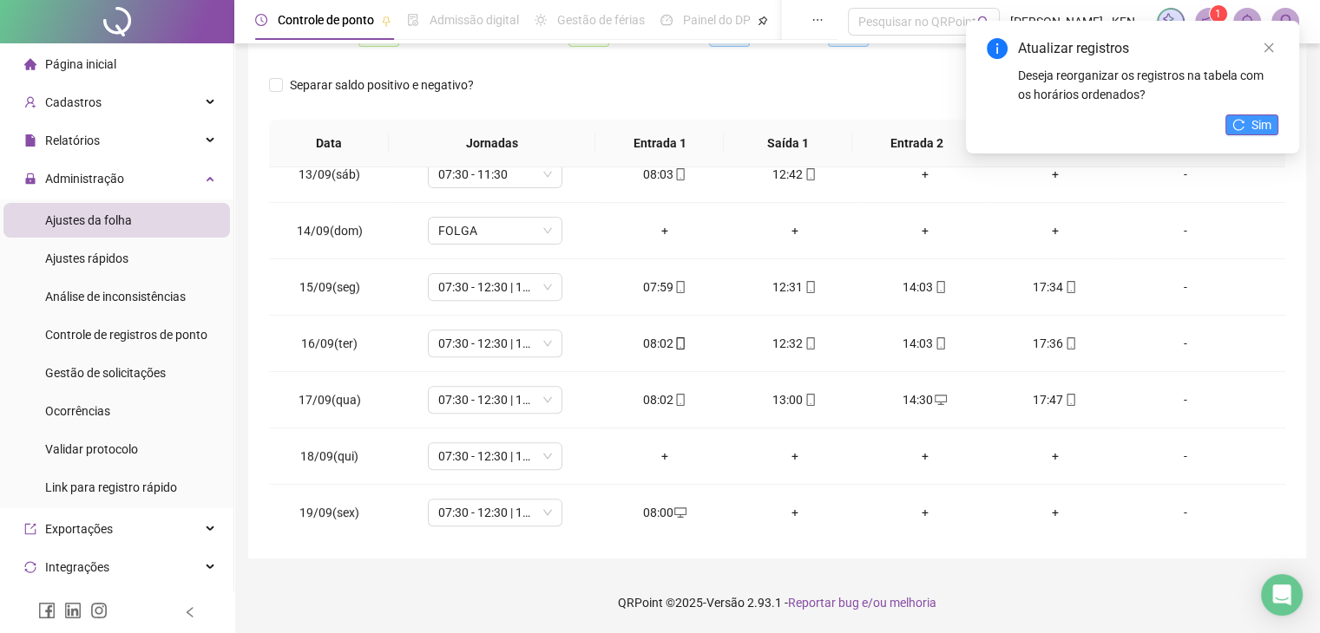
click at [1248, 124] on button "Sim" at bounding box center [1251, 125] width 53 height 21
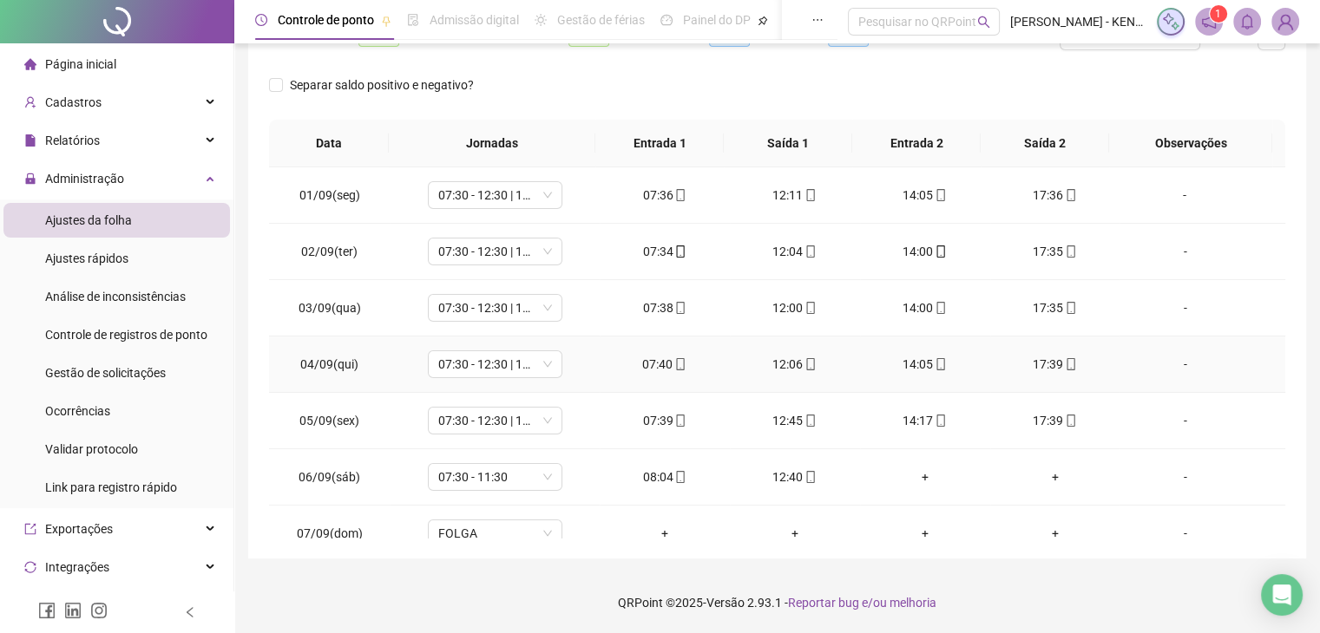
scroll to position [0, 0]
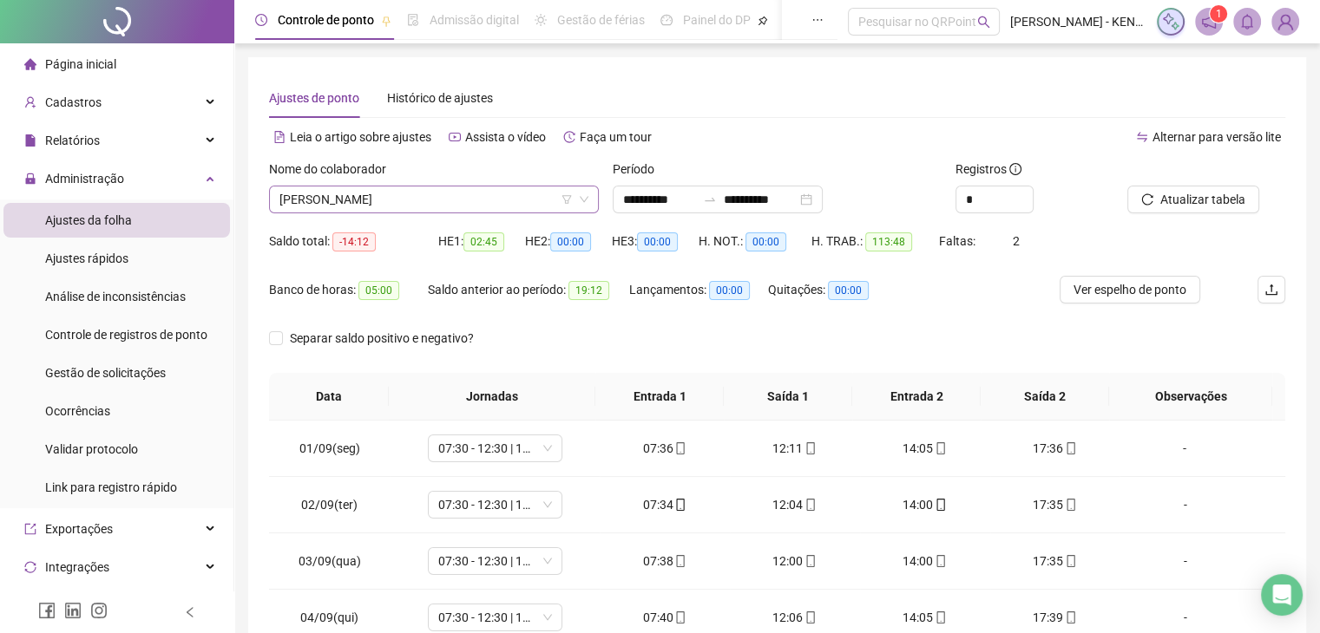
click at [429, 200] on span "[PERSON_NAME]" at bounding box center [433, 200] width 309 height 26
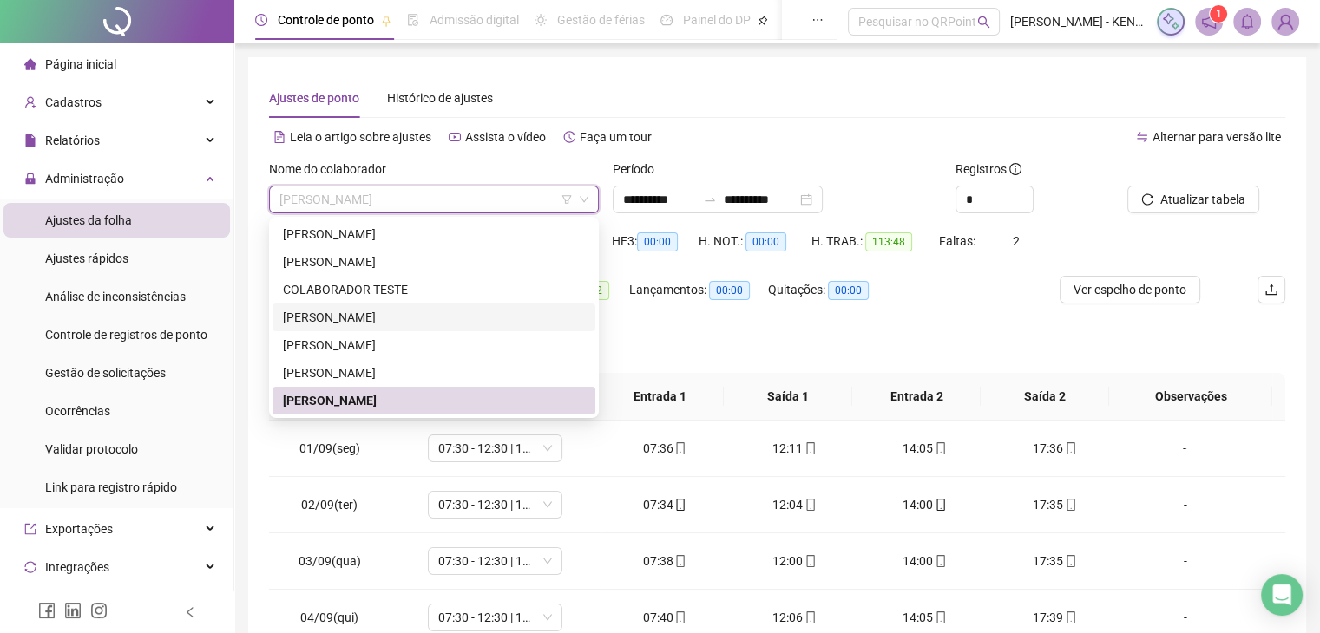
click at [440, 318] on div "[PERSON_NAME]" at bounding box center [434, 317] width 302 height 19
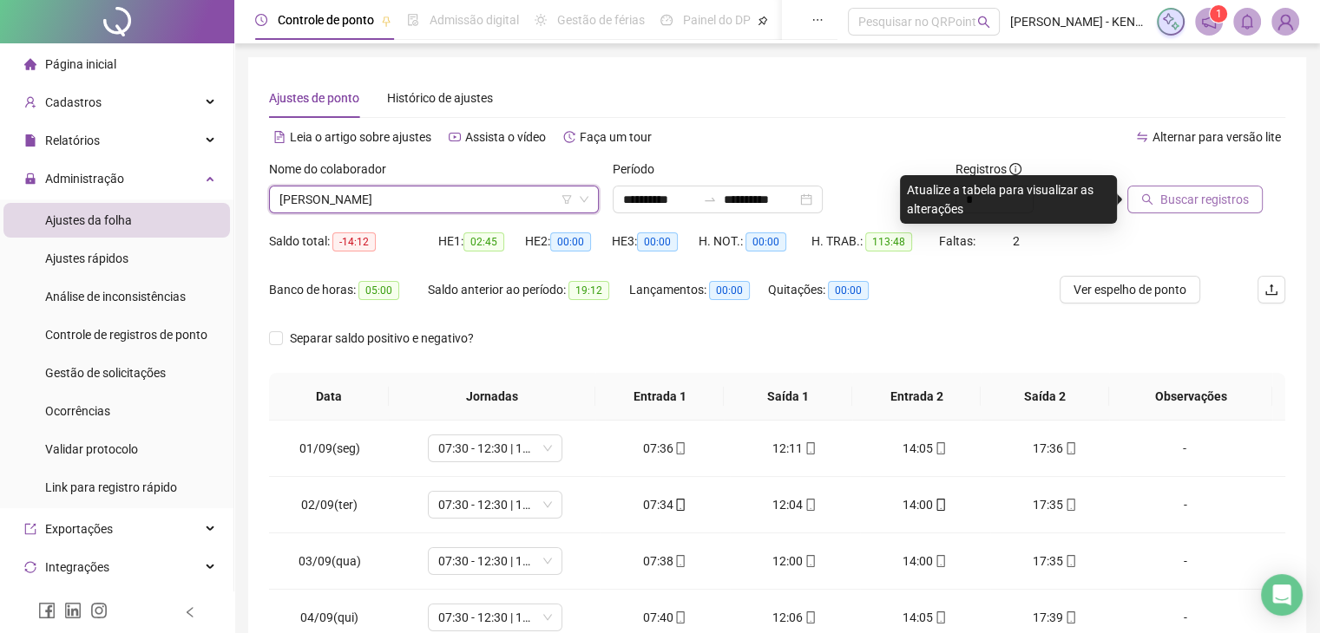
click at [1225, 206] on span "Buscar registros" at bounding box center [1204, 199] width 88 height 19
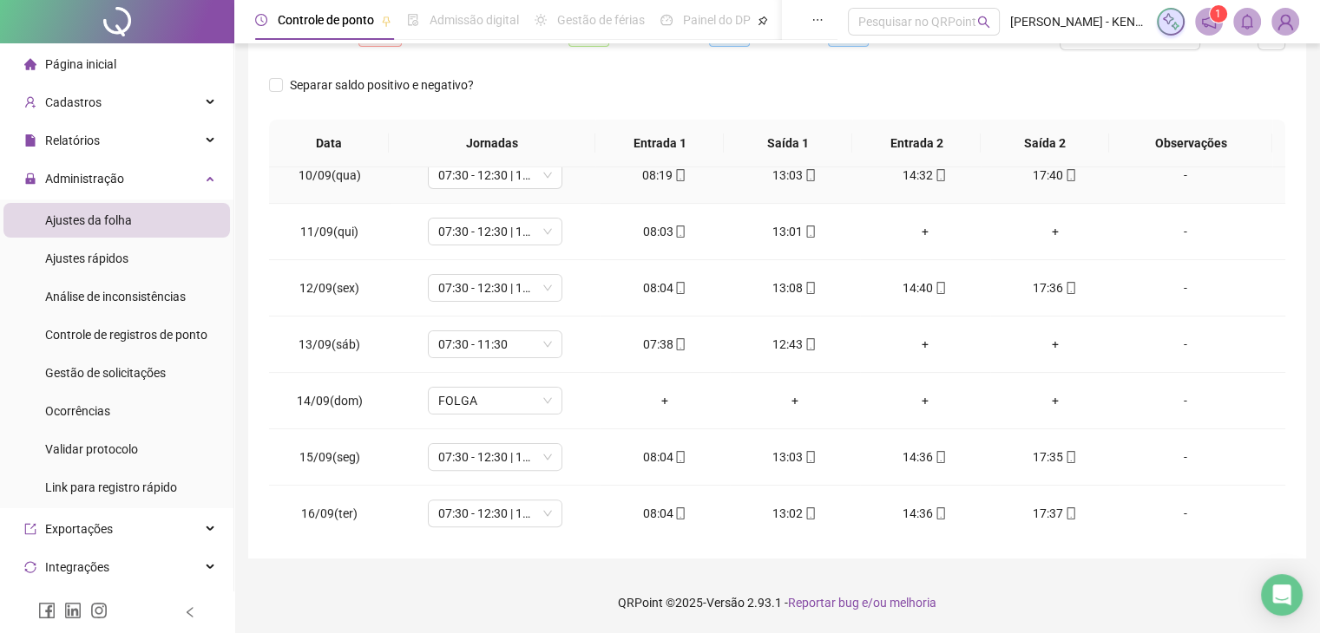
scroll to position [698, 0]
click at [920, 455] on div "17:52" at bounding box center [925, 456] width 102 height 19
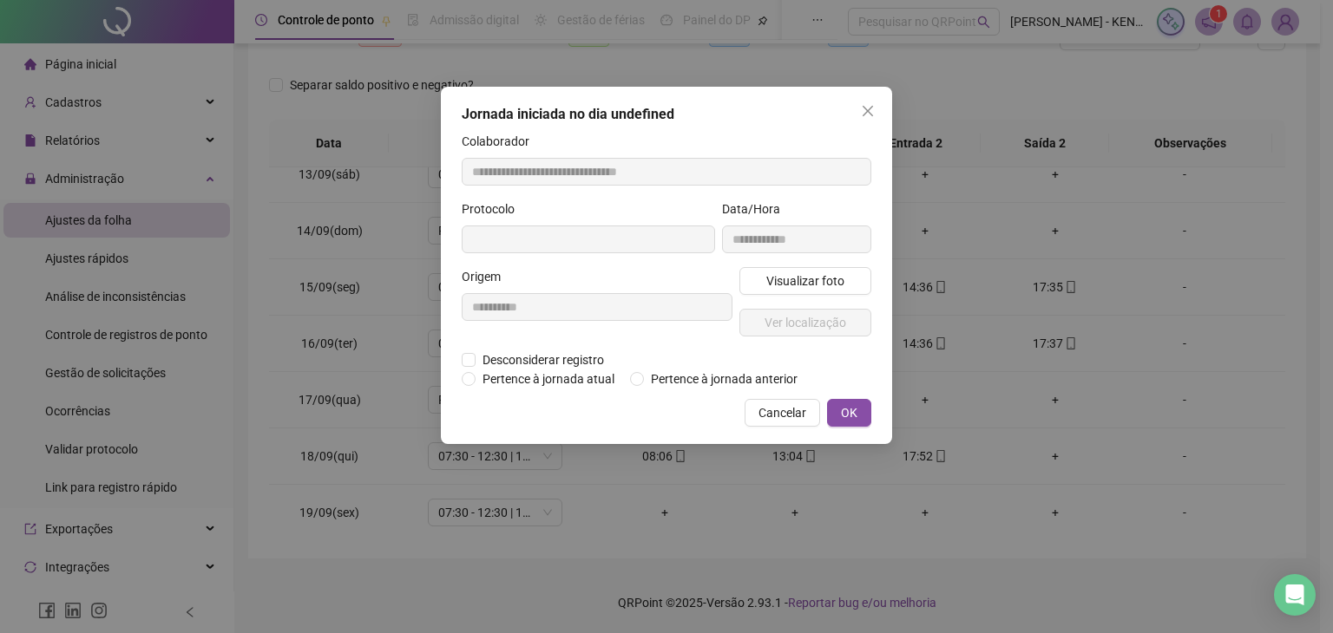
type input "**********"
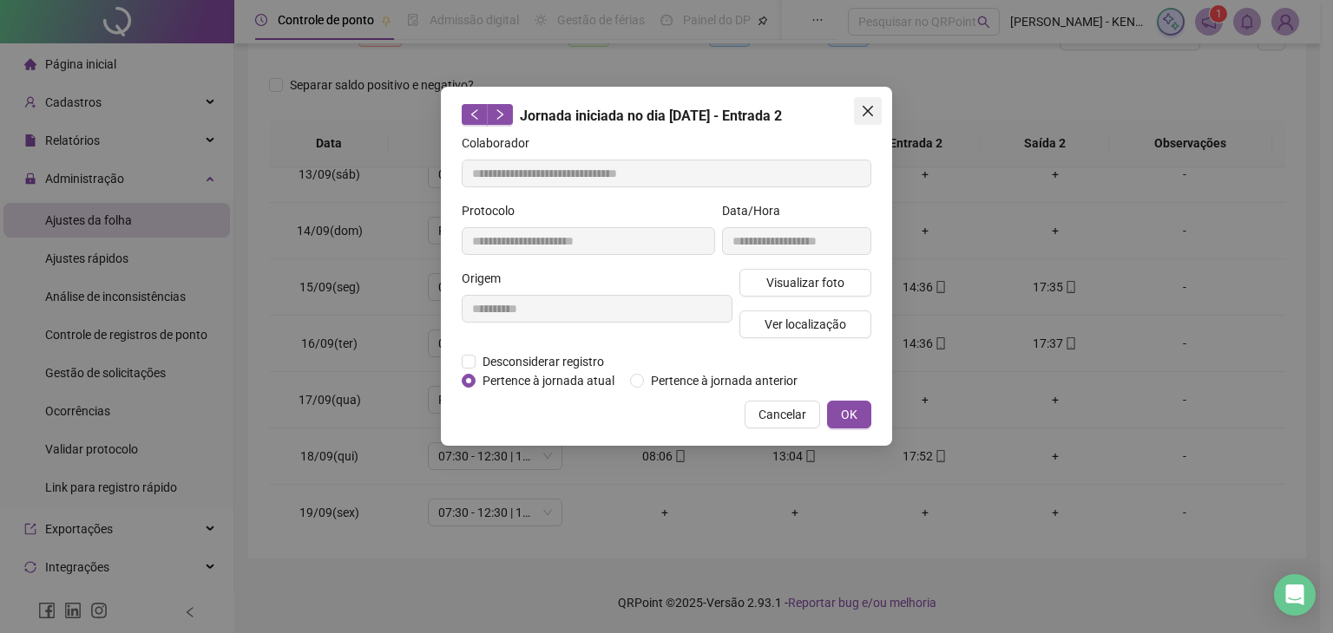
click at [864, 108] on icon "close" at bounding box center [867, 111] width 10 height 10
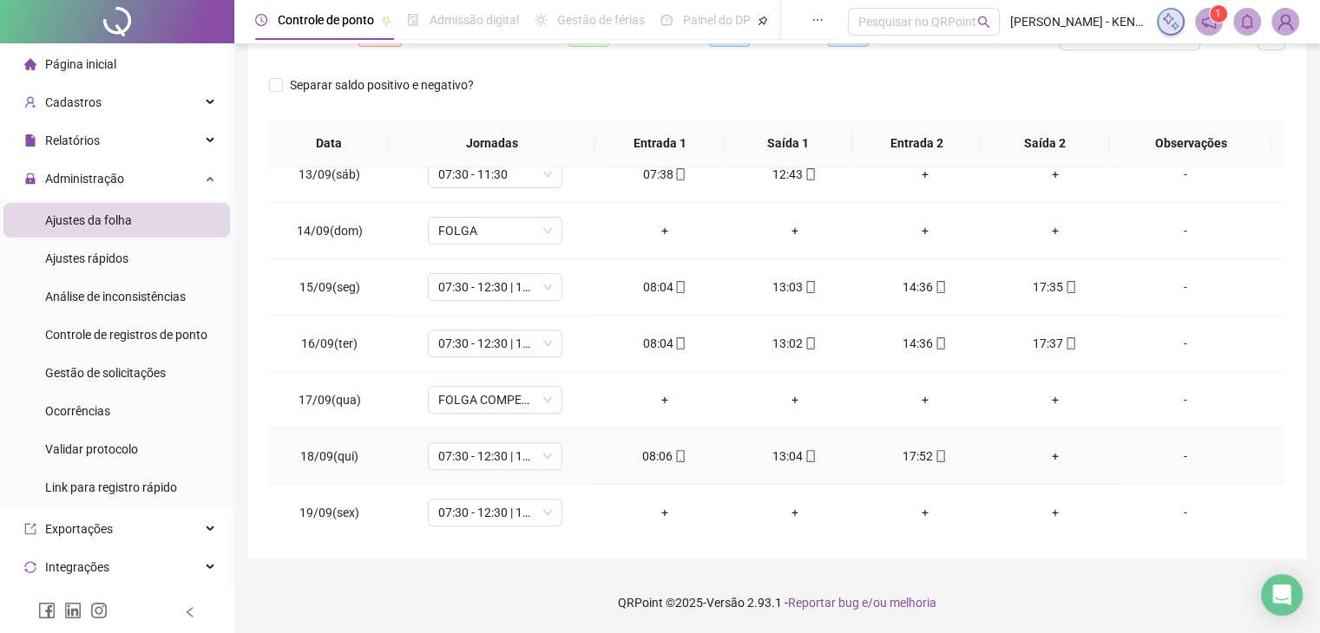
drag, startPoint x: 920, startPoint y: 454, endPoint x: 909, endPoint y: 458, distance: 11.3
click at [909, 458] on div "17:52" at bounding box center [925, 456] width 102 height 19
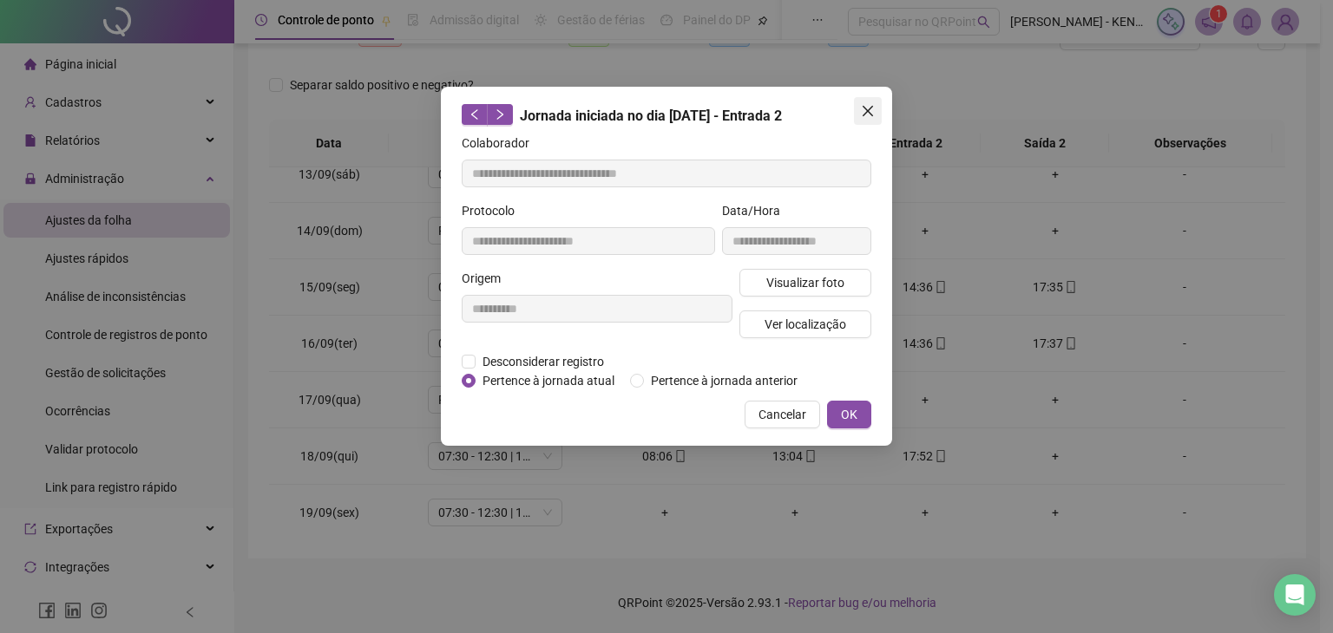
click at [868, 117] on icon "close" at bounding box center [868, 111] width 14 height 14
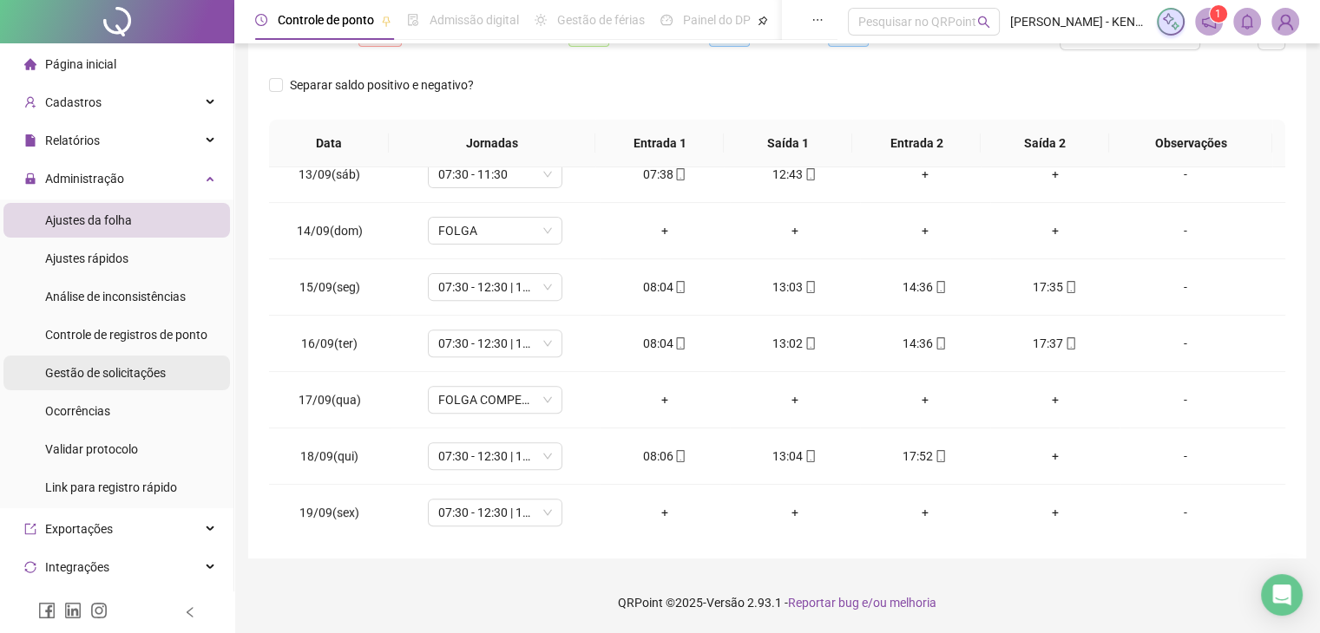
click at [104, 366] on span "Gestão de solicitações" at bounding box center [105, 373] width 121 height 14
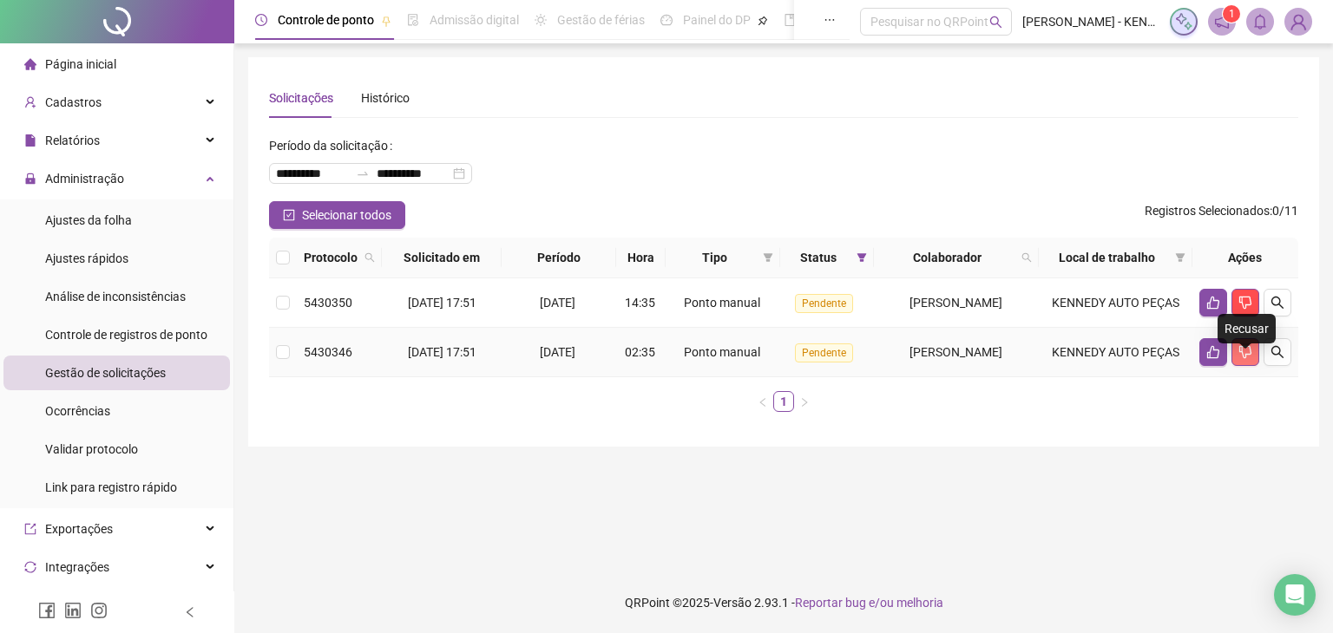
click at [1235, 364] on button "button" at bounding box center [1245, 352] width 28 height 28
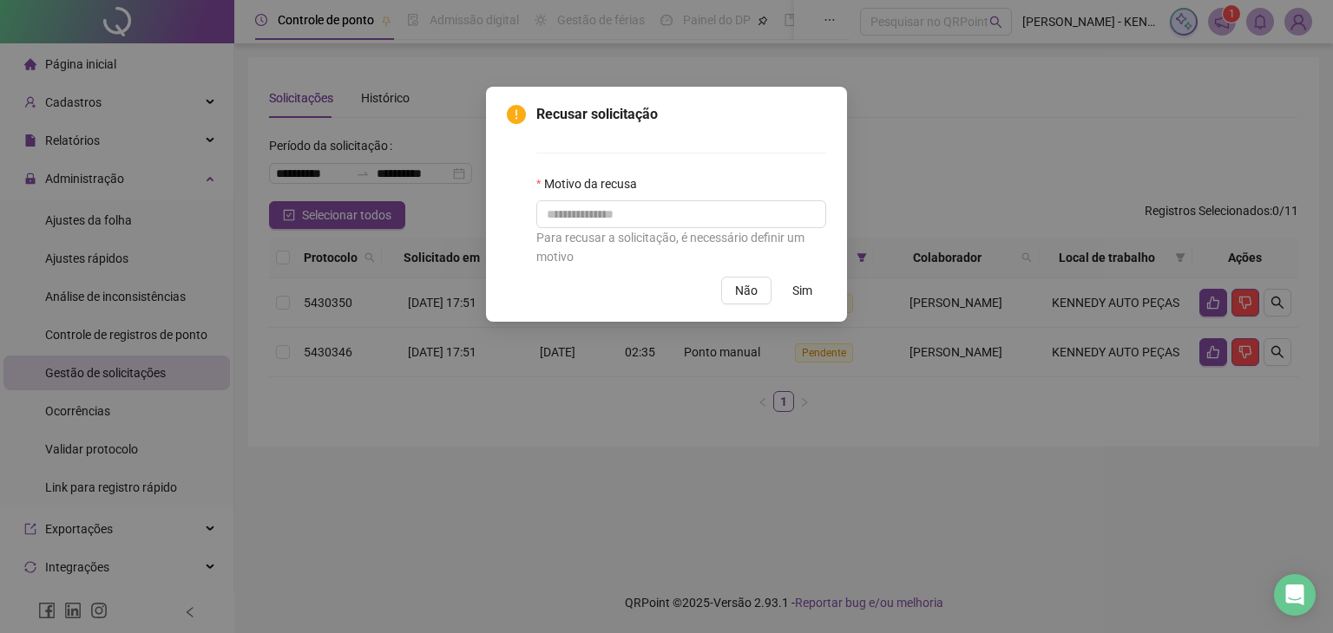
click at [797, 296] on span "Sim" at bounding box center [802, 290] width 20 height 19
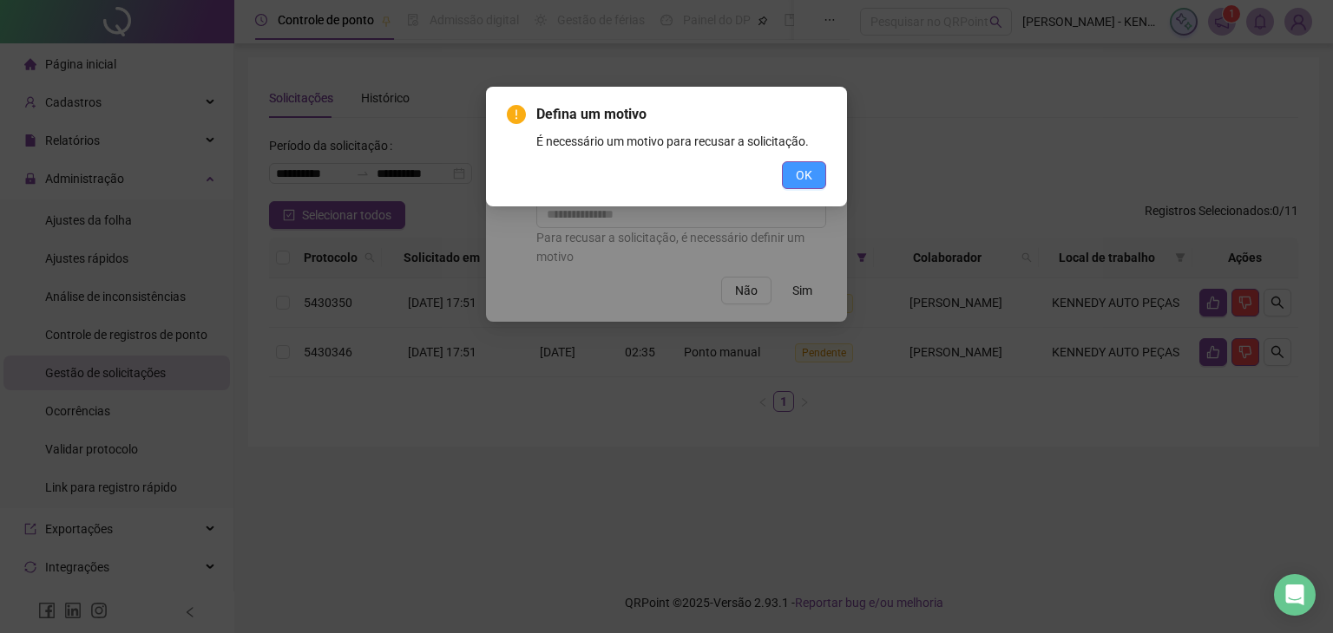
click at [816, 174] on button "OK" at bounding box center [804, 175] width 44 height 28
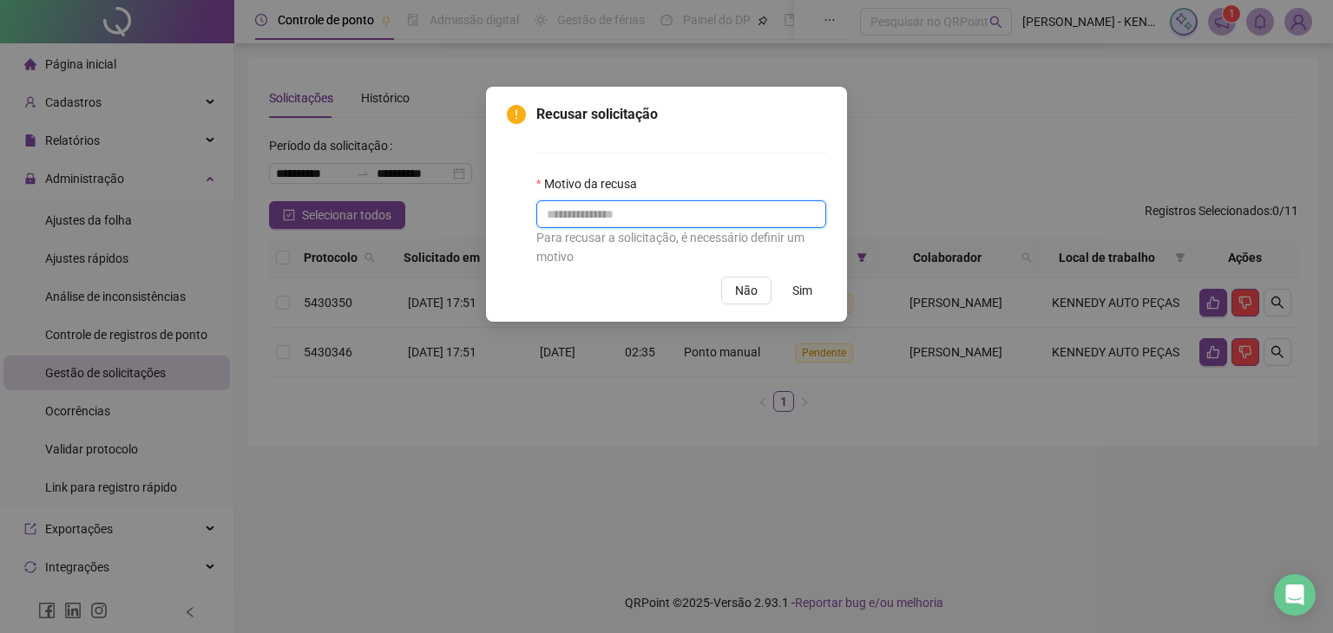
click at [718, 212] on input "text" at bounding box center [681, 214] width 290 height 28
type input "*****"
click at [808, 290] on span "Sim" at bounding box center [802, 290] width 20 height 19
click at [812, 286] on button "Sim" at bounding box center [802, 291] width 48 height 28
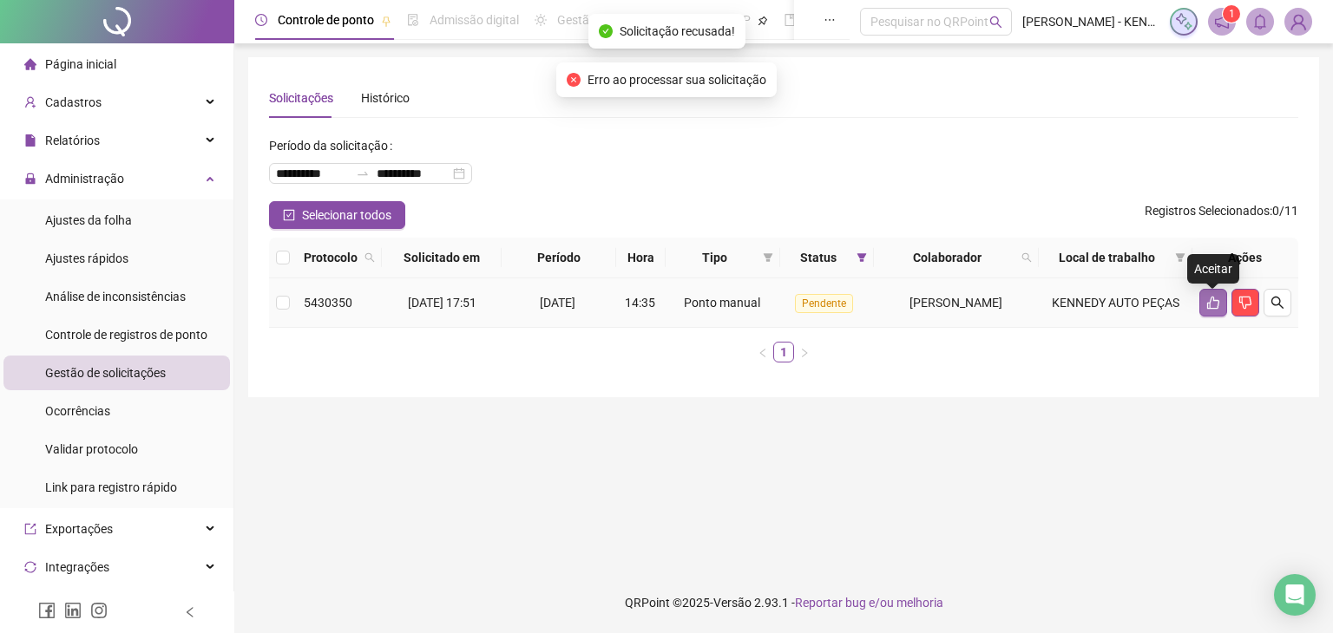
click at [1200, 313] on button "button" at bounding box center [1213, 303] width 28 height 28
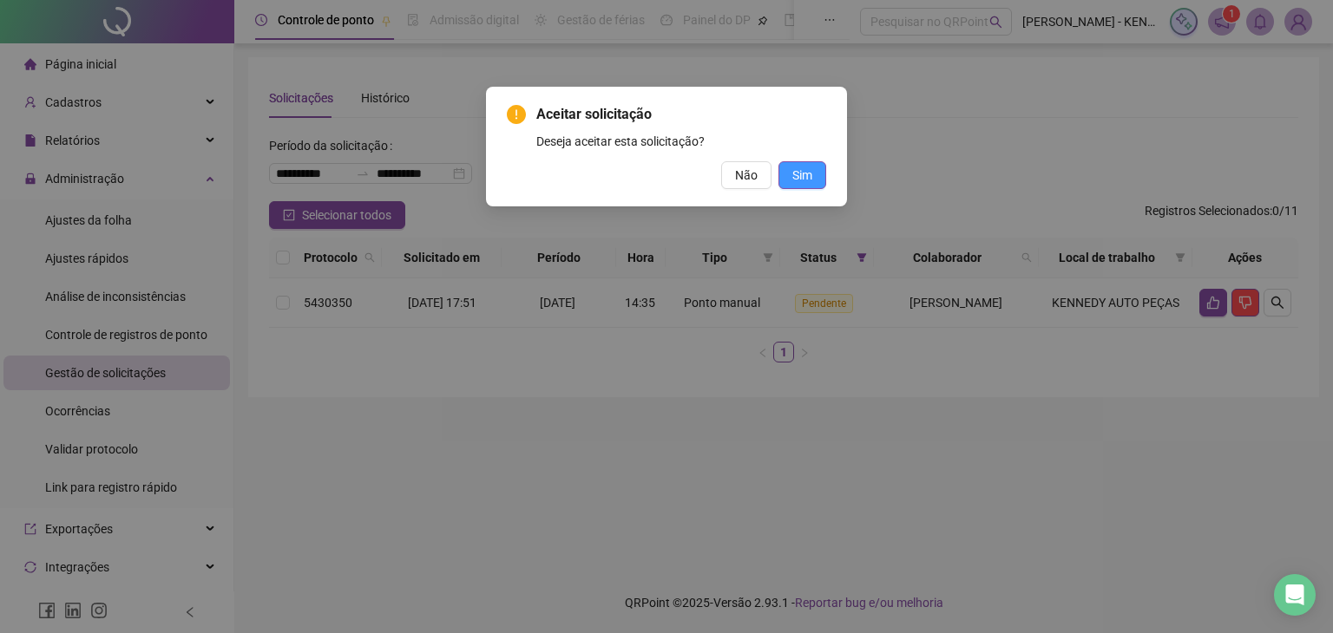
click at [792, 185] on button "Sim" at bounding box center [802, 175] width 48 height 28
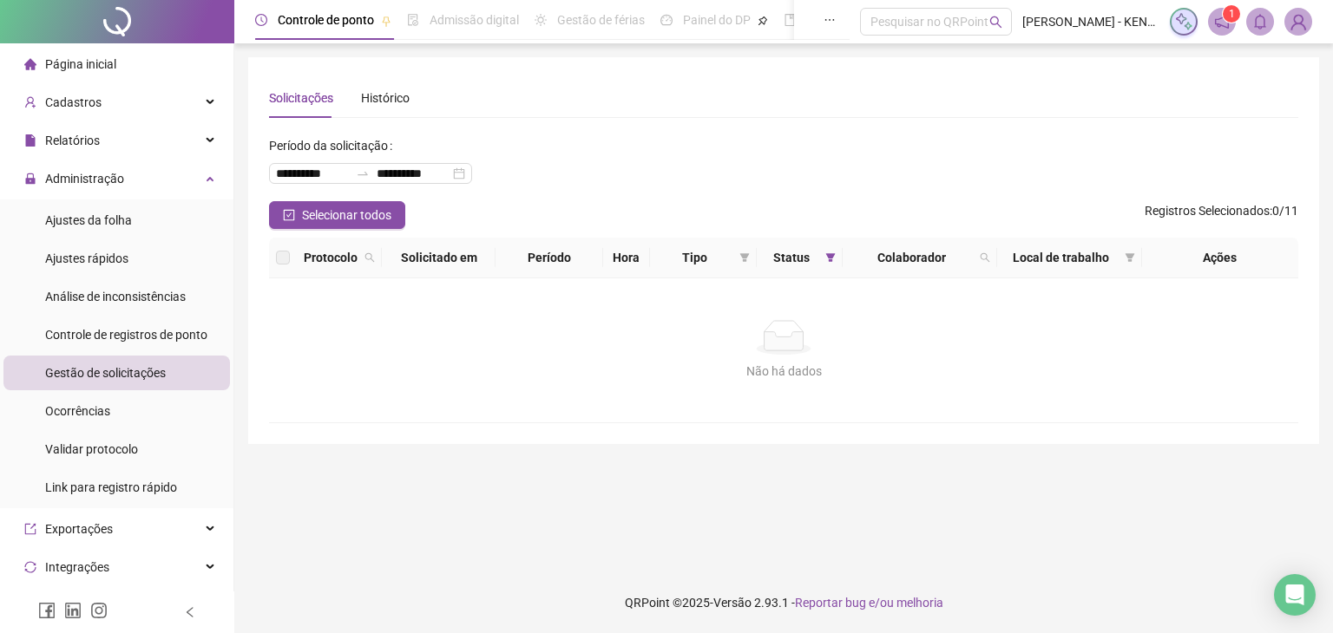
click at [160, 238] on ul "Ajustes da folha Ajustes rápidos Análise de inconsistências Controle de registr…" at bounding box center [116, 354] width 233 height 309
click at [156, 229] on li "Ajustes da folha" at bounding box center [116, 220] width 226 height 35
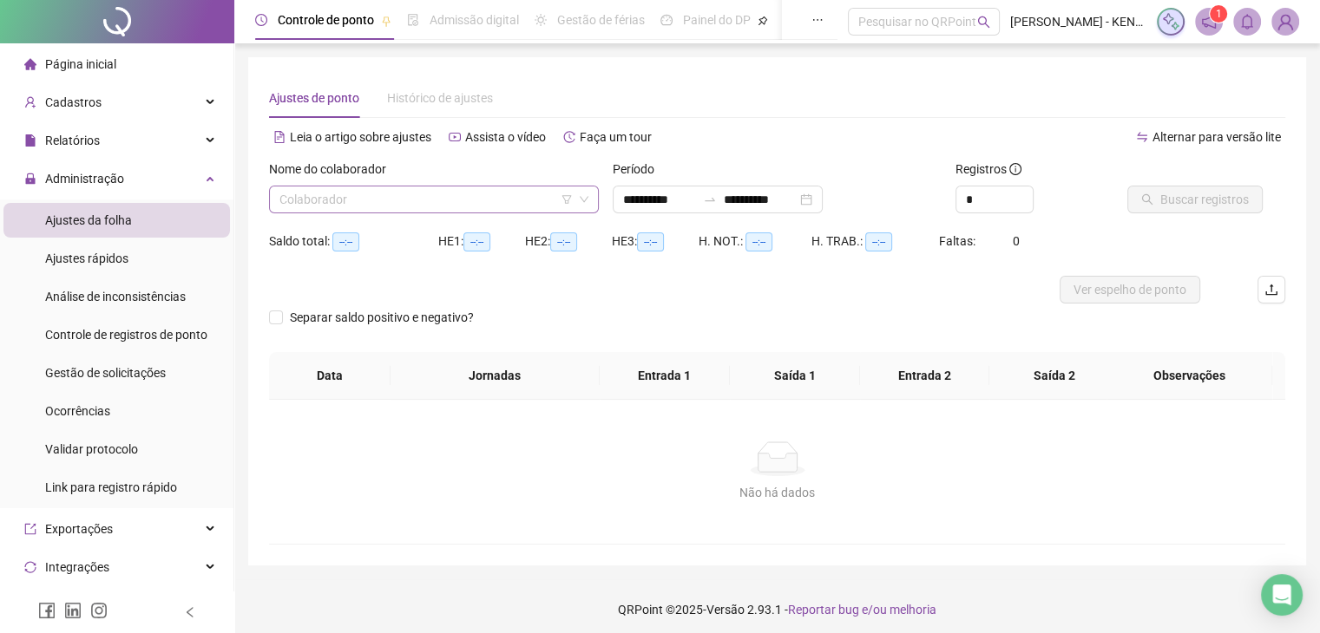
type input "**********"
click at [513, 195] on input "search" at bounding box center [425, 200] width 293 height 26
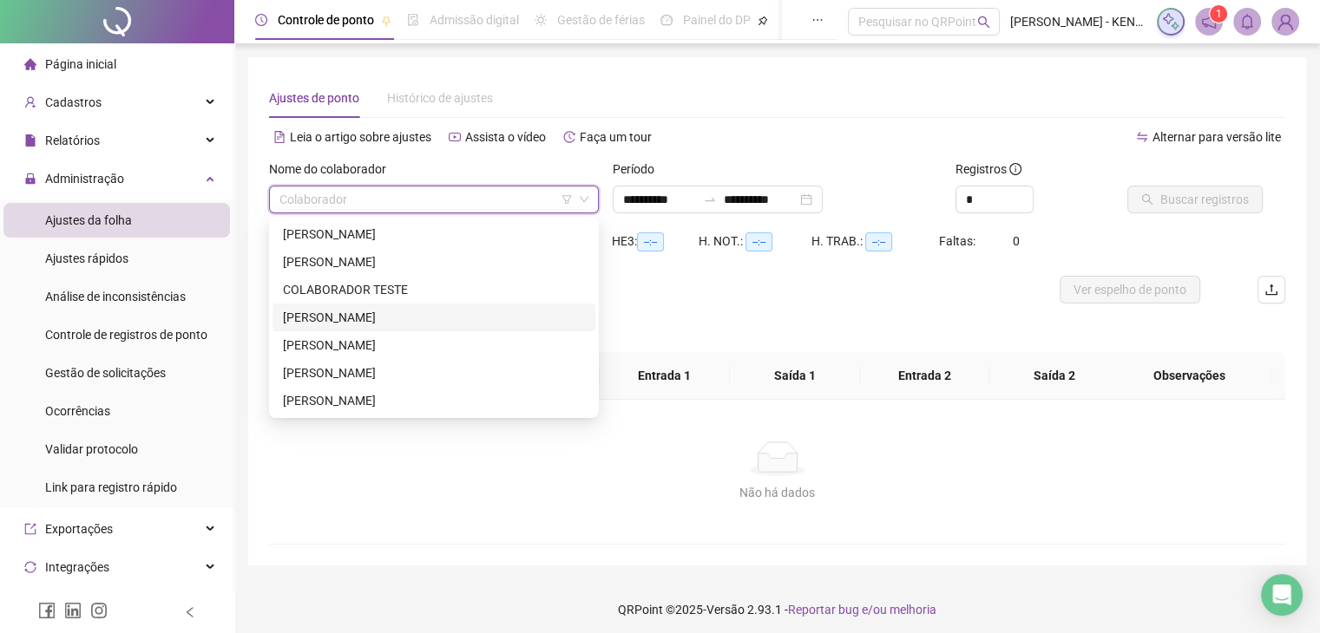
click at [417, 306] on div "[PERSON_NAME]" at bounding box center [433, 318] width 323 height 28
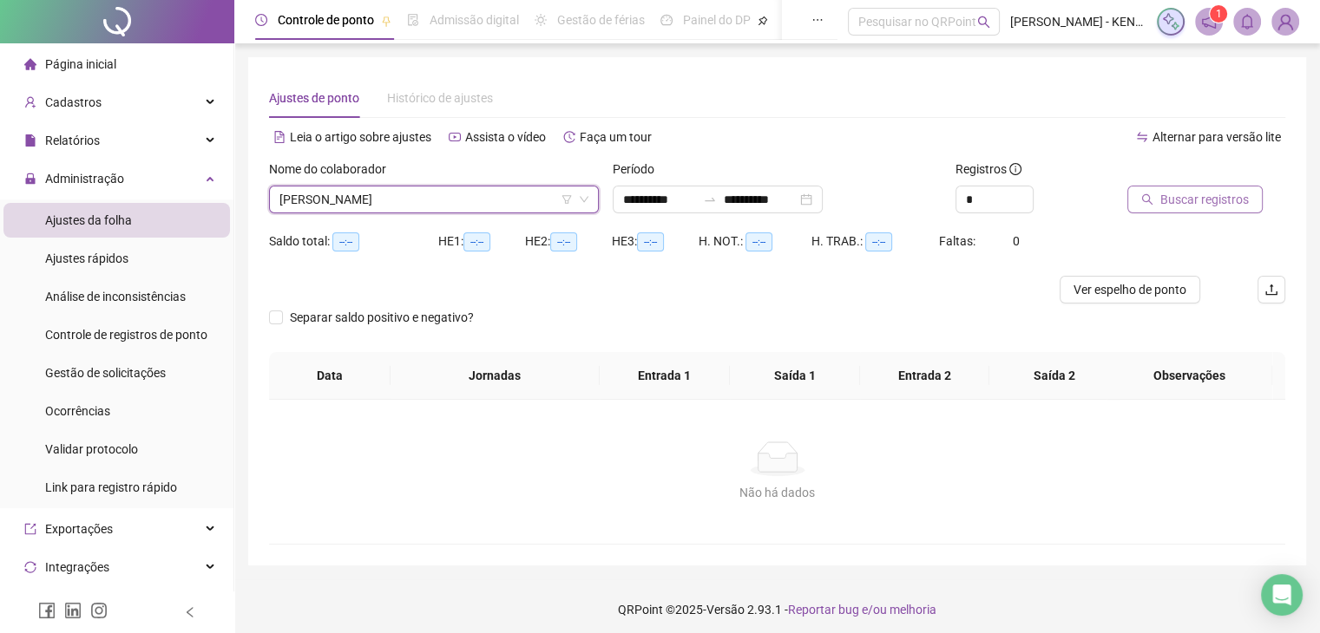
click at [1162, 194] on span "Buscar registros" at bounding box center [1204, 199] width 88 height 19
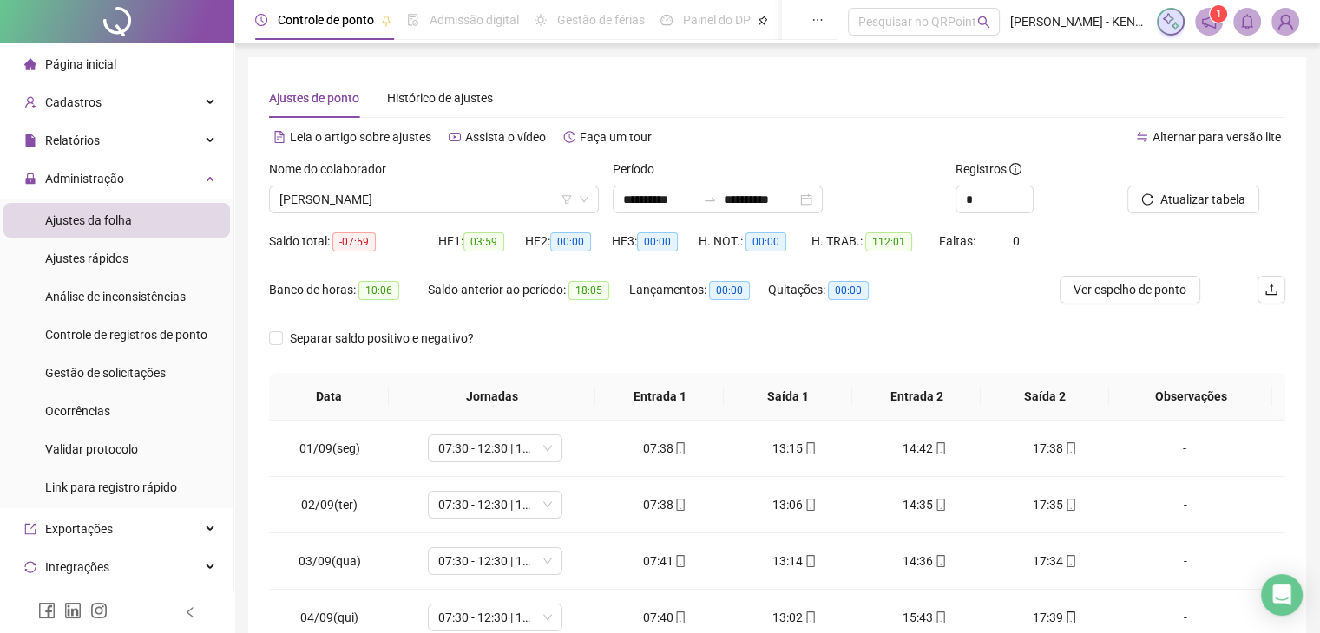
click at [143, 213] on li "Ajustes da folha" at bounding box center [116, 220] width 226 height 35
click at [146, 160] on ul "Página inicial Cadastros Relatórios Administração Ajustes da folha Ajustes rápi…" at bounding box center [117, 468] width 234 height 850
click at [153, 185] on div "Administração" at bounding box center [116, 178] width 226 height 35
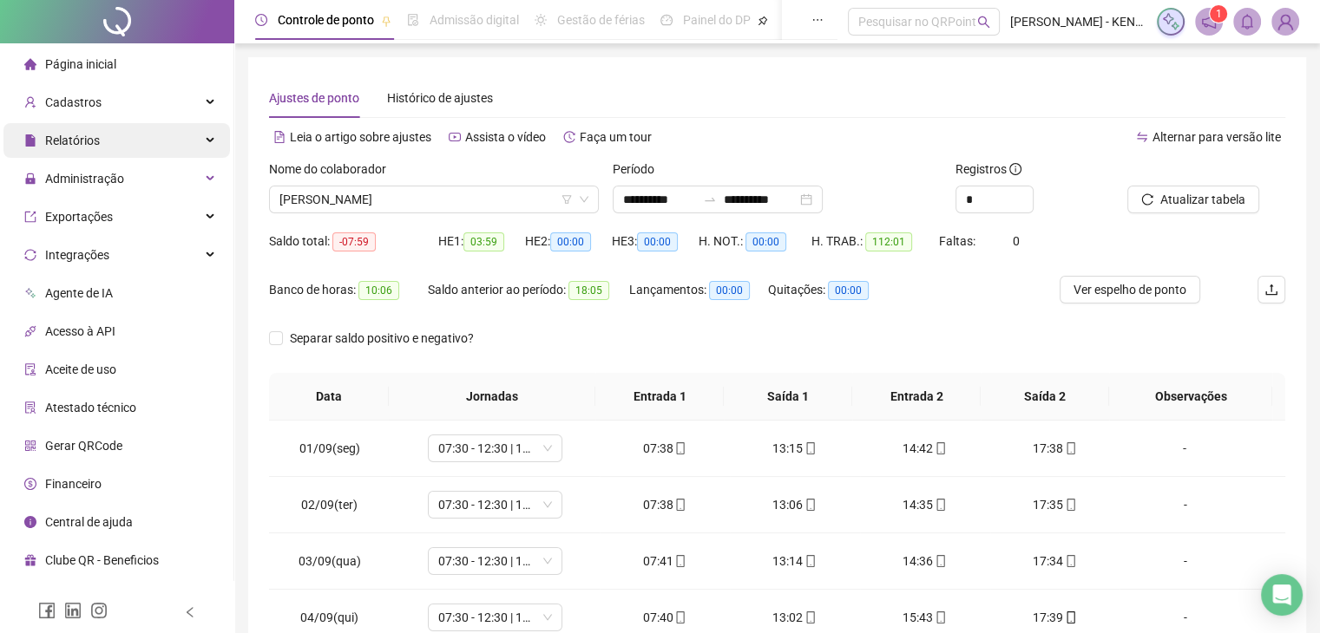
drag, startPoint x: 153, startPoint y: 185, endPoint x: 87, endPoint y: 138, distance: 80.9
click at [87, 138] on span "Relatórios" at bounding box center [72, 141] width 55 height 14
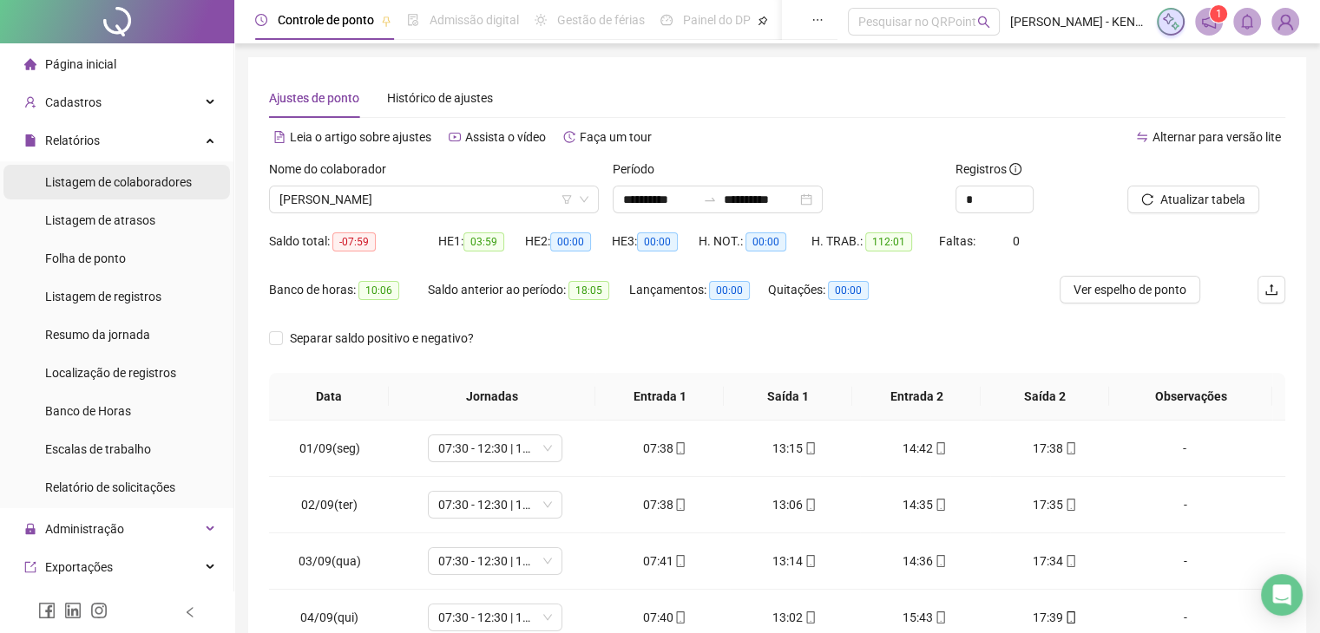
click at [147, 186] on span "Listagem de colaboradores" at bounding box center [118, 182] width 147 height 14
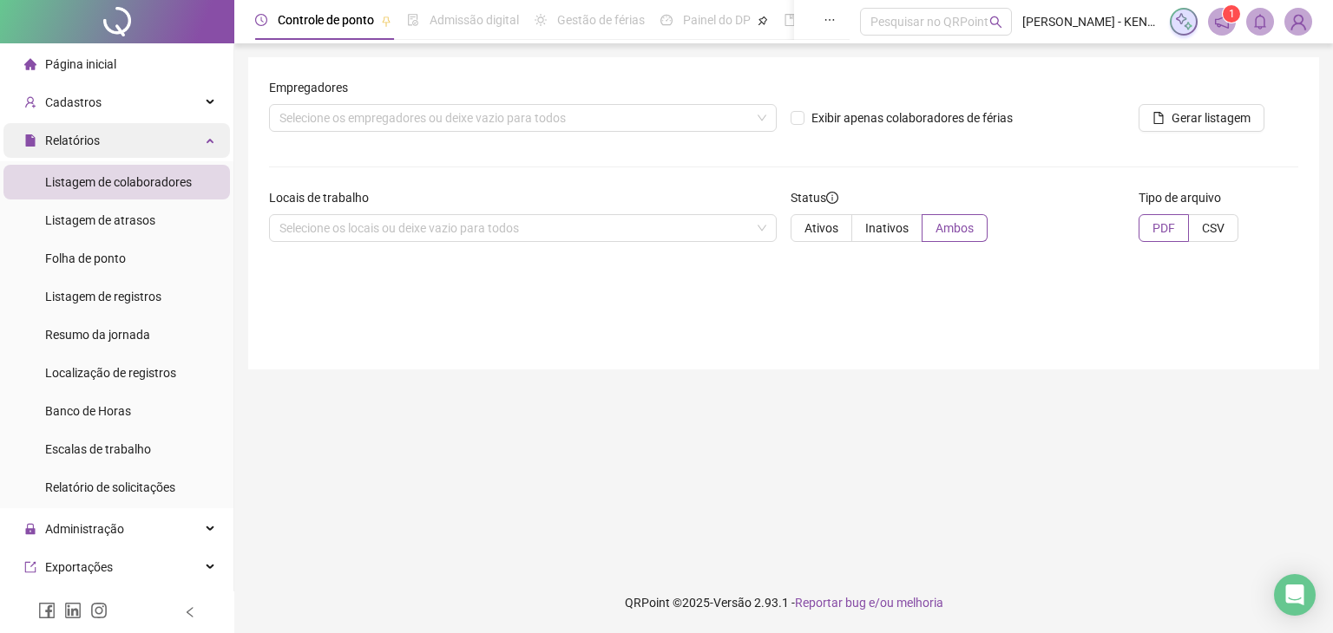
click at [149, 143] on div "Relatórios" at bounding box center [116, 140] width 226 height 35
